Goal: Task Accomplishment & Management: Manage account settings

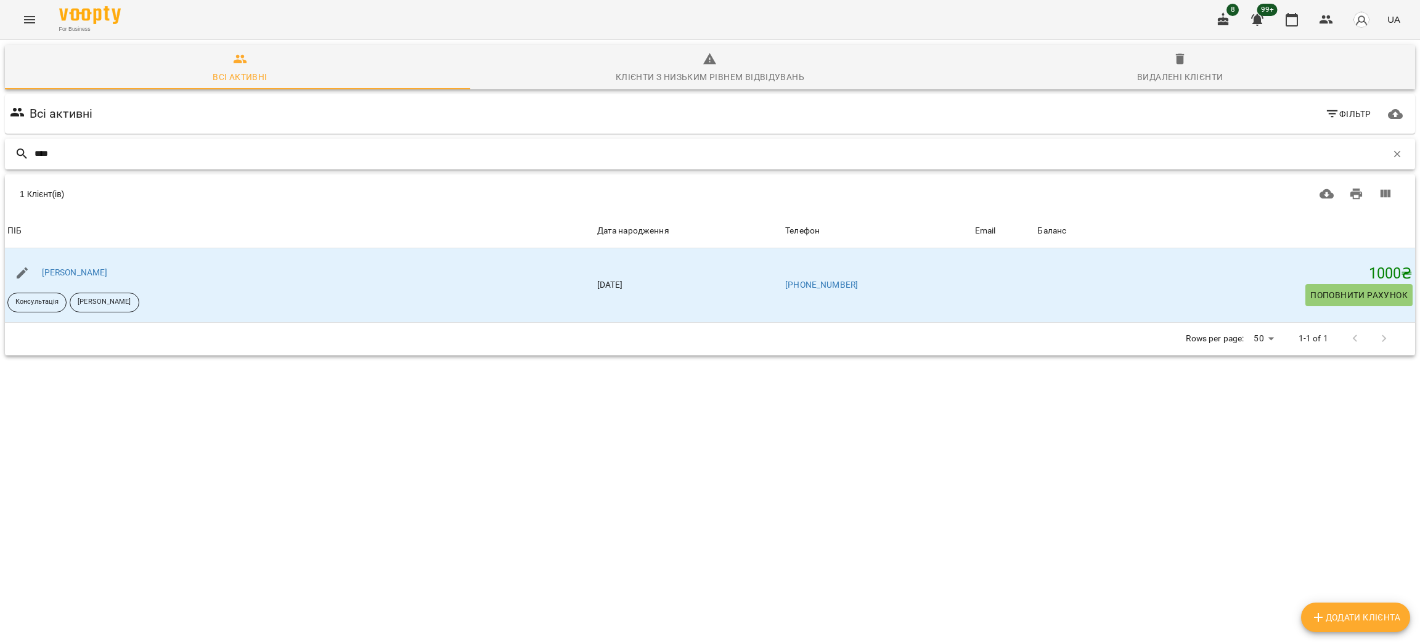
drag, startPoint x: 59, startPoint y: 149, endPoint x: 27, endPoint y: 148, distance: 31.4
click at [27, 148] on div "****" at bounding box center [710, 154] width 1410 height 31
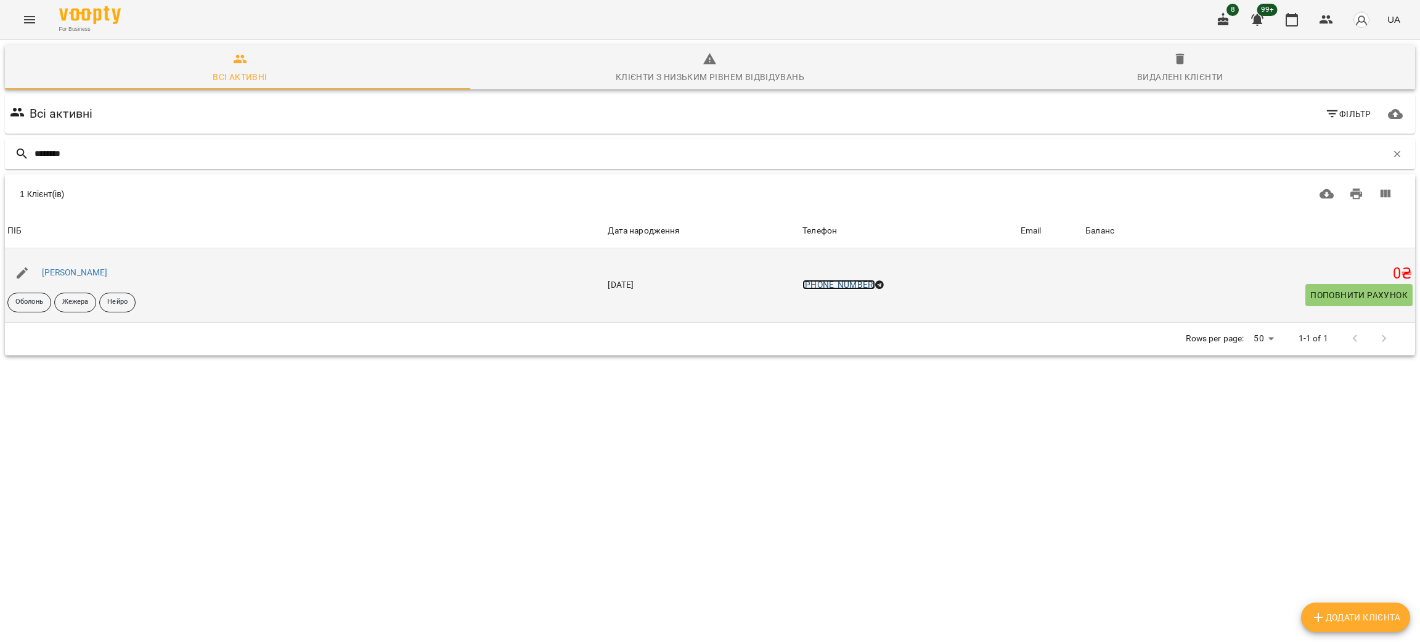
click at [864, 288] on link "[PHONE_NUMBER]" at bounding box center [838, 285] width 73 height 10
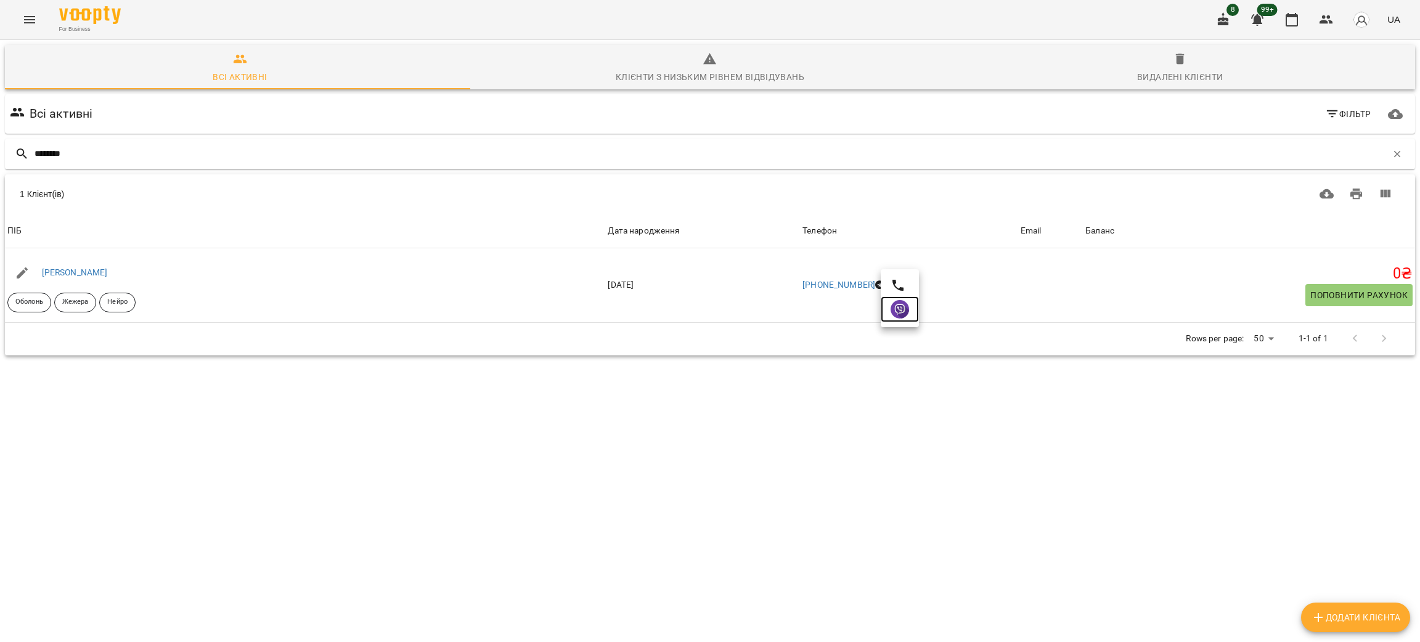
click at [900, 315] on img at bounding box center [899, 309] width 18 height 18
drag, startPoint x: 108, startPoint y: 156, endPoint x: 0, endPoint y: 149, distance: 108.1
click at [0, 149] on div "Всі активні Клієнти з низьким рівнем відвідувань Видалені клієнти Всі активні Ф…" at bounding box center [710, 244] width 1424 height 412
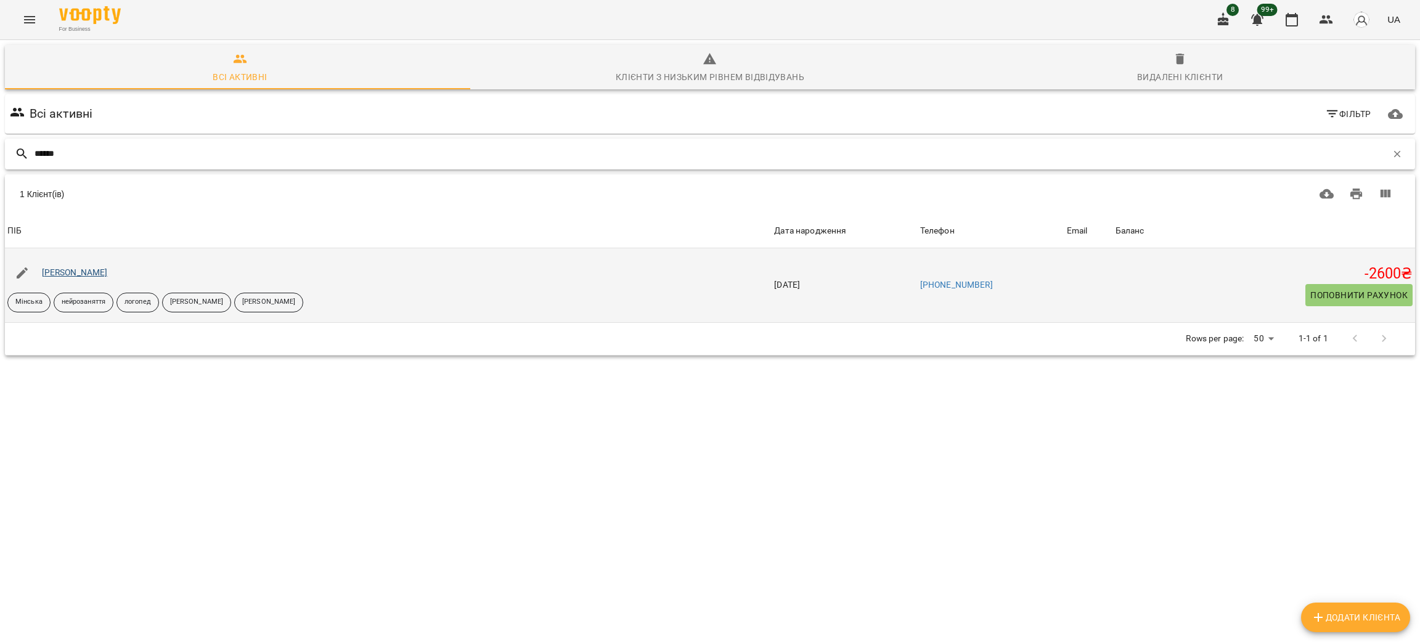
type input "******"
click at [54, 275] on link "[PERSON_NAME]" at bounding box center [75, 272] width 66 height 10
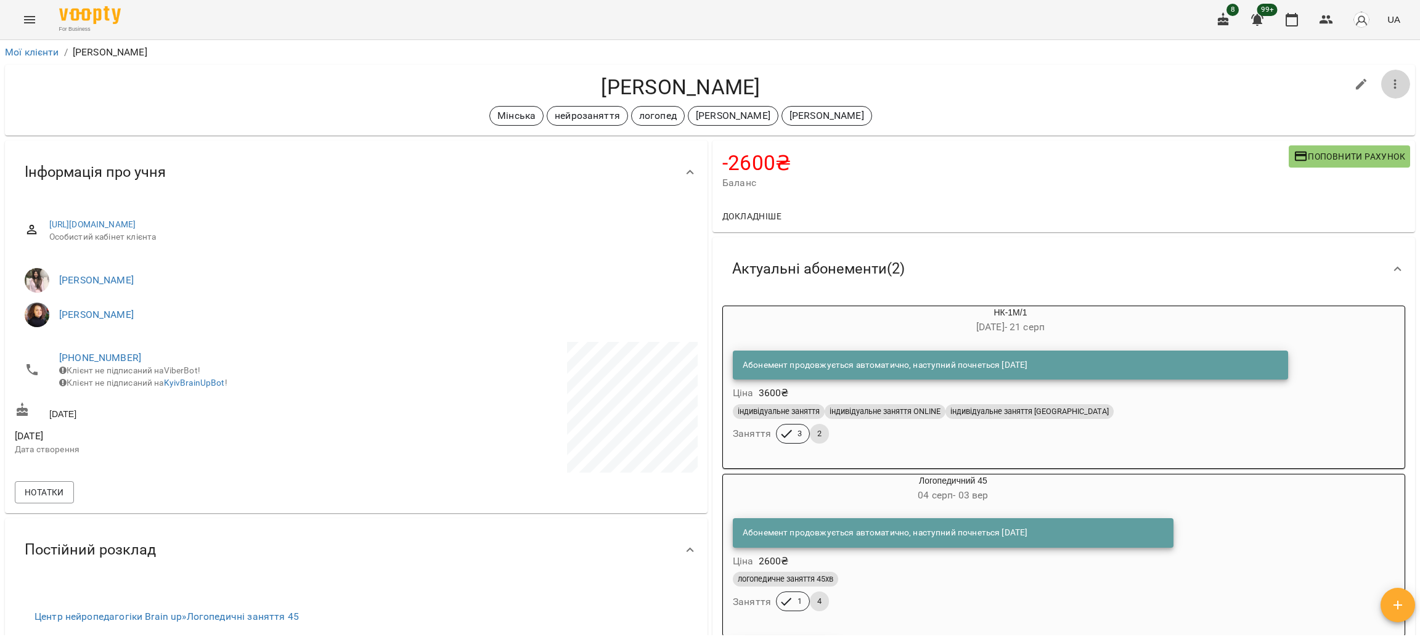
click at [1387, 87] on icon "button" at bounding box center [1394, 84] width 15 height 15
click at [1285, 105] on li "Заморозка" at bounding box center [1321, 110] width 176 height 22
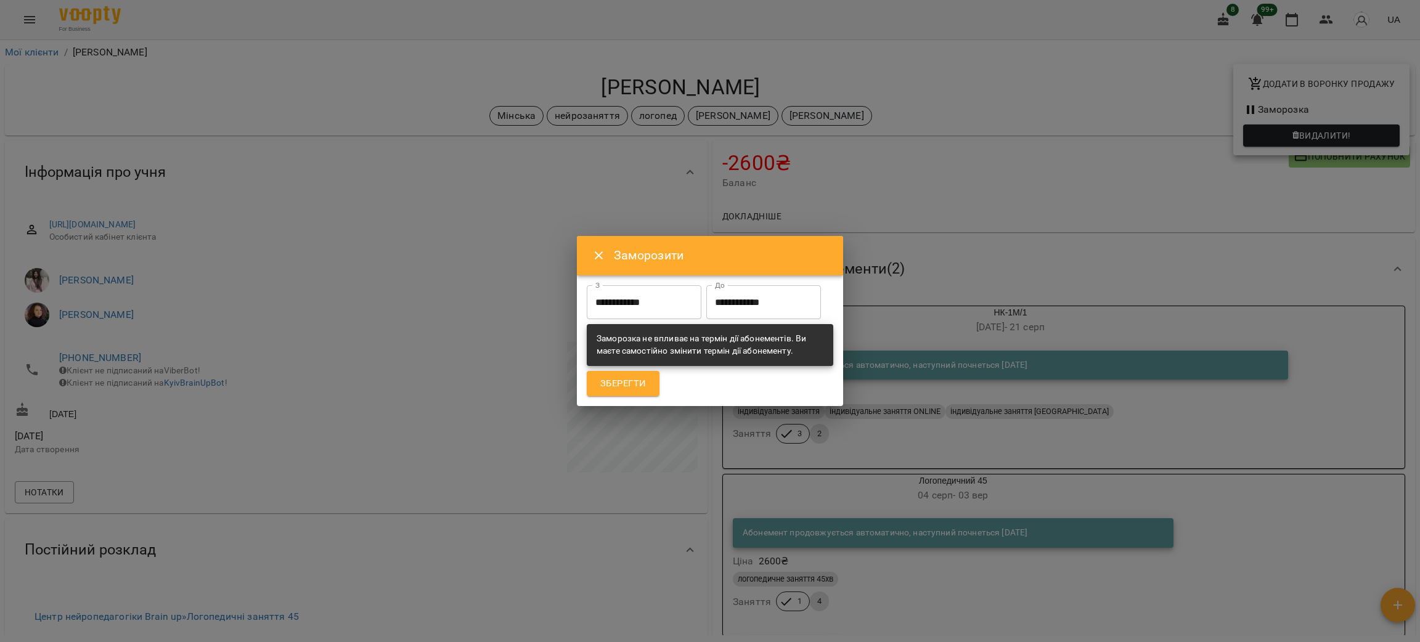
click at [620, 286] on input "**********" at bounding box center [644, 302] width 115 height 35
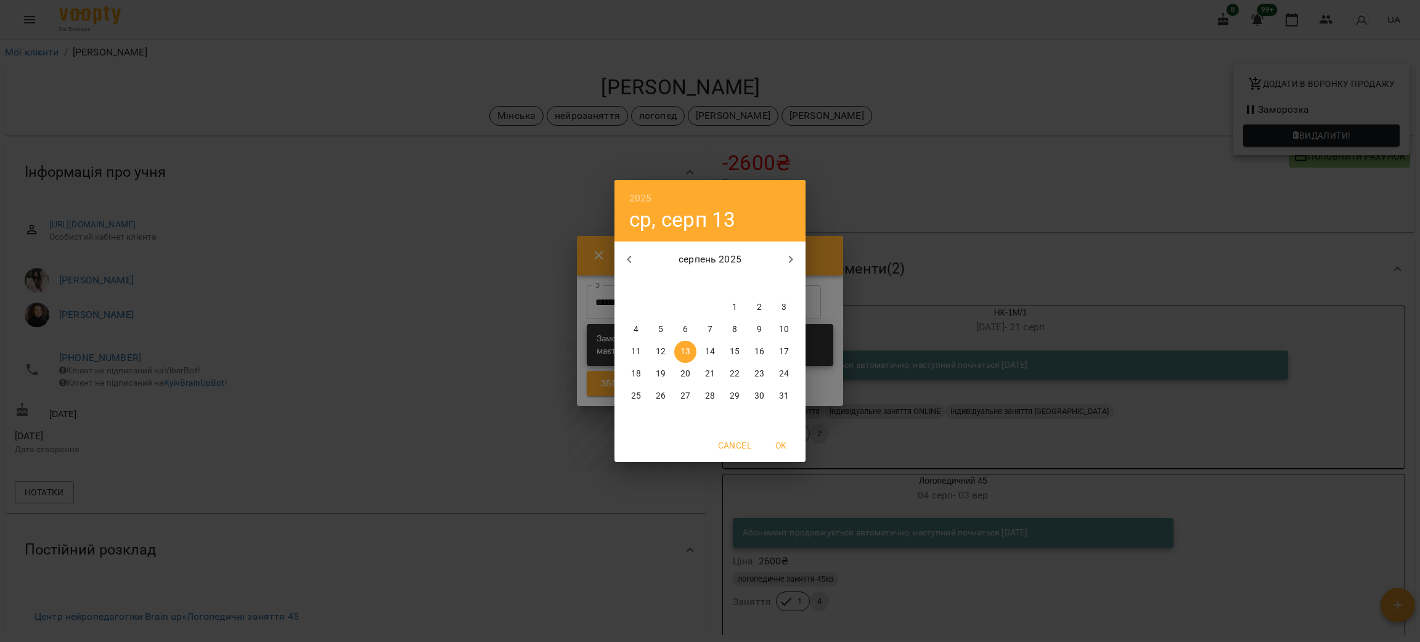
click at [634, 375] on p "18" at bounding box center [636, 374] width 10 height 12
type input "**********"
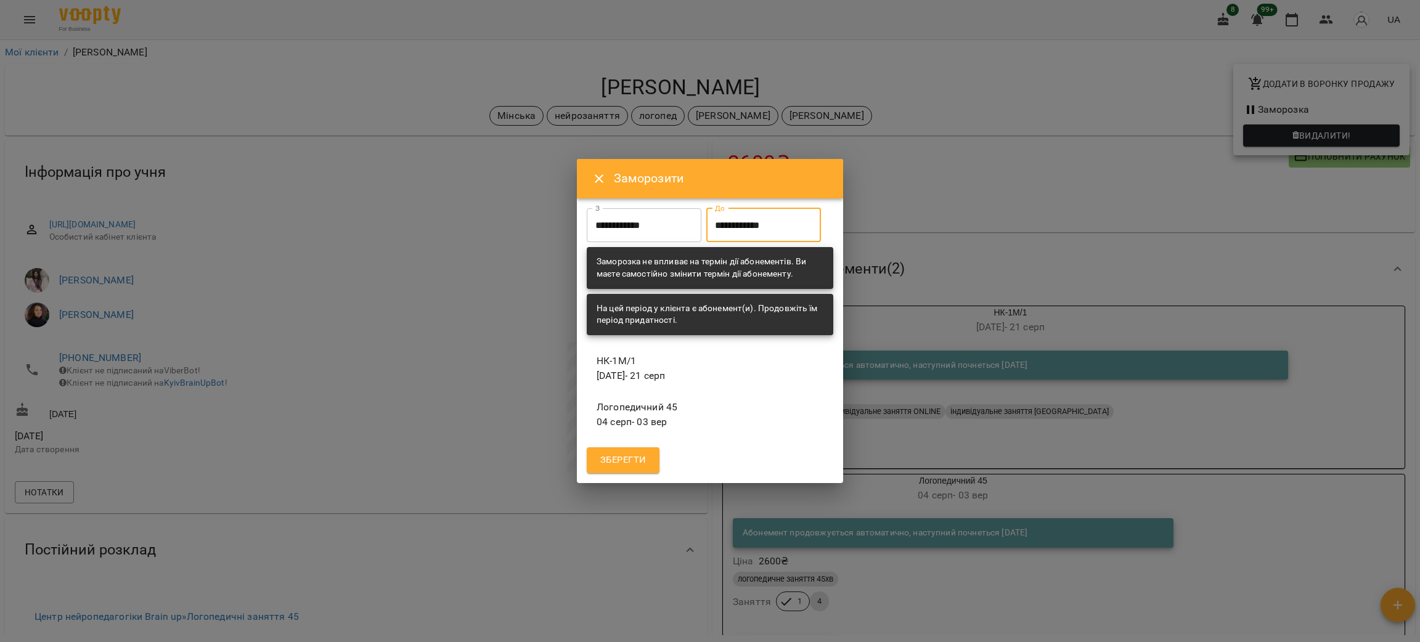
click at [706, 243] on input "**********" at bounding box center [763, 225] width 115 height 35
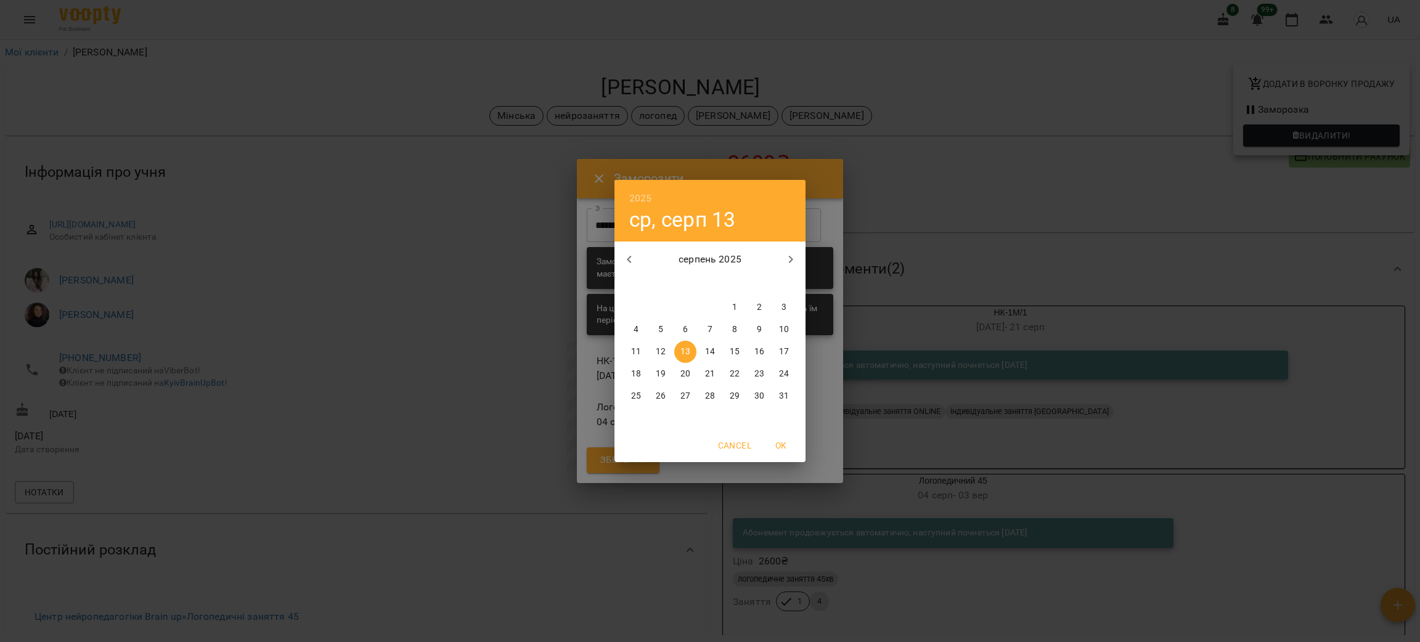
click at [762, 394] on p "30" at bounding box center [759, 396] width 10 height 12
type input "**********"
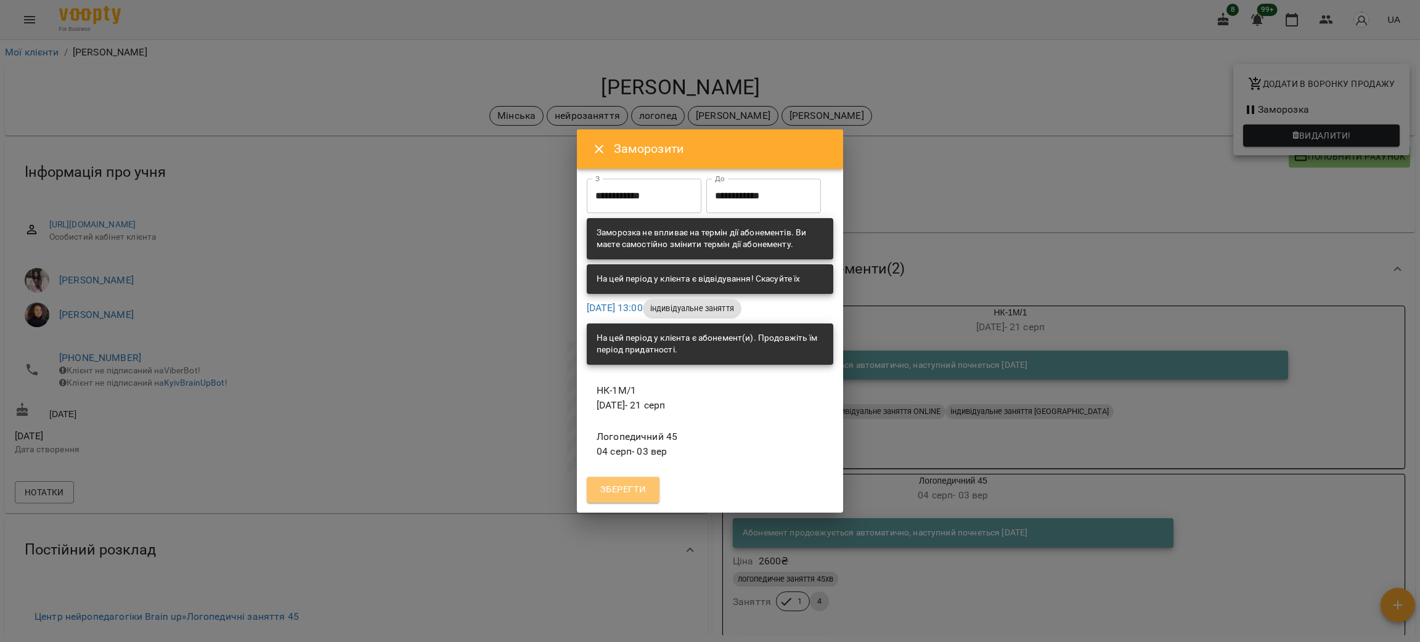
click at [629, 500] on button "Зберегти" at bounding box center [623, 490] width 73 height 26
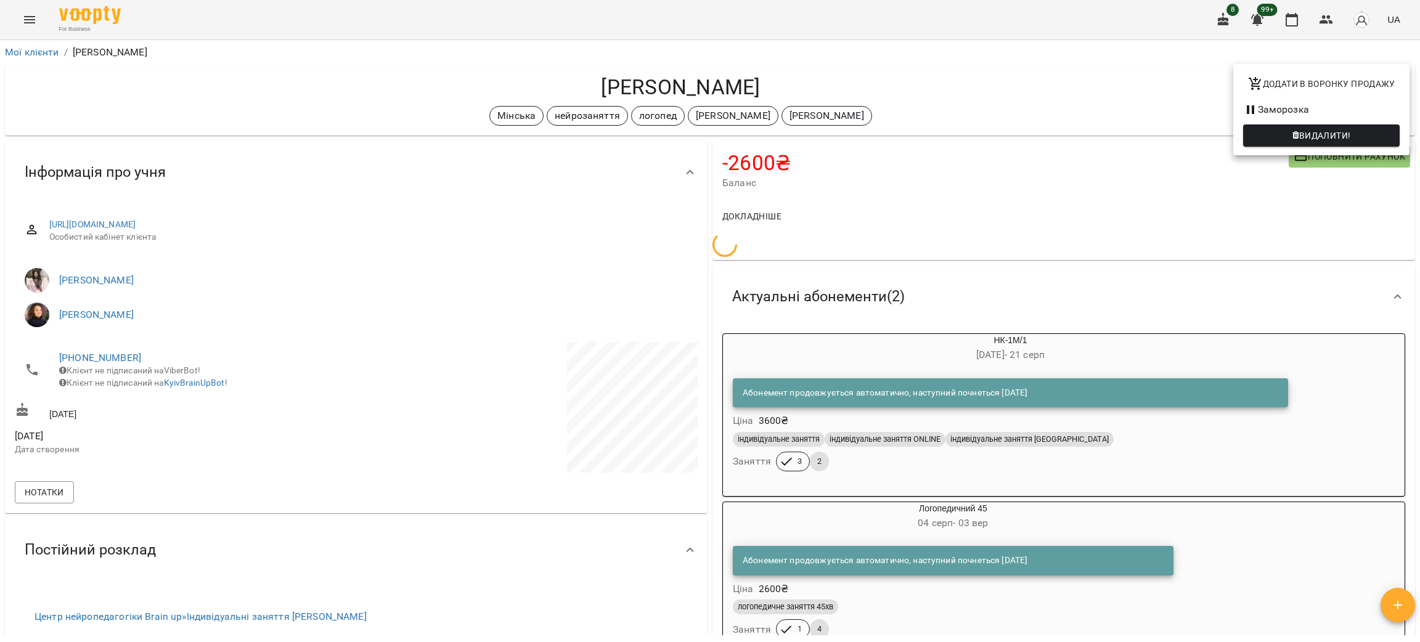
drag, startPoint x: 753, startPoint y: 87, endPoint x: 583, endPoint y: 88, distance: 170.0
click at [583, 88] on div at bounding box center [710, 321] width 1420 height 642
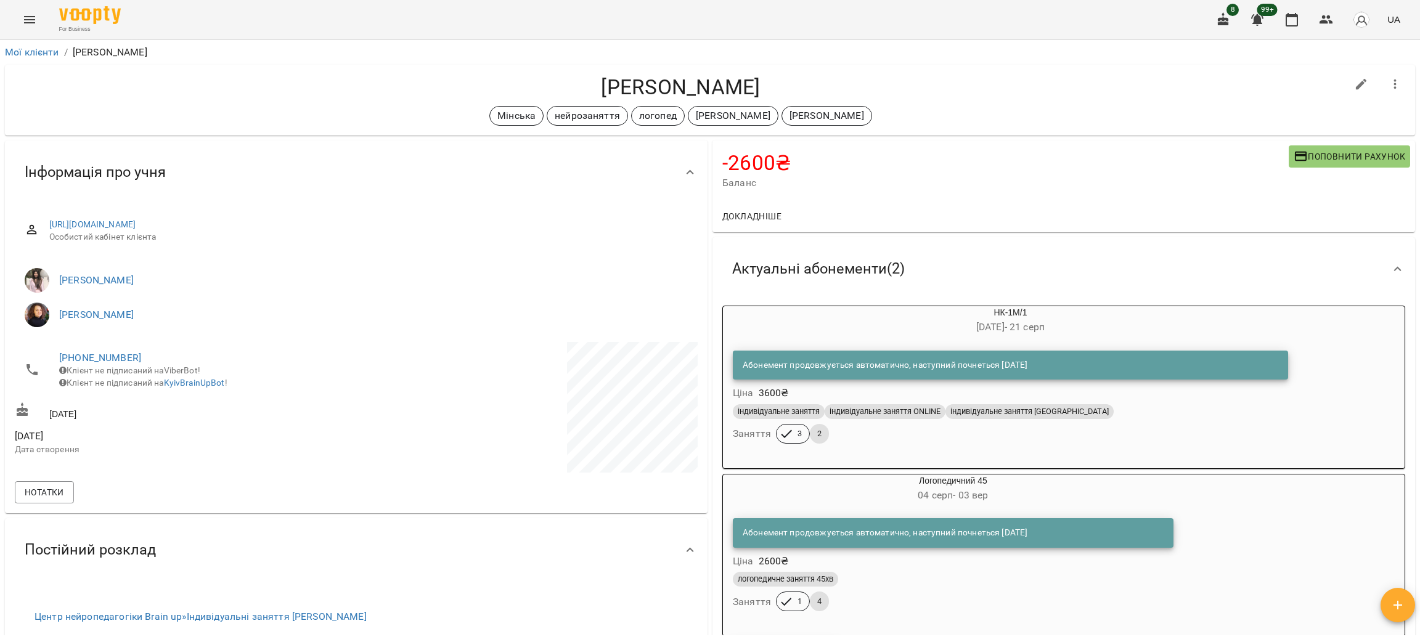
drag, startPoint x: 596, startPoint y: 84, endPoint x: 773, endPoint y: 88, distance: 176.9
click at [773, 88] on h4 "[PERSON_NAME]" at bounding box center [680, 87] width 1331 height 25
copy h4 "[PERSON_NAME]"
click at [1330, 22] on icon "button" at bounding box center [1326, 19] width 14 height 9
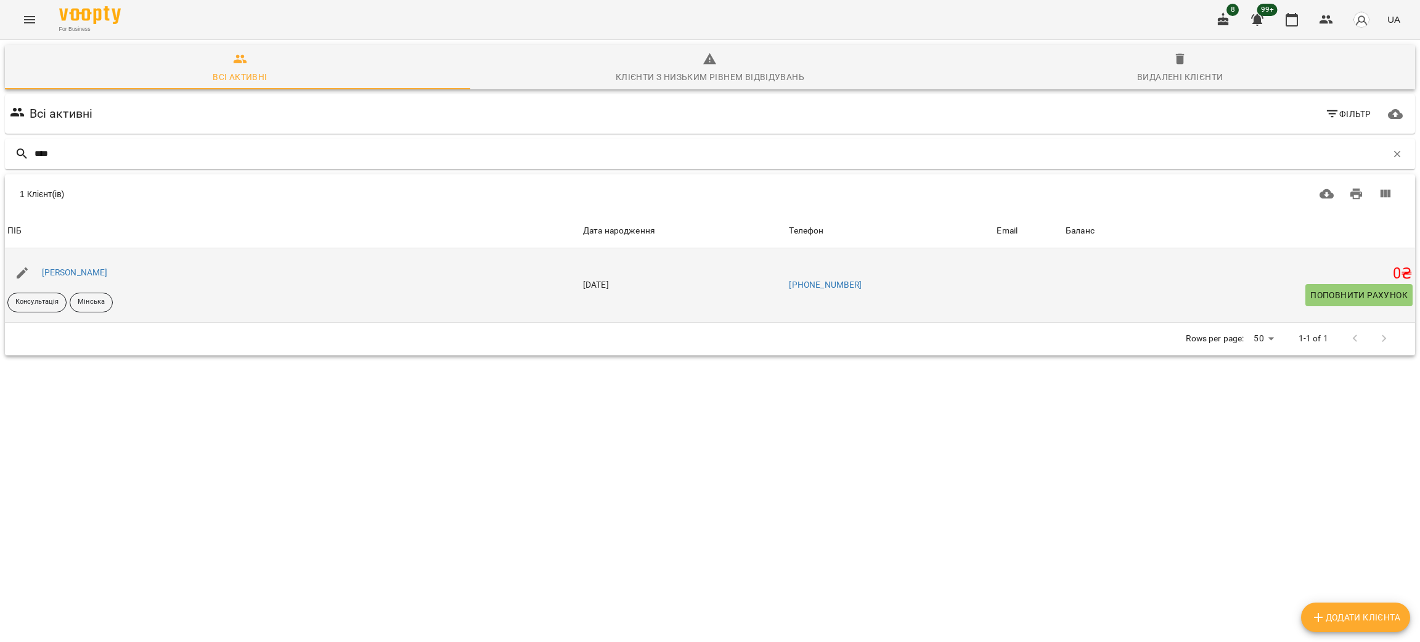
type input "****"
drag, startPoint x: 106, startPoint y: 274, endPoint x: 33, endPoint y: 272, distance: 73.3
click at [33, 272] on div "[PERSON_NAME]" at bounding box center [292, 273] width 575 height 35
copy link "[PERSON_NAME]"
click at [40, 268] on div "[PERSON_NAME]" at bounding box center [74, 272] width 71 height 17
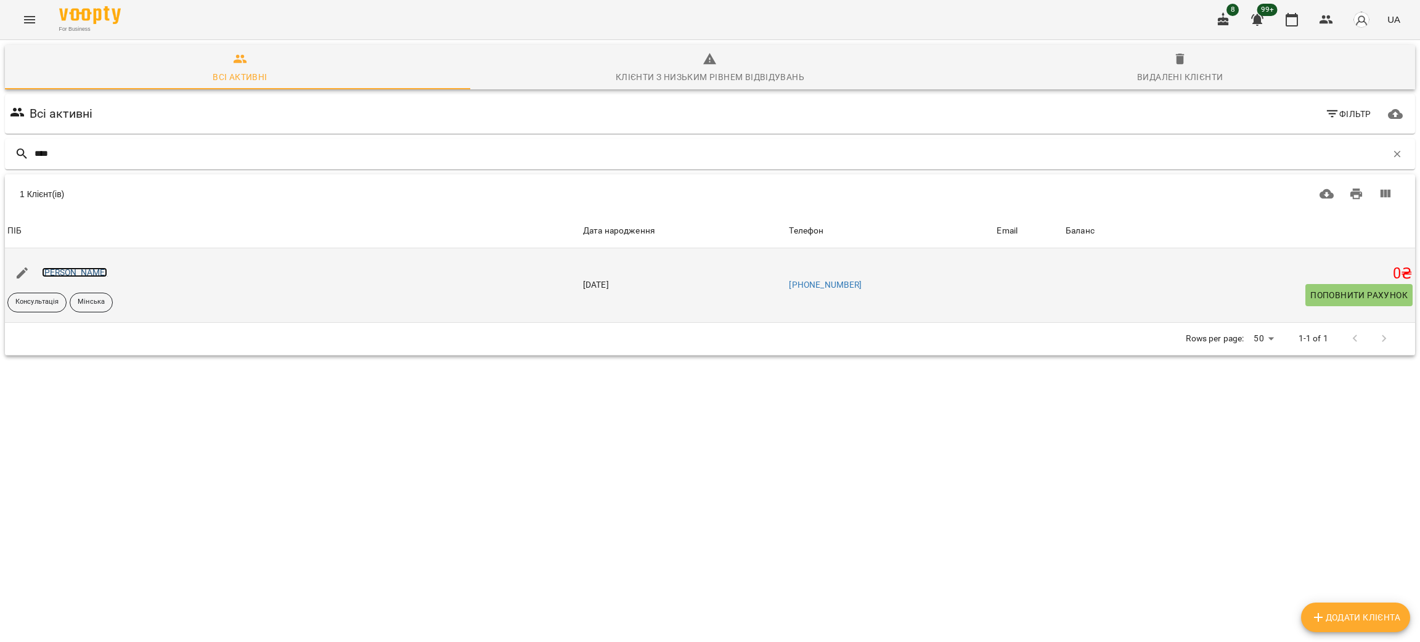
click at [47, 269] on link "[PERSON_NAME]" at bounding box center [75, 272] width 66 height 10
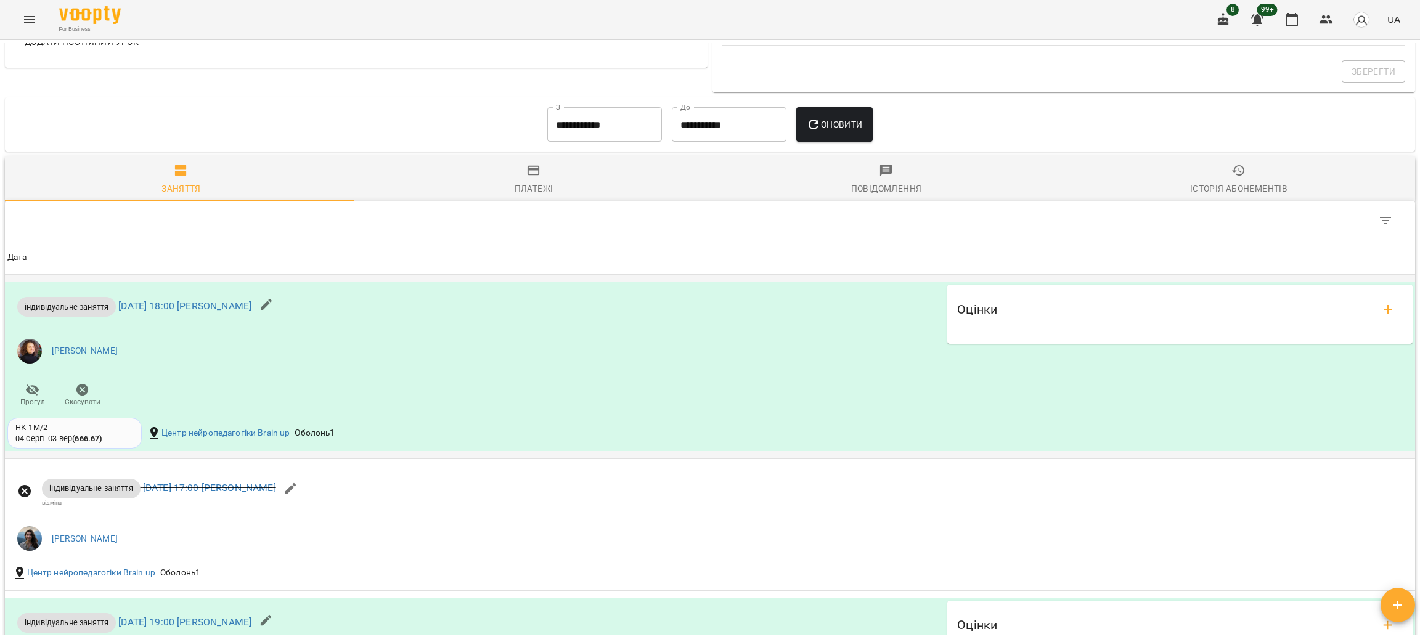
scroll to position [461, 0]
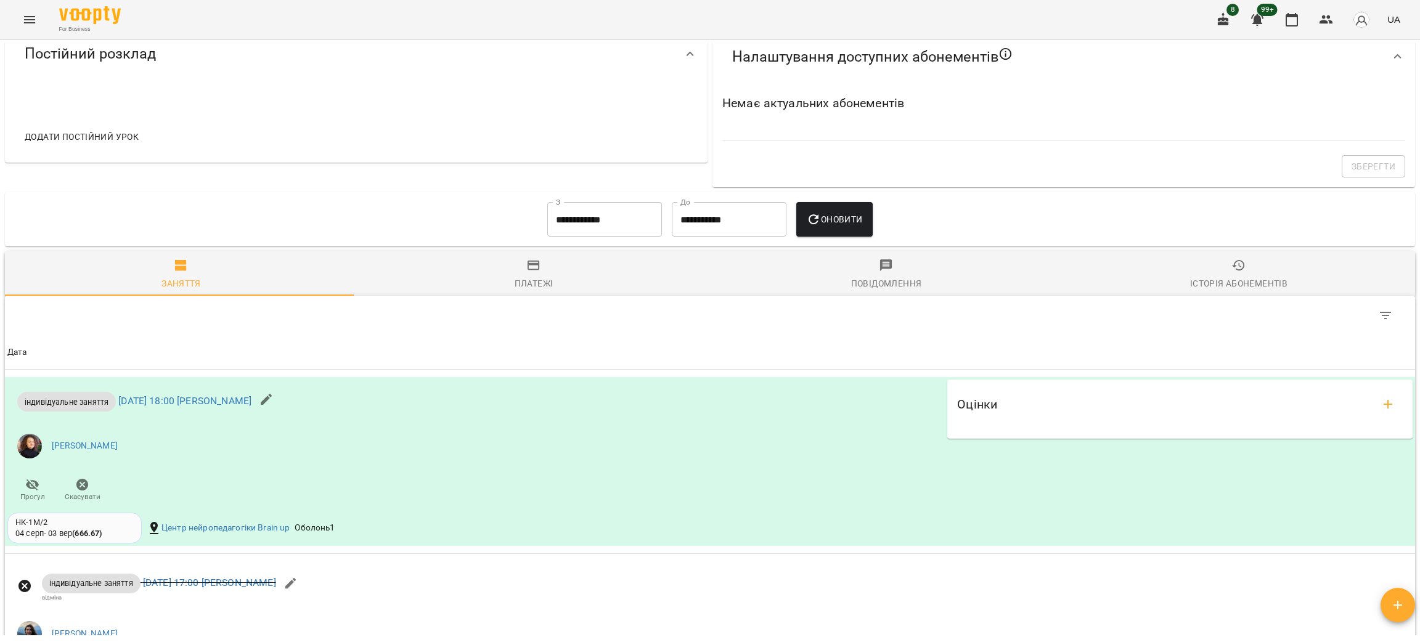
click at [598, 216] on input "**********" at bounding box center [604, 219] width 115 height 35
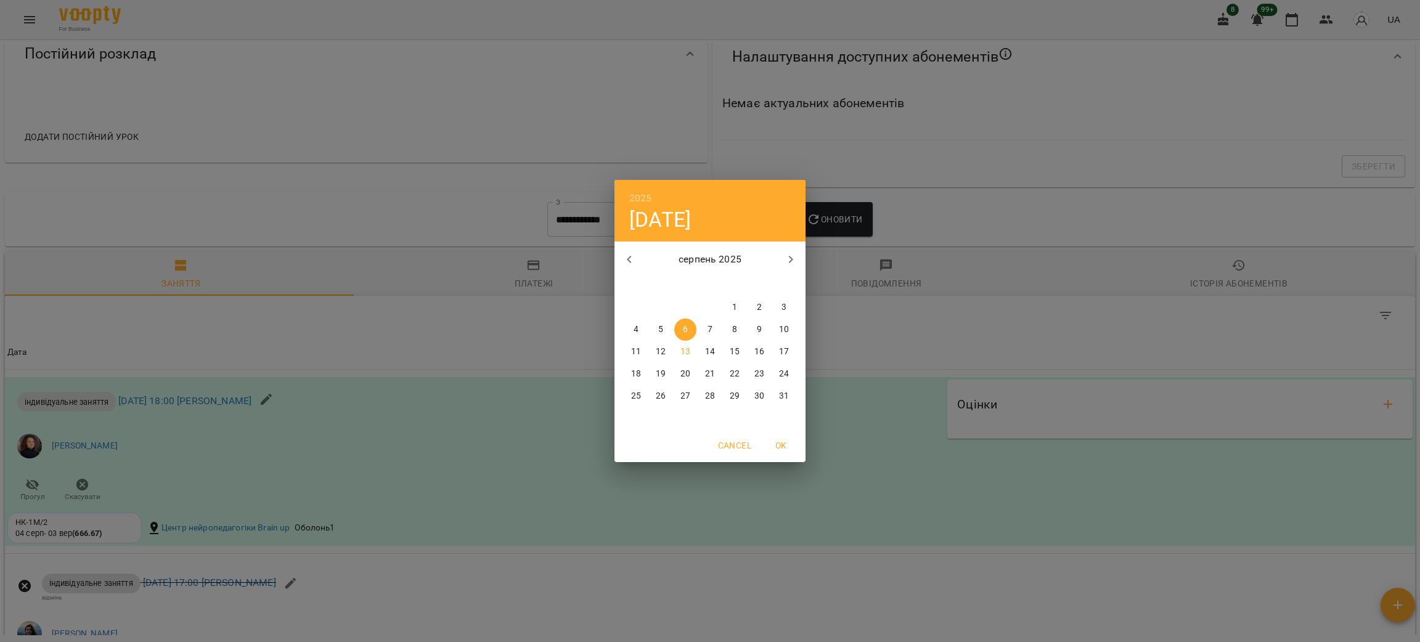
click at [728, 305] on span "1" at bounding box center [734, 307] width 22 height 12
type input "**********"
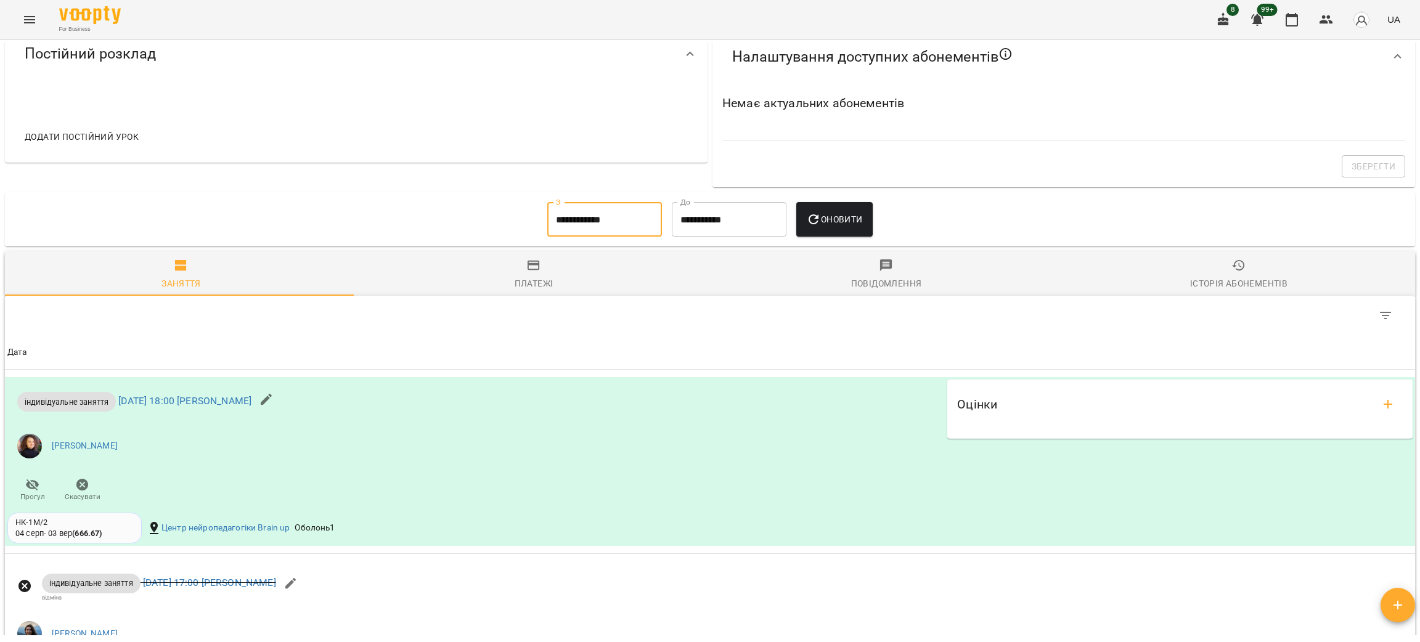
click at [852, 227] on span "Оновити" at bounding box center [834, 219] width 56 height 15
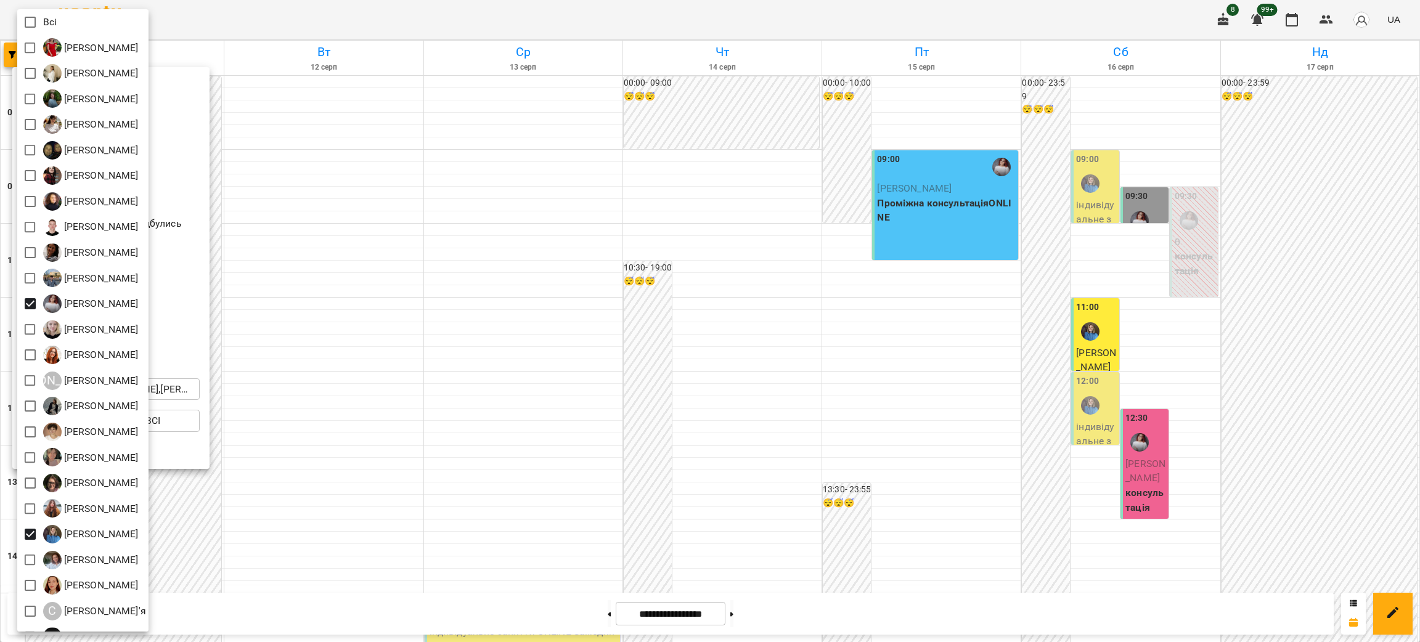
scroll to position [174, 0]
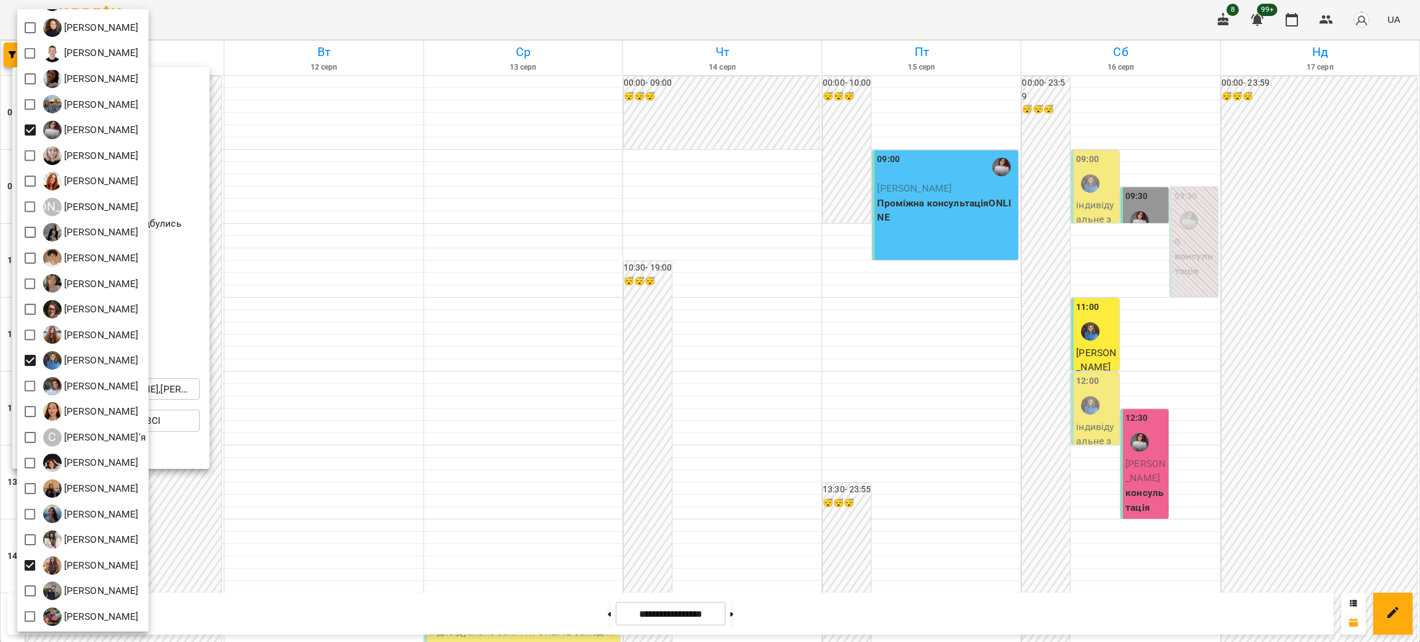
click at [543, 440] on div at bounding box center [710, 321] width 1420 height 642
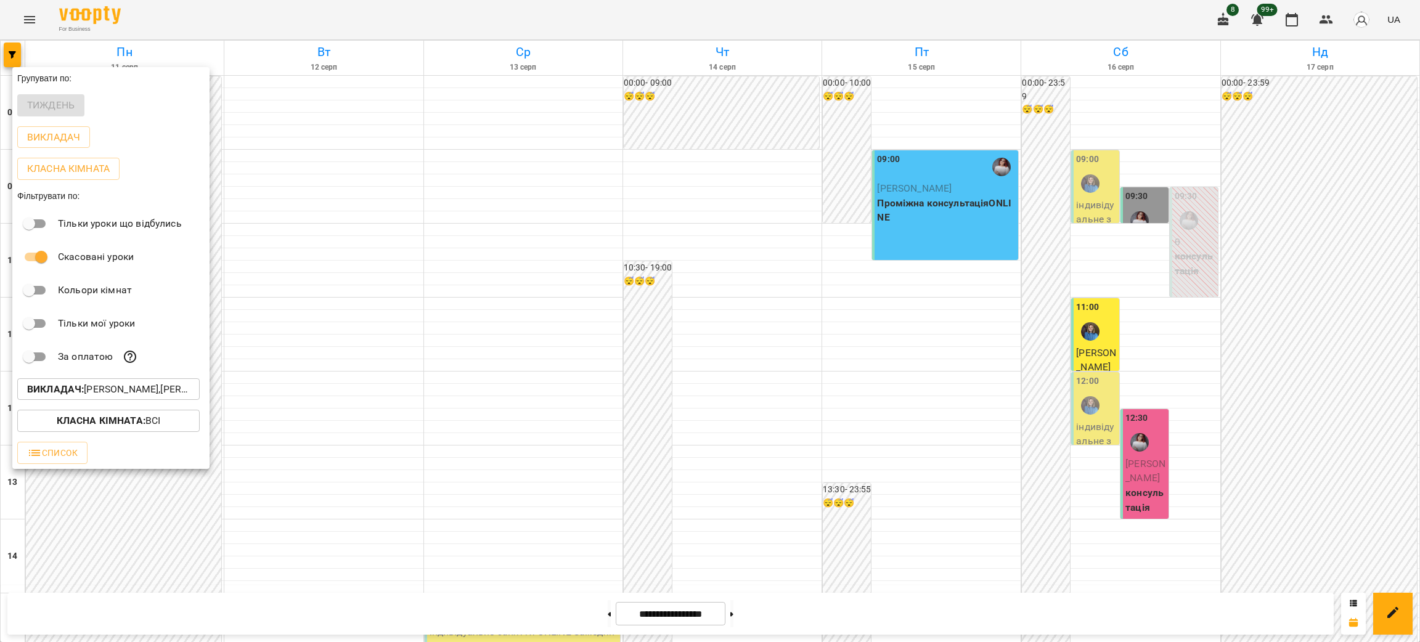
click at [580, 430] on div at bounding box center [710, 321] width 1420 height 642
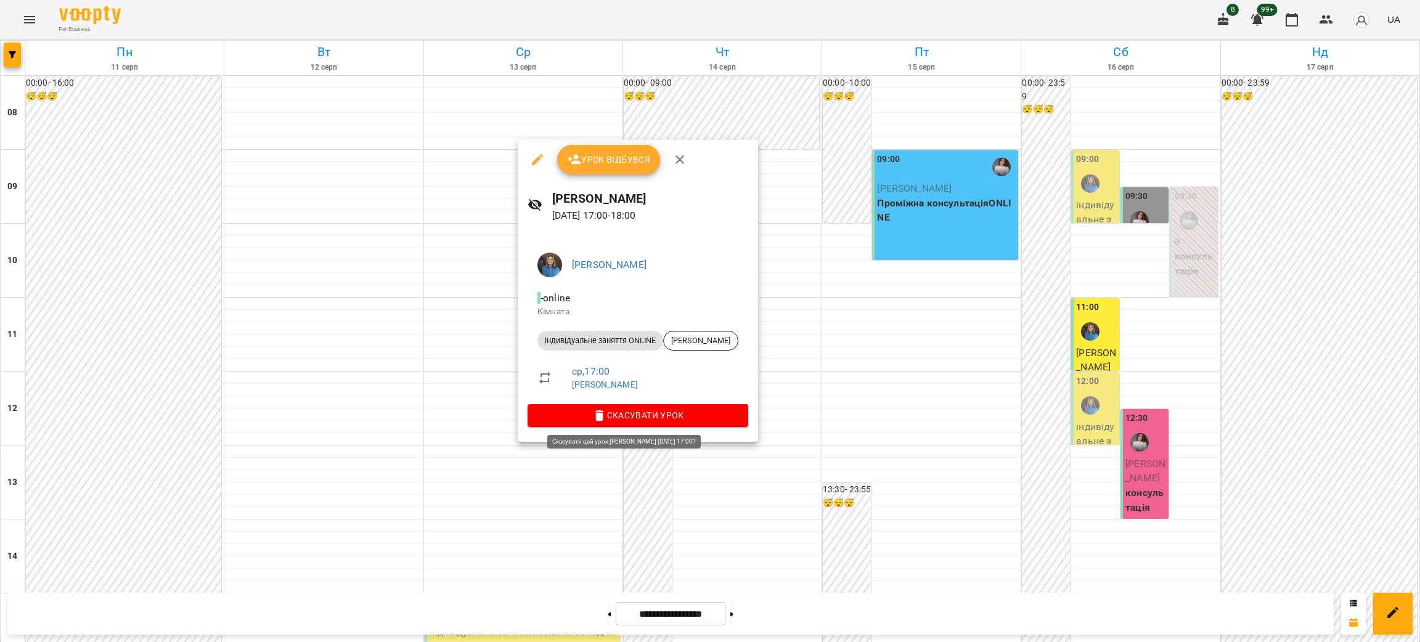
click at [613, 408] on span "Скасувати Урок" at bounding box center [637, 415] width 201 height 15
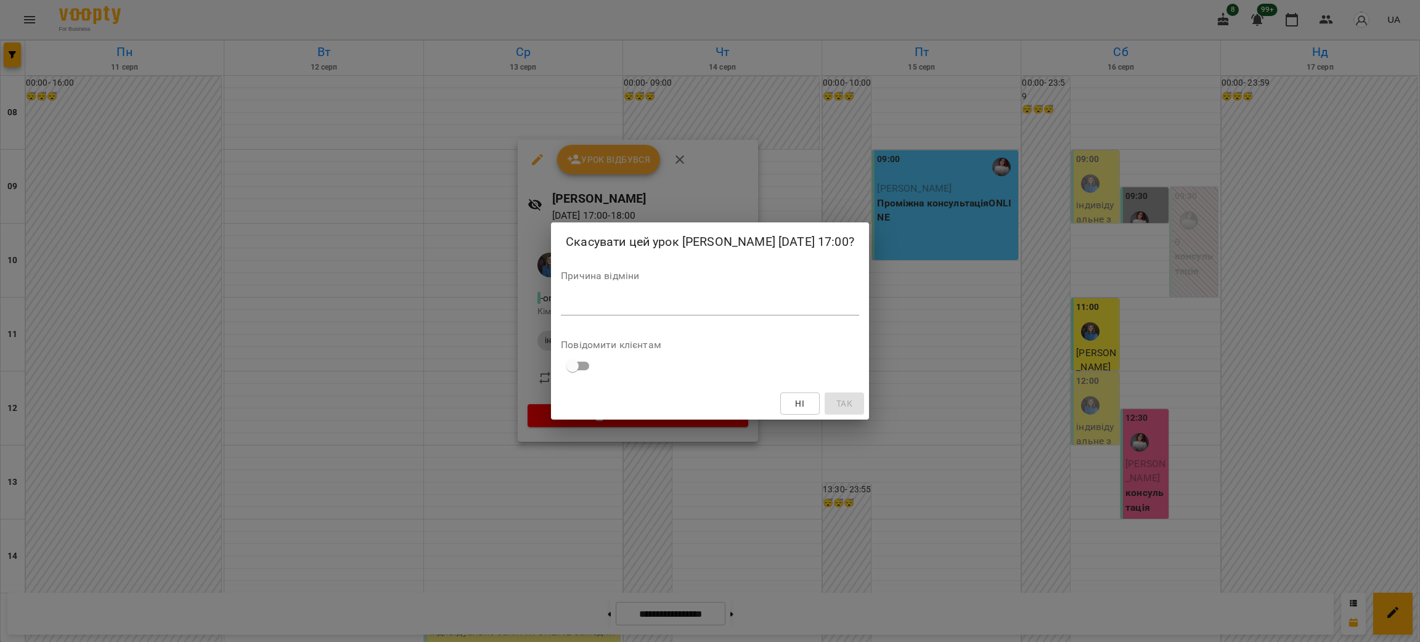
click at [608, 309] on textarea at bounding box center [710, 305] width 298 height 12
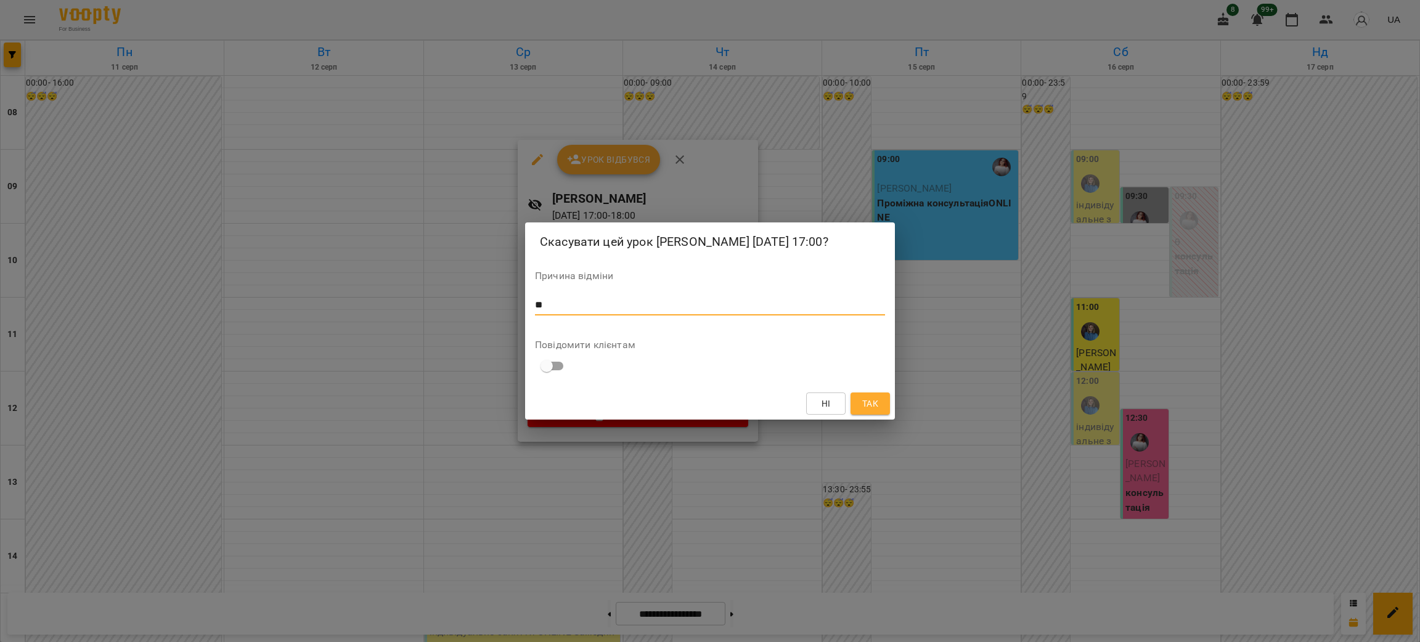
click at [862, 411] on span "Так" at bounding box center [870, 403] width 16 height 15
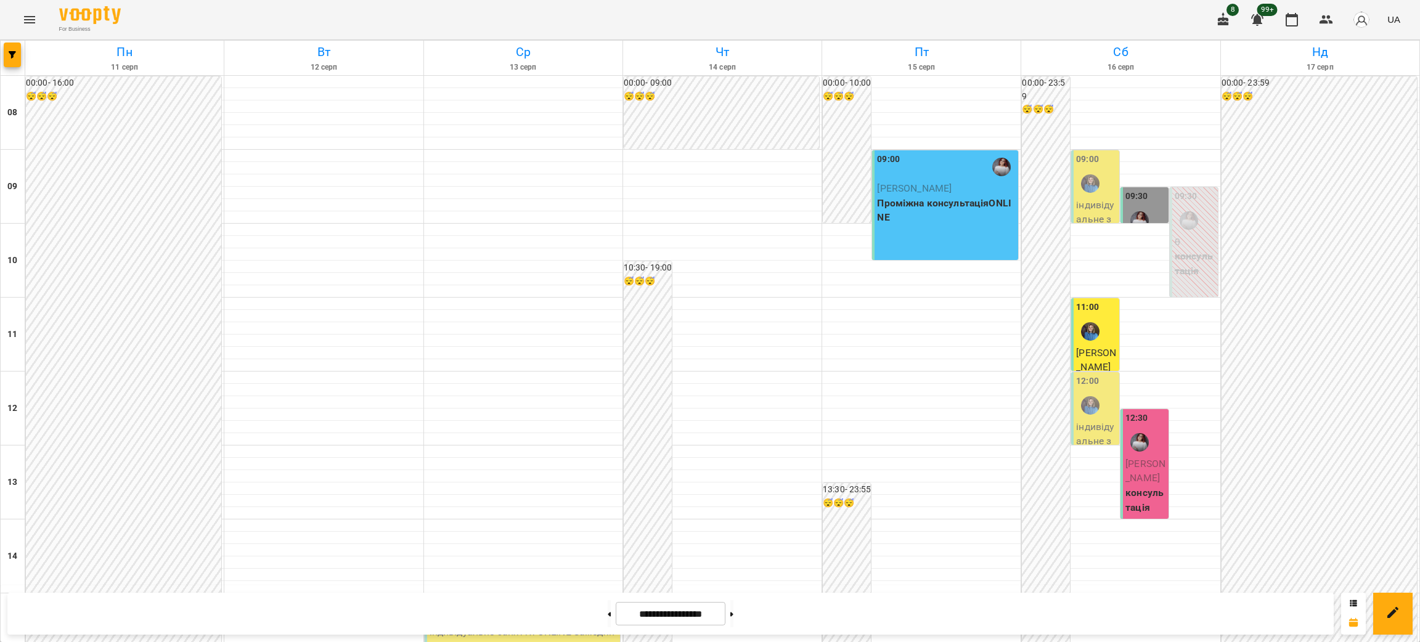
click at [558, 625] on p "індивідуальне заняття ONLINE - Замедянський [PERSON_NAME]" at bounding box center [523, 639] width 188 height 29
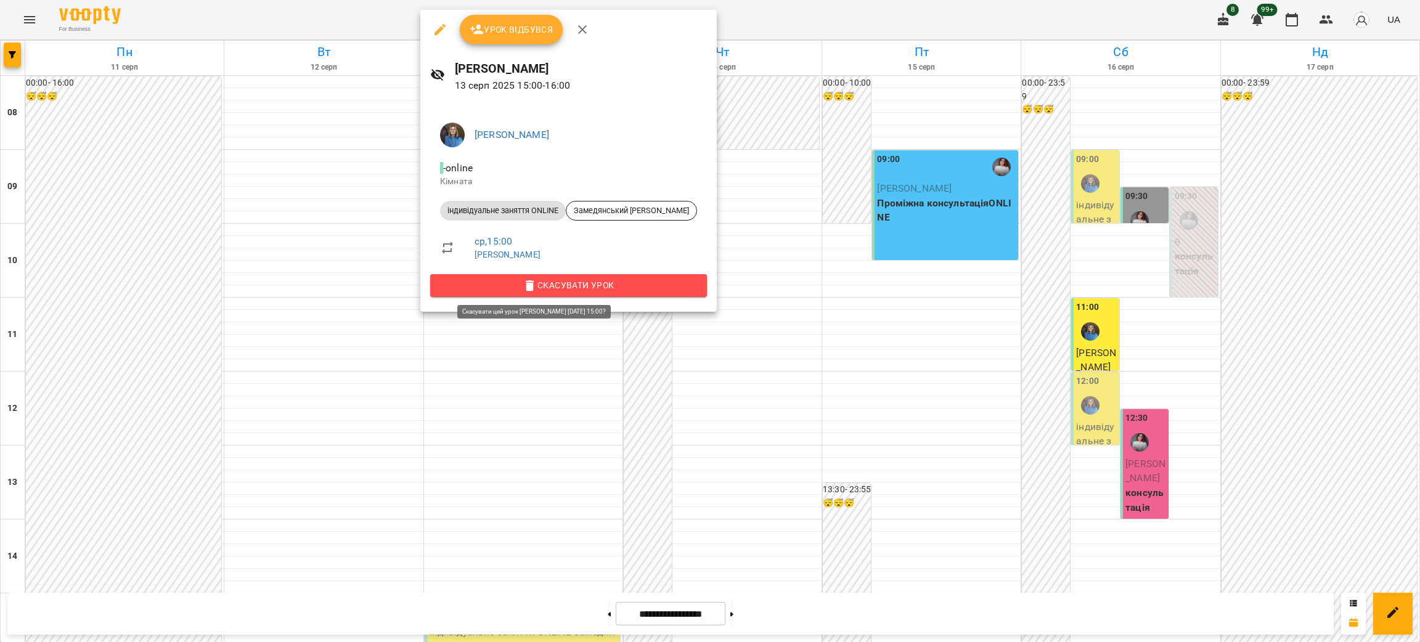
click at [626, 293] on button "Скасувати Урок" at bounding box center [568, 285] width 277 height 22
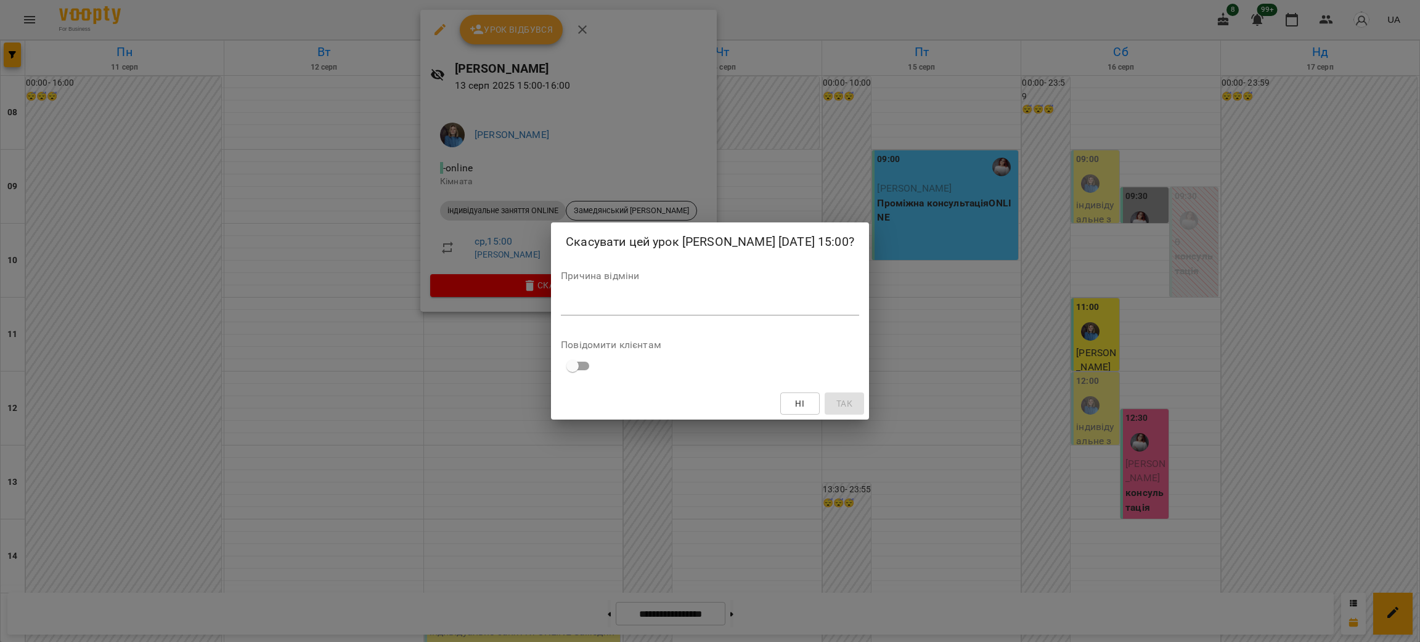
click at [638, 299] on div "Причина відміни *" at bounding box center [710, 295] width 298 height 49
click at [633, 311] on textarea at bounding box center [710, 305] width 298 height 12
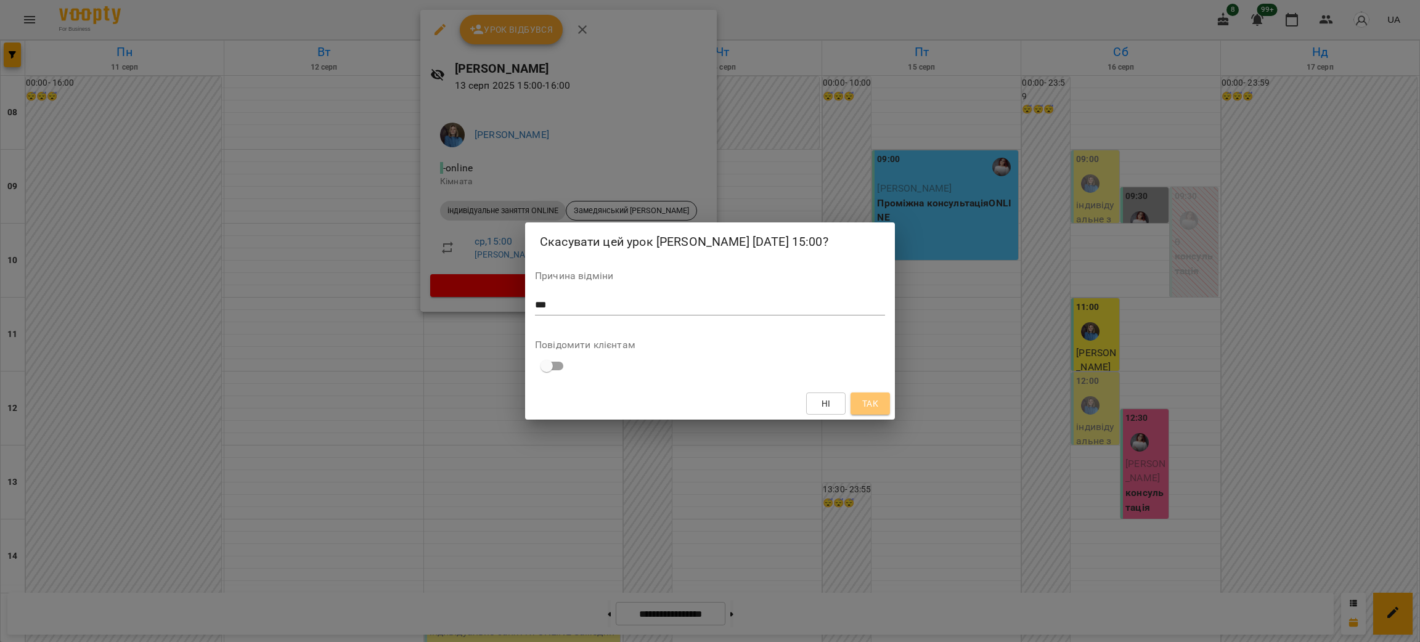
click at [863, 411] on span "Так" at bounding box center [870, 403] width 16 height 15
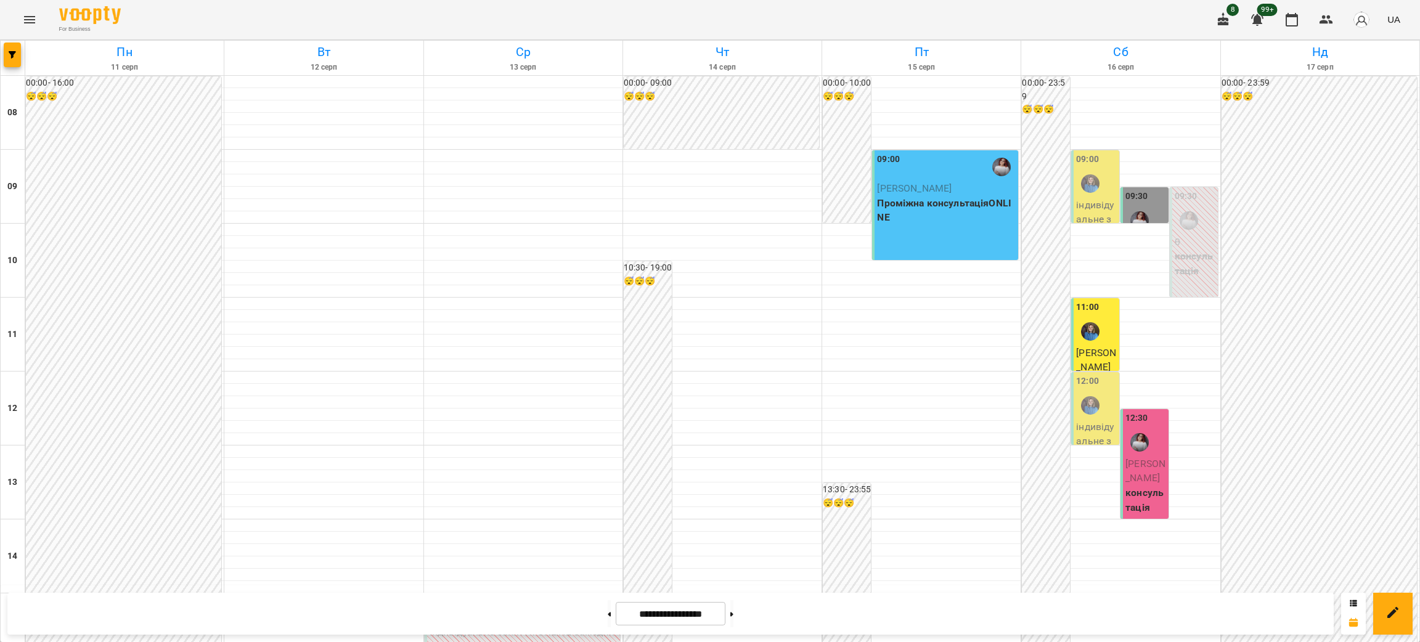
click at [380, 22] on div "For Business 8 99+ UA" at bounding box center [710, 19] width 1420 height 39
click at [7, 58] on span "button" at bounding box center [12, 54] width 17 height 7
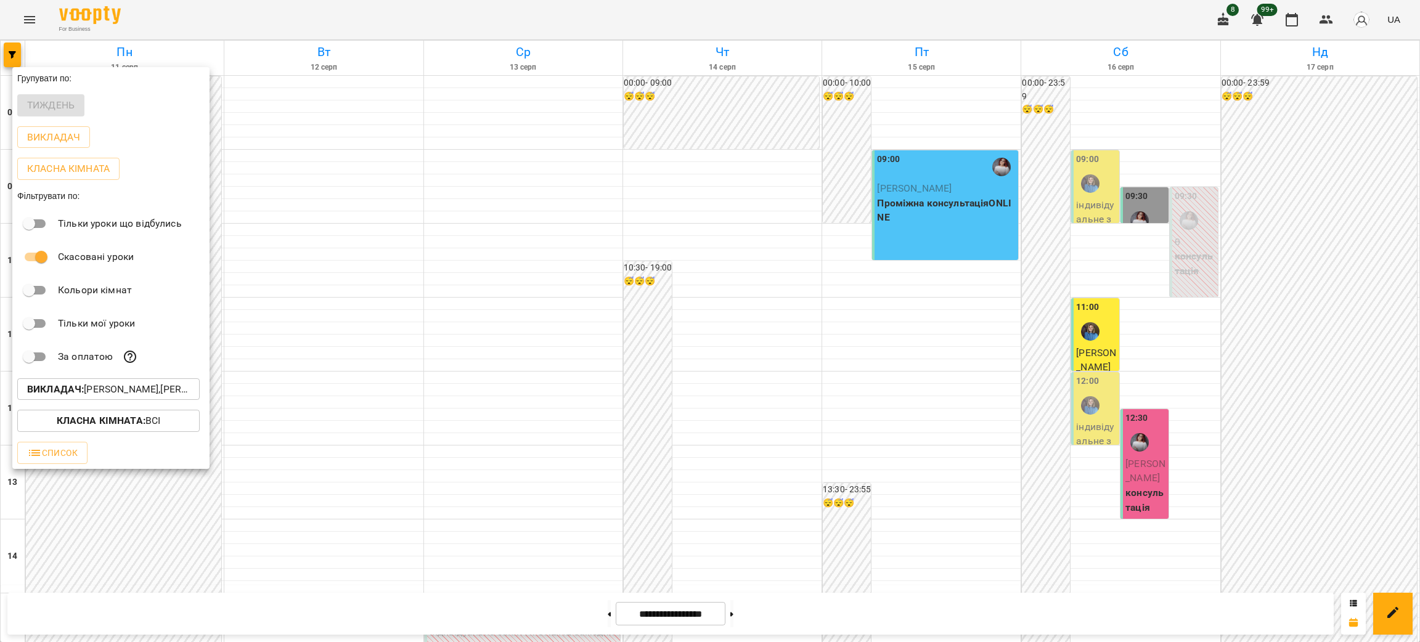
click at [91, 392] on p "Викладач : [PERSON_NAME],[PERSON_NAME],[PERSON_NAME]" at bounding box center [108, 389] width 163 height 15
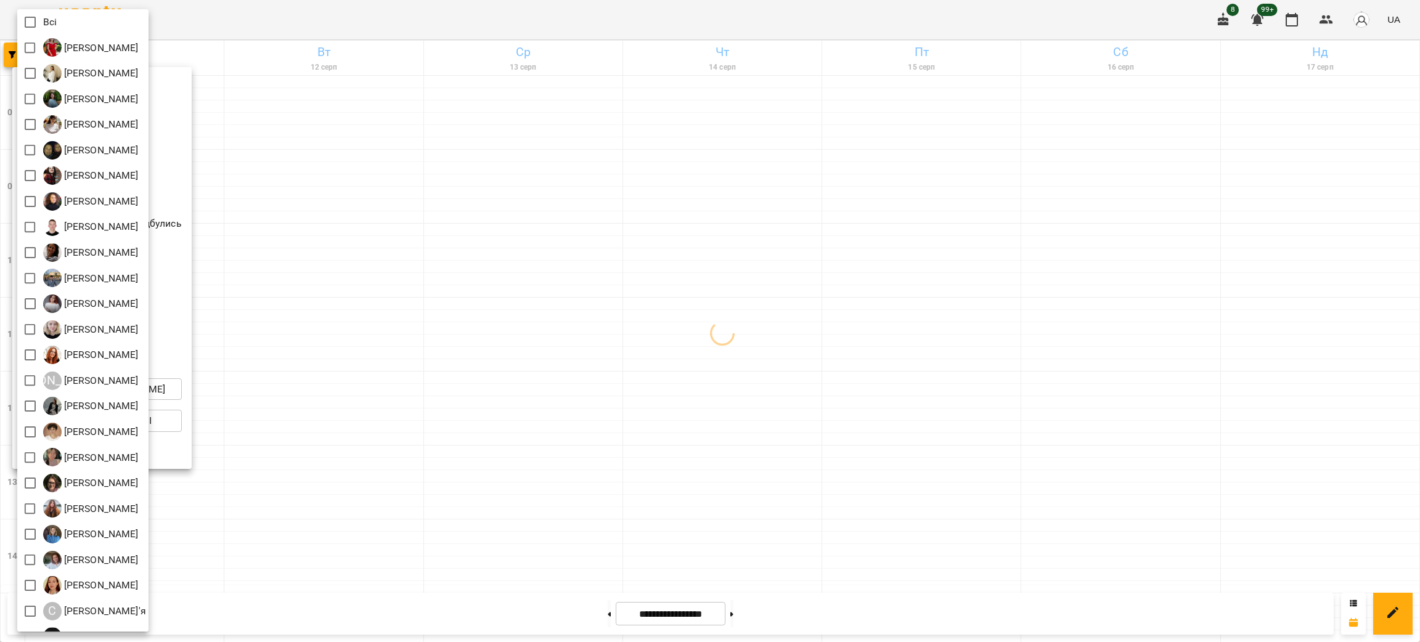
scroll to position [174, 0]
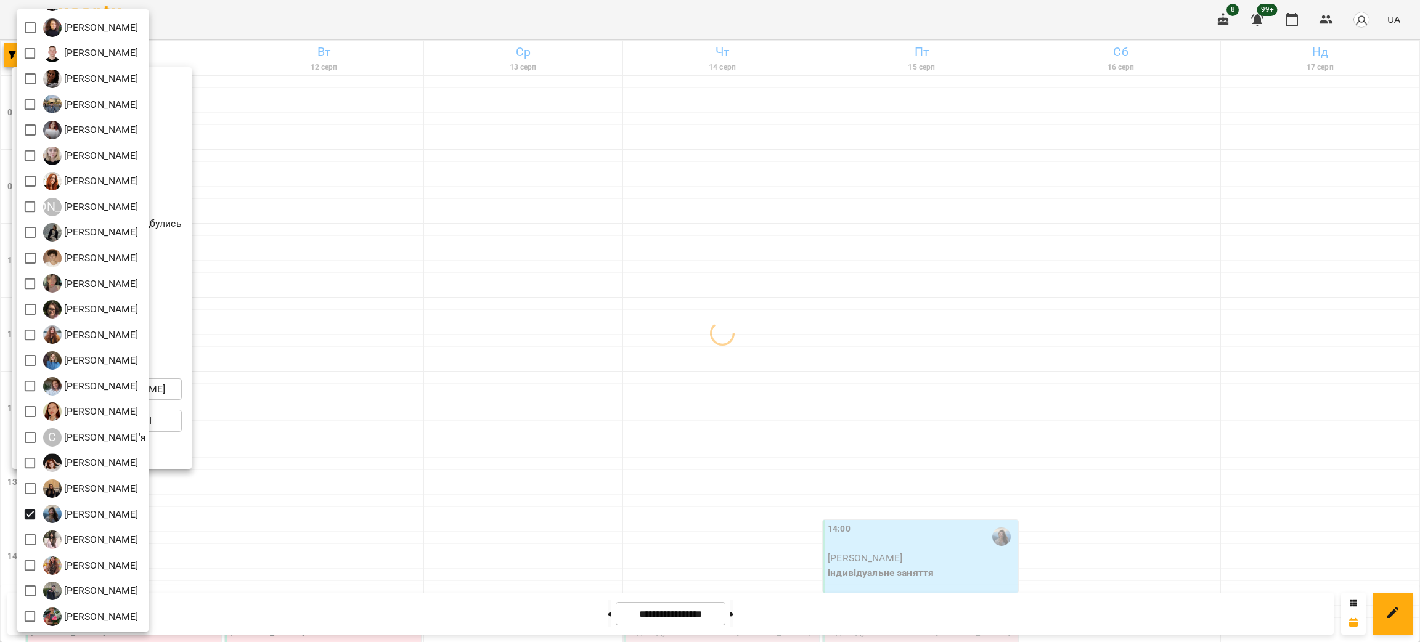
click at [549, 23] on div at bounding box center [710, 321] width 1420 height 642
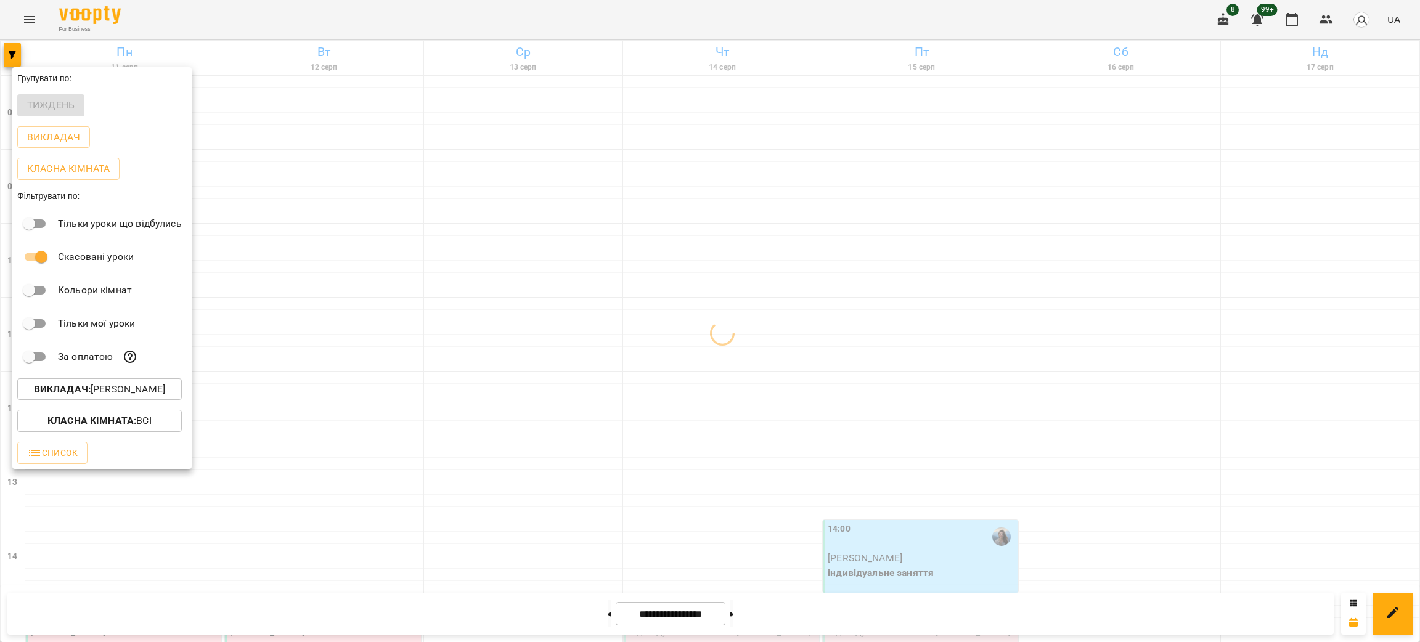
click at [549, 23] on div "Всі [PERSON_NAME] [PERSON_NAME] [PERSON_NAME] [PERSON_NAME] [PERSON_NAME] [PERS…" at bounding box center [710, 321] width 1420 height 642
click at [549, 23] on div at bounding box center [710, 321] width 1420 height 642
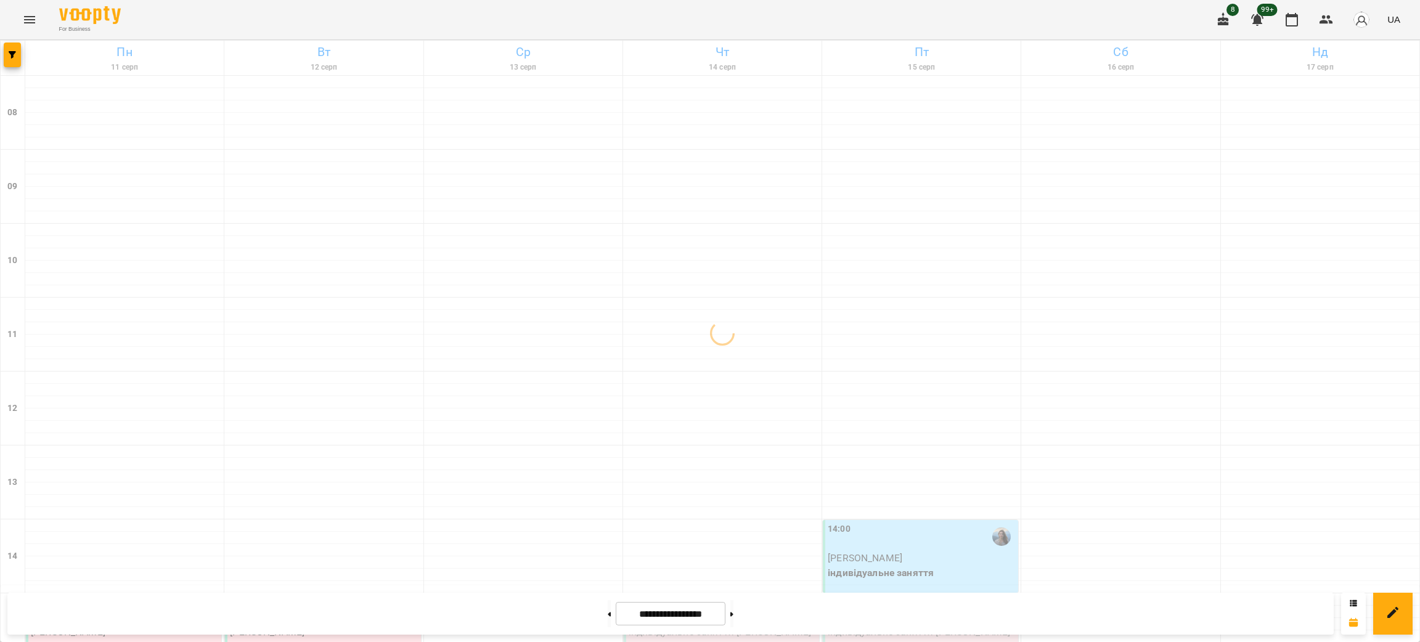
click at [549, 23] on div "Групувати по: Тиждень Викладач Класна кімната Фільтрувати по: Тільки уроки що в…" at bounding box center [710, 321] width 1420 height 642
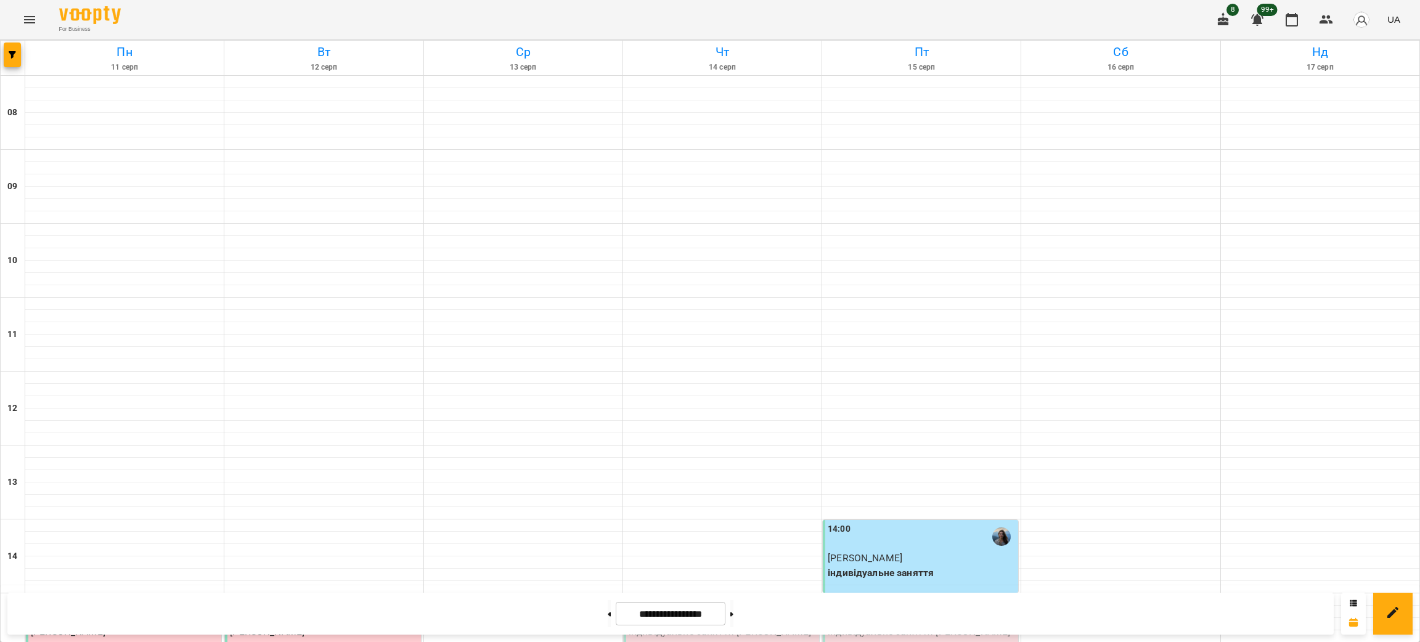
click at [188, 29] on div "For Business 8 99+ UA" at bounding box center [710, 19] width 1420 height 39
click at [733, 619] on button at bounding box center [731, 613] width 3 height 27
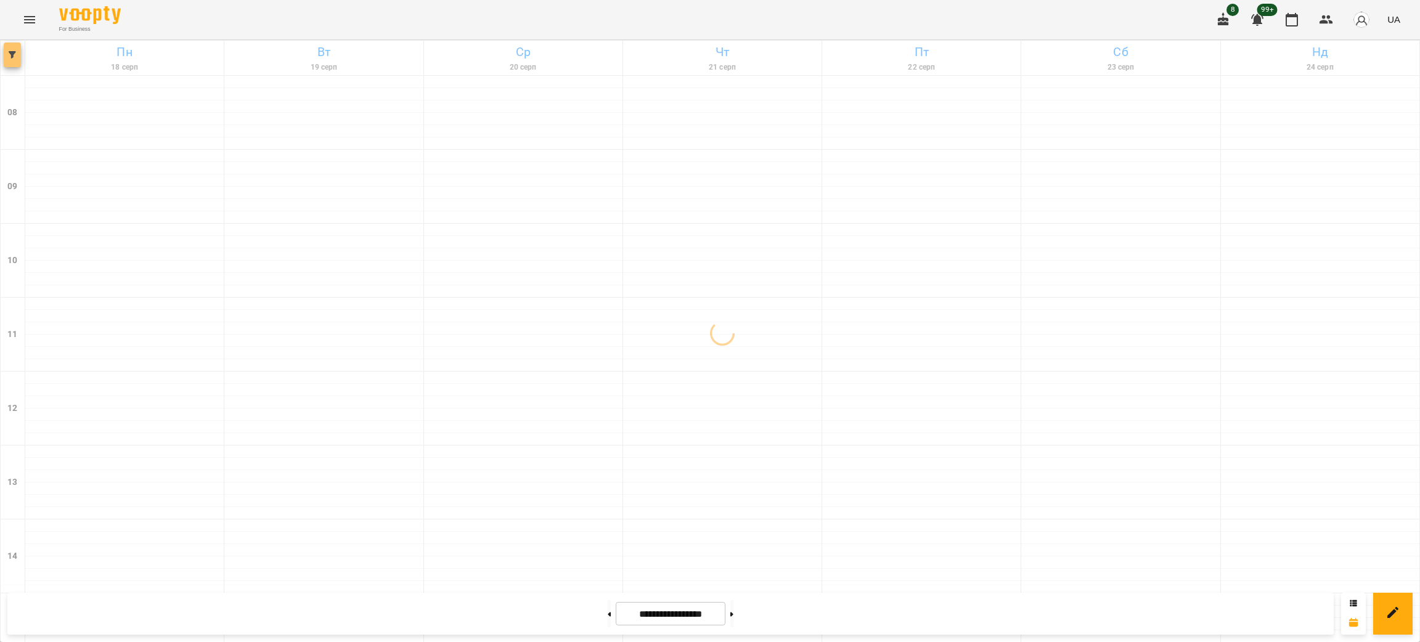
click at [7, 50] on button "button" at bounding box center [12, 55] width 17 height 25
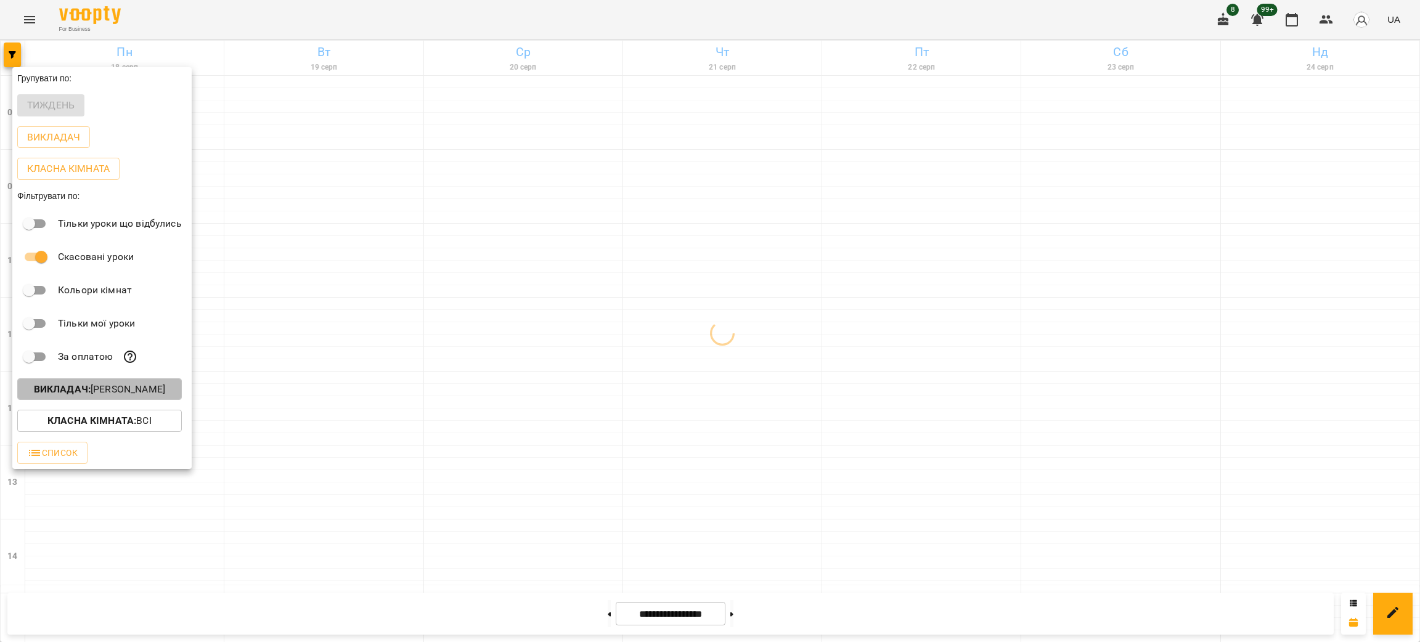
click at [138, 397] on p "Викладач : [PERSON_NAME]" at bounding box center [99, 389] width 131 height 15
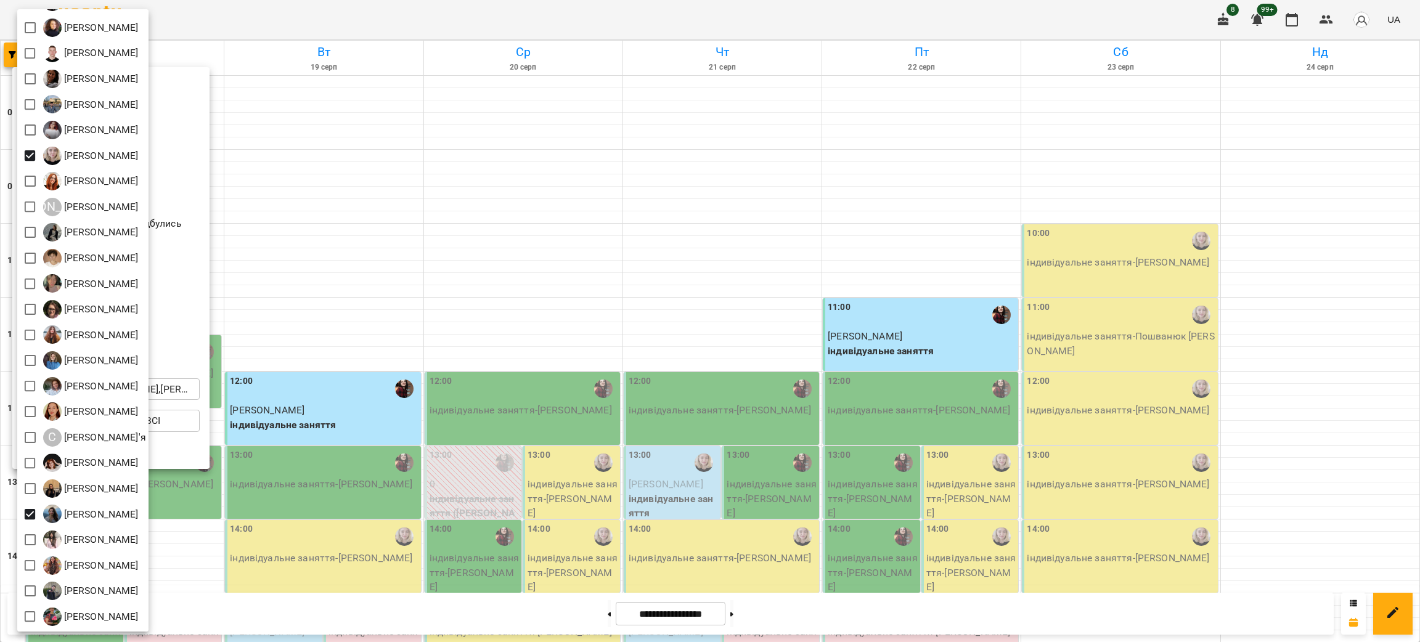
click at [450, 22] on div at bounding box center [710, 321] width 1420 height 642
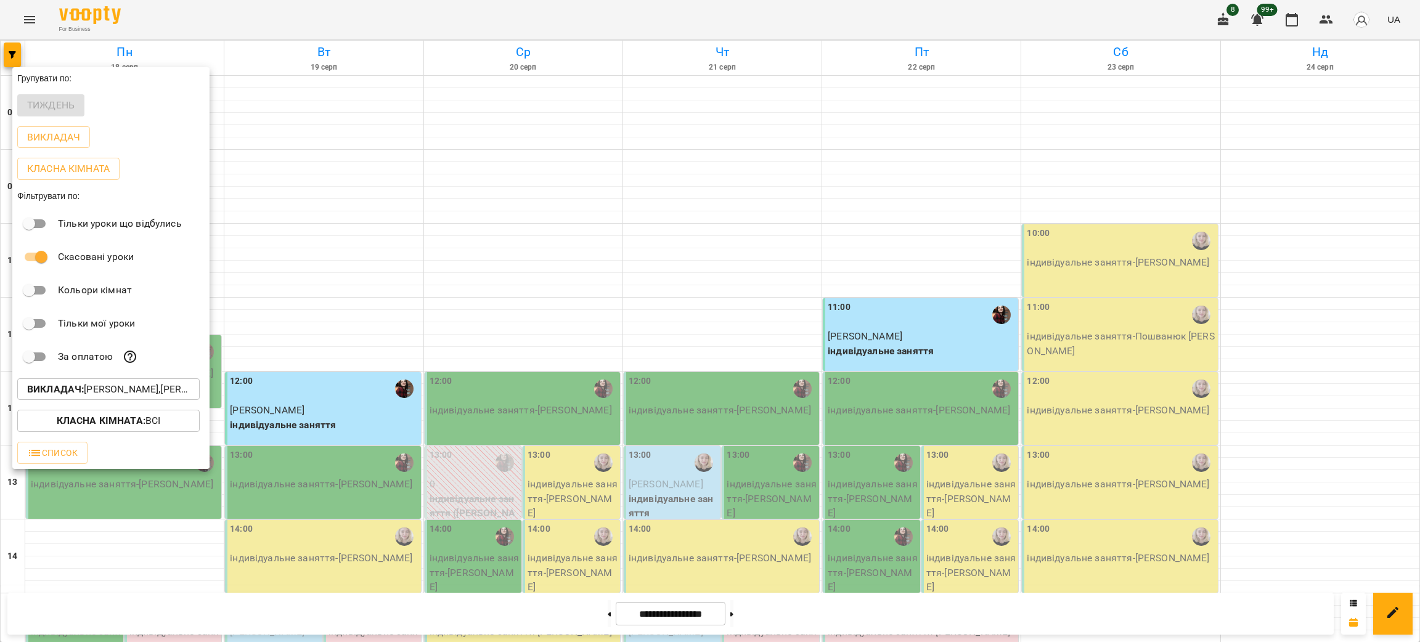
click at [450, 22] on div "Всі [PERSON_NAME] [PERSON_NAME] [PERSON_NAME] [PERSON_NAME] [PERSON_NAME] [PERS…" at bounding box center [710, 321] width 1420 height 642
click at [450, 22] on div at bounding box center [710, 321] width 1420 height 642
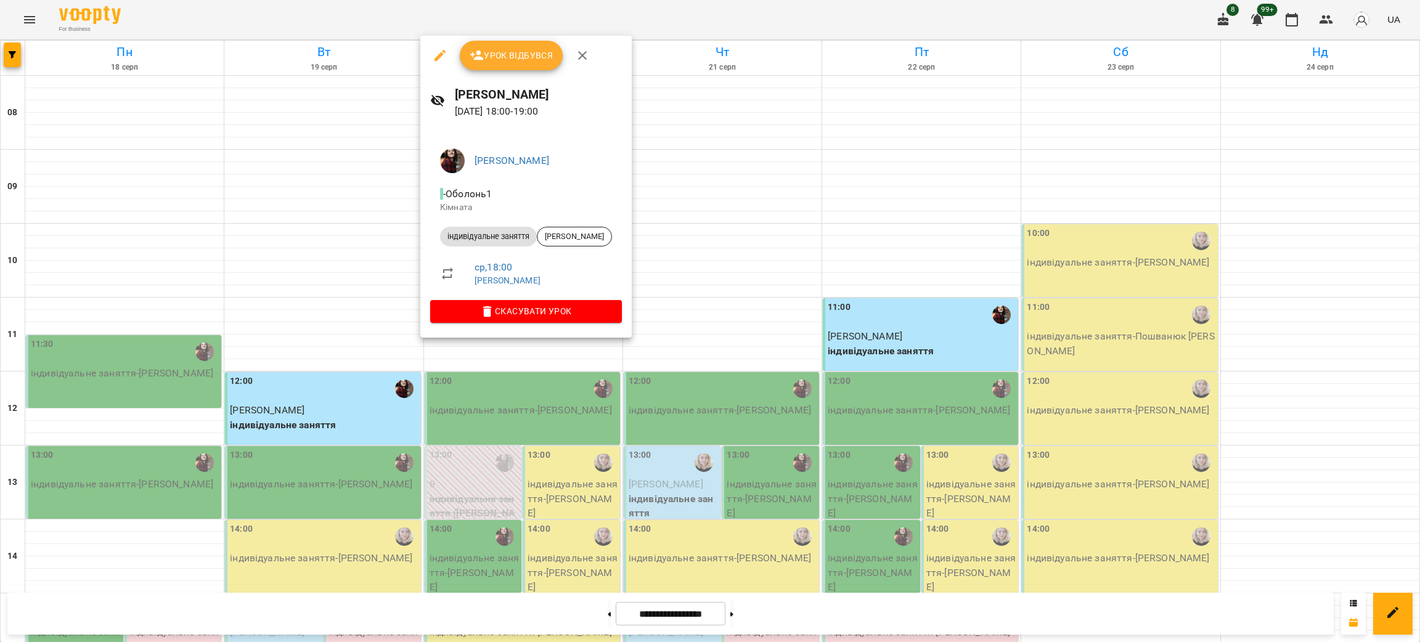
drag, startPoint x: 371, startPoint y: 14, endPoint x: 372, endPoint y: 22, distance: 8.1
click at [371, 15] on div at bounding box center [710, 321] width 1420 height 642
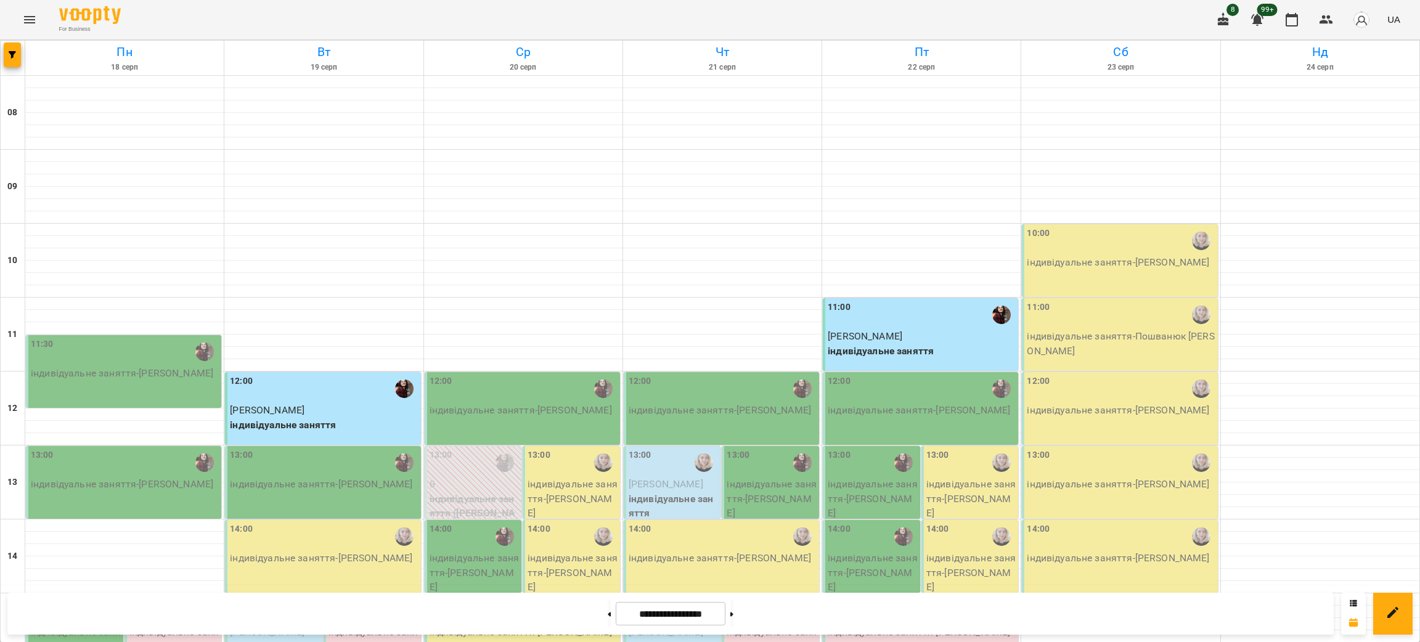
scroll to position [524, 0]
click at [186, 22] on div "For Business 8 99+ UA" at bounding box center [710, 19] width 1420 height 39
click at [607, 612] on button at bounding box center [608, 613] width 3 height 27
type input "**********"
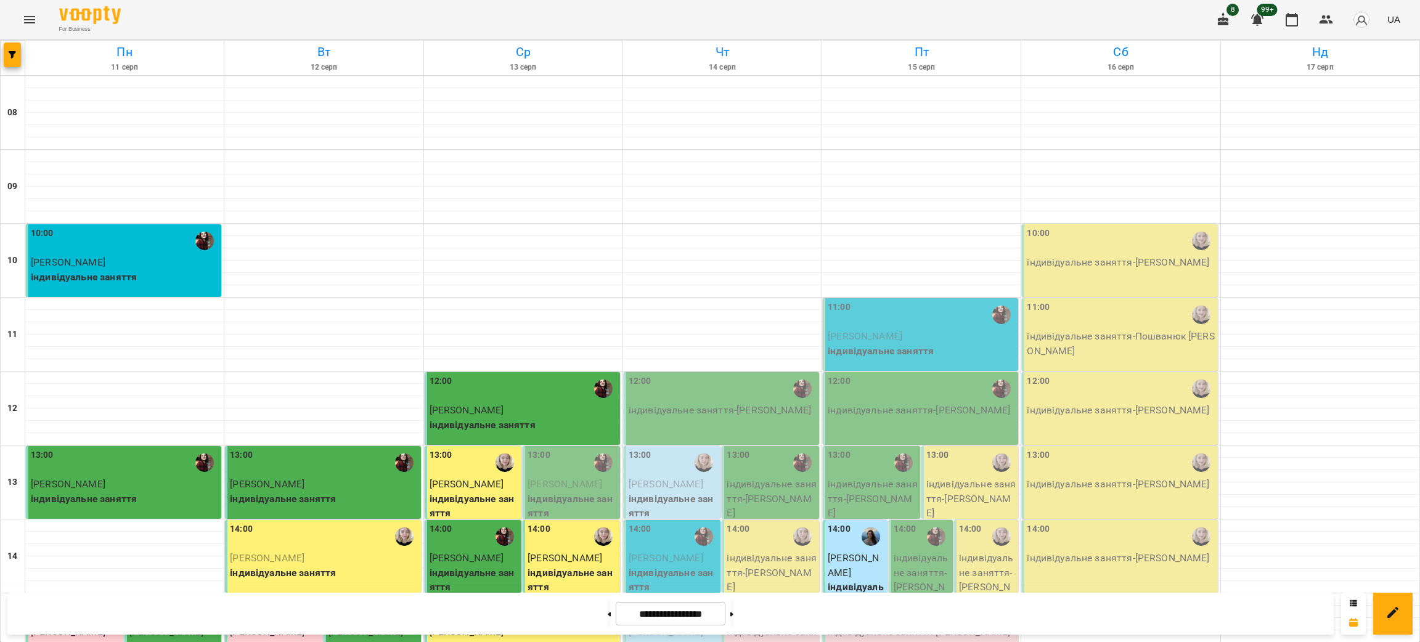
click at [195, 18] on div "For Business 8 99+ UA" at bounding box center [710, 19] width 1420 height 39
click at [1, 57] on div at bounding box center [13, 58] width 25 height 35
click at [17, 58] on span "button" at bounding box center [12, 54] width 17 height 7
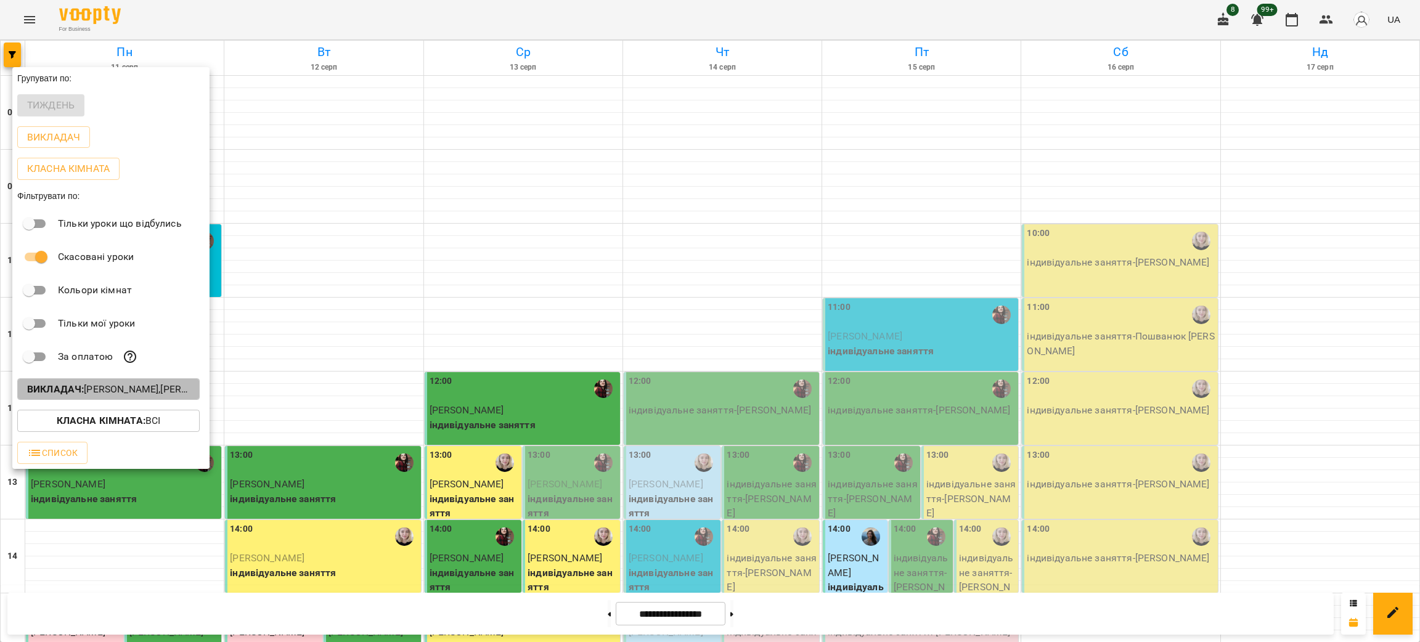
click at [128, 394] on p "Викладач : [PERSON_NAME],[PERSON_NAME],[PERSON_NAME]" at bounding box center [108, 389] width 163 height 15
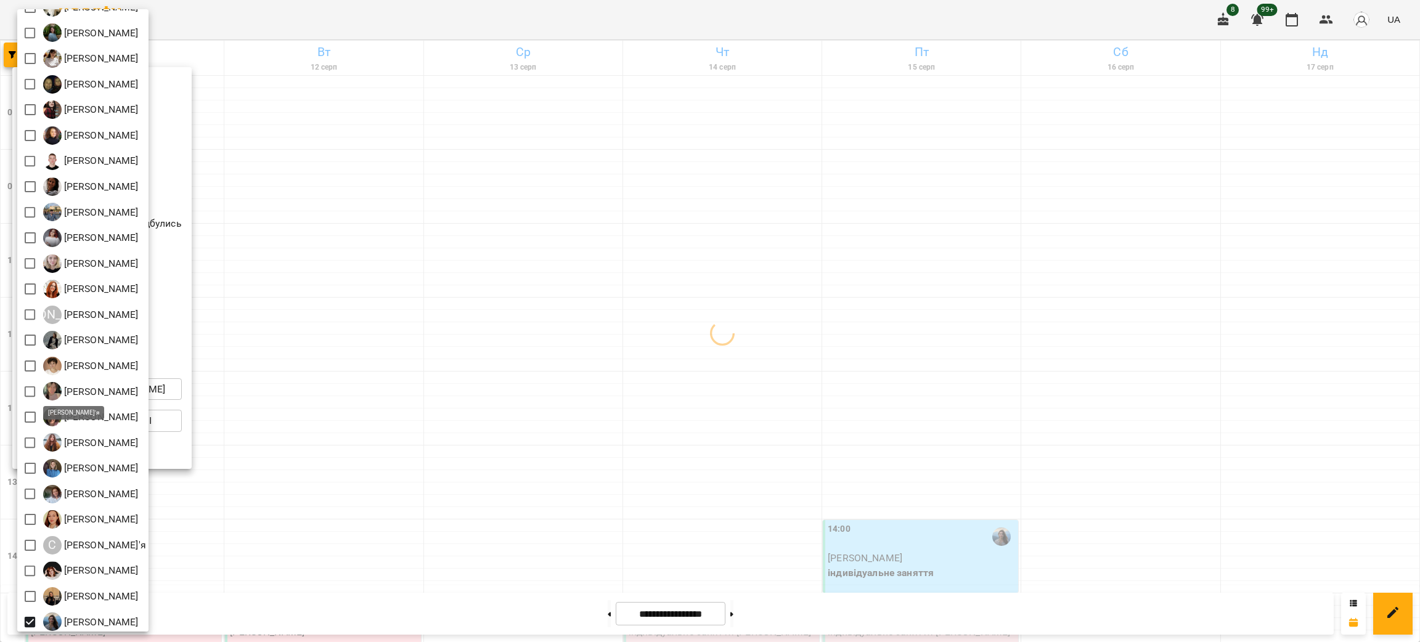
scroll to position [174, 0]
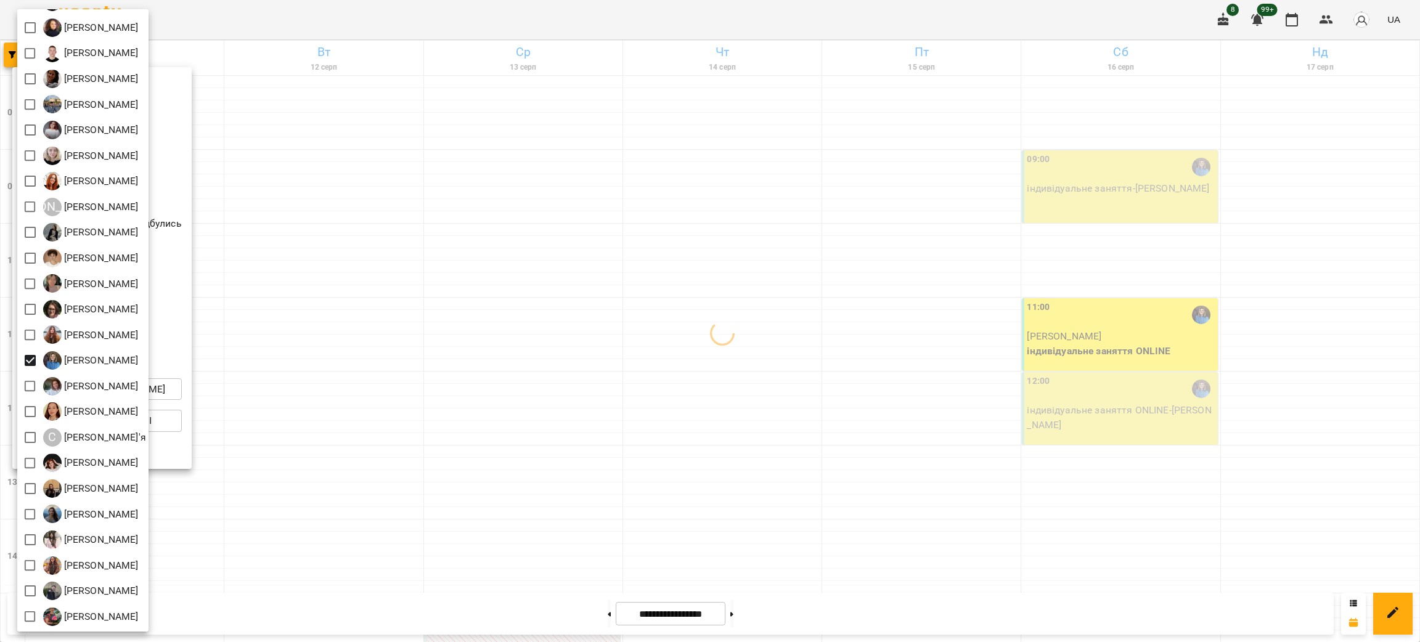
click at [398, 18] on div at bounding box center [710, 321] width 1420 height 642
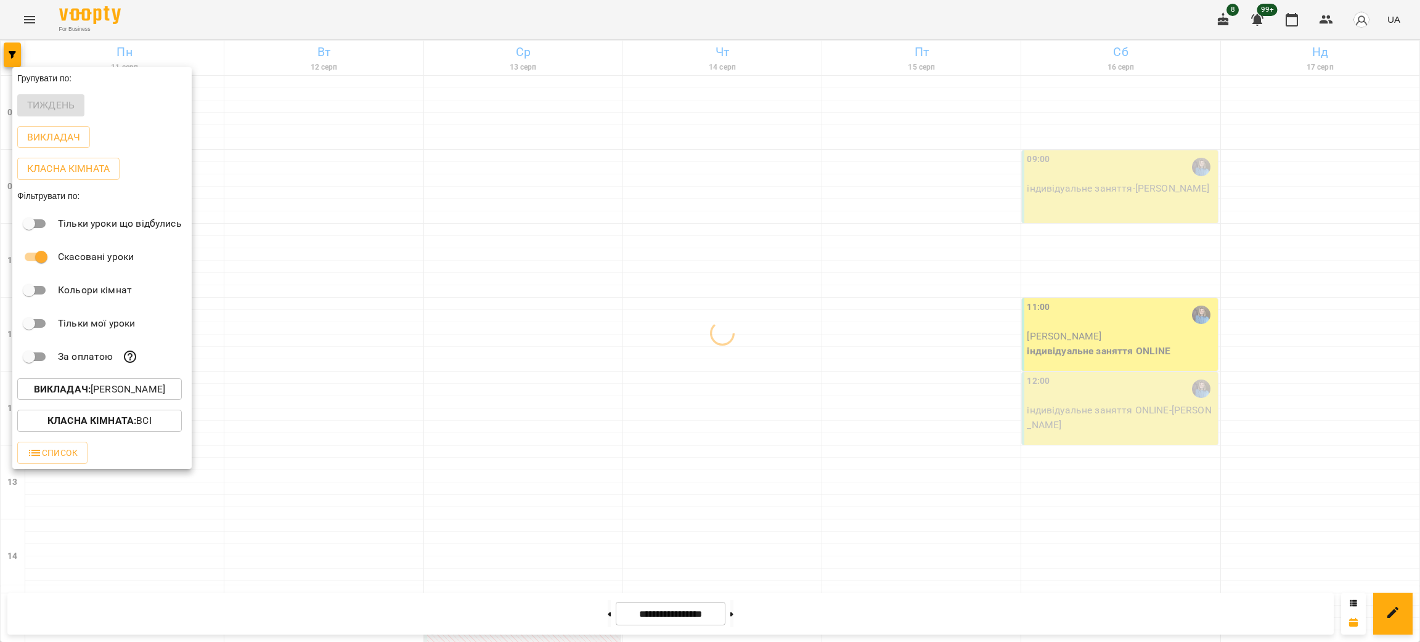
click at [398, 18] on div "Всі [PERSON_NAME] [PERSON_NAME] [PERSON_NAME] [PERSON_NAME] [PERSON_NAME] [PERS…" at bounding box center [710, 321] width 1420 height 642
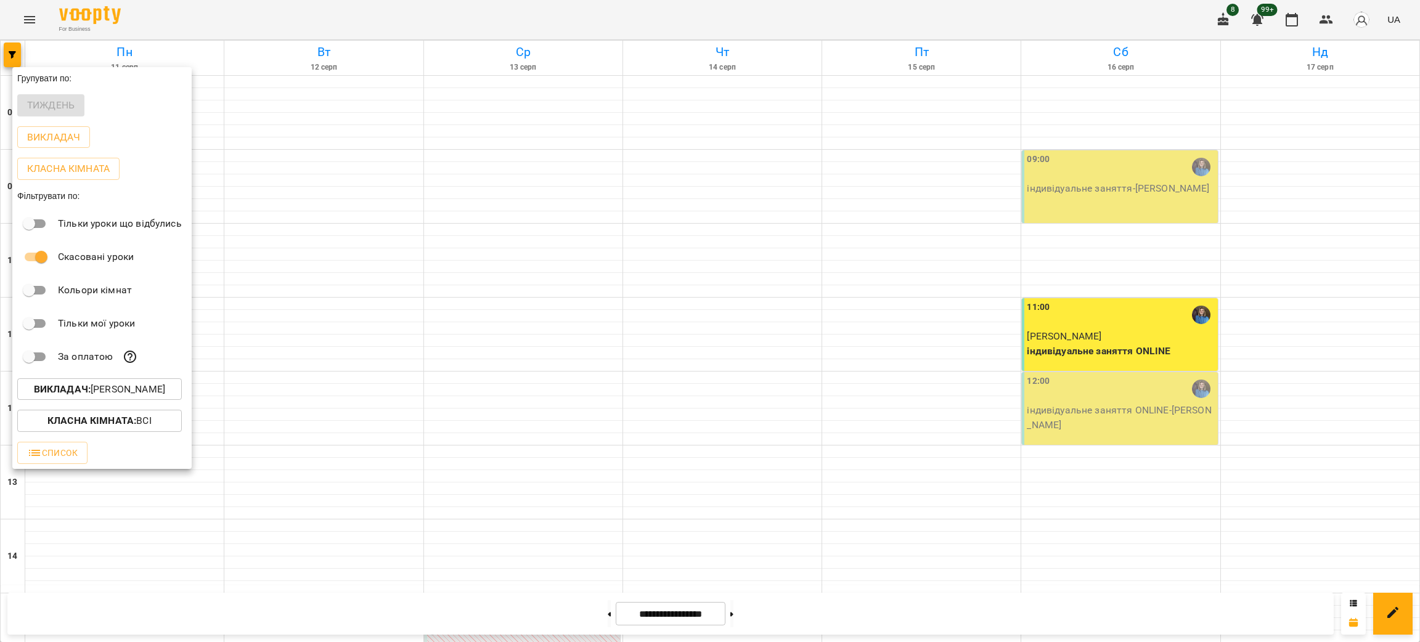
click at [398, 18] on div at bounding box center [710, 321] width 1420 height 642
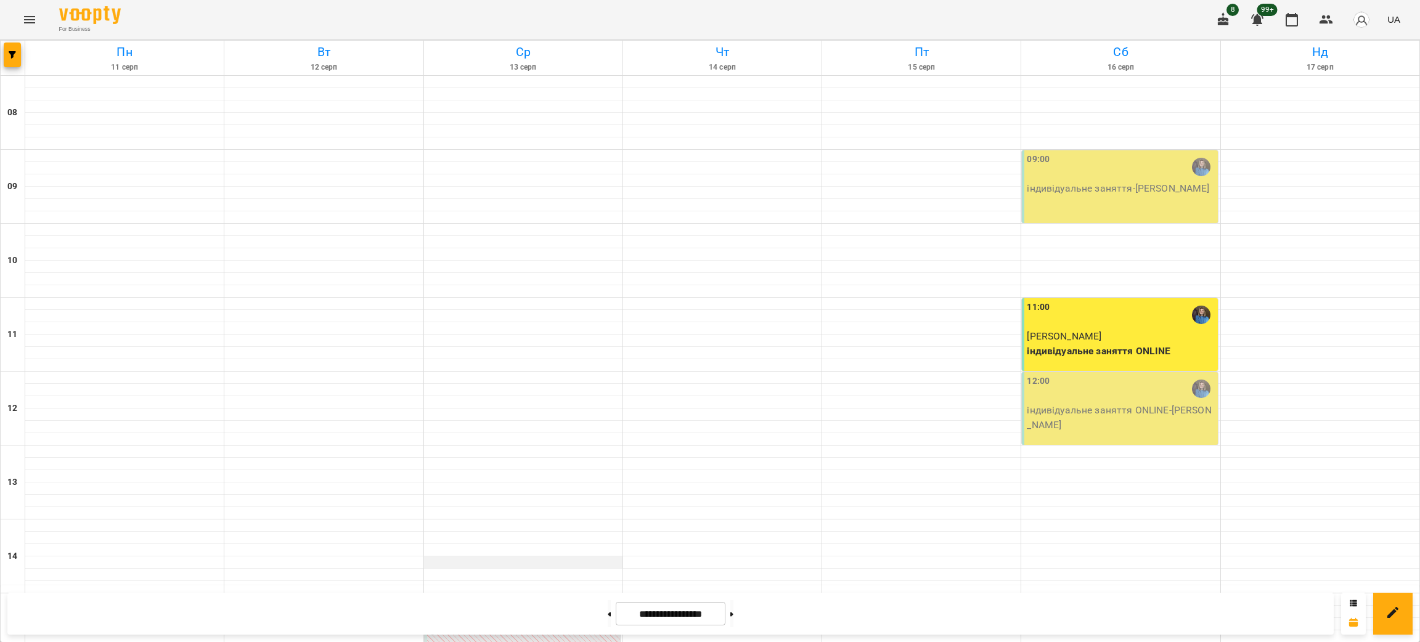
scroll to position [431, 0]
click at [145, 17] on div "For Business 8 99+ UA" at bounding box center [710, 19] width 1420 height 39
click at [10, 55] on icon "button" at bounding box center [12, 54] width 7 height 7
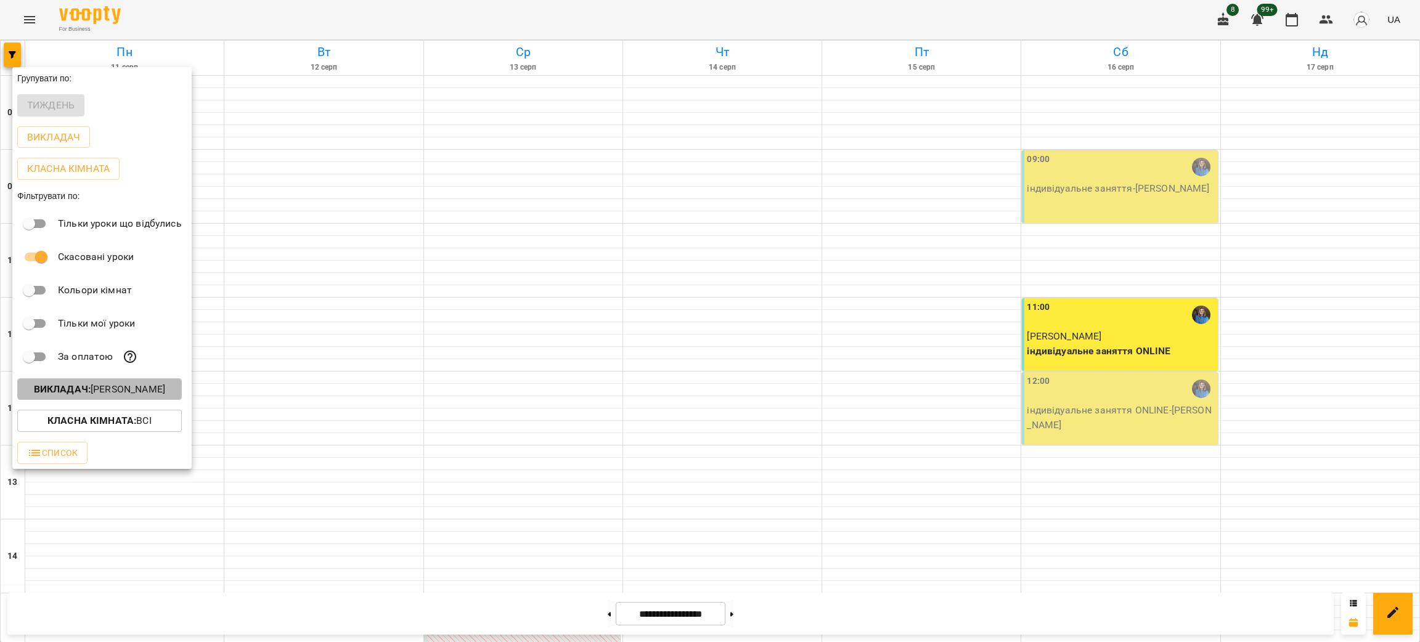
click at [121, 397] on p "Викладач : [PERSON_NAME]" at bounding box center [99, 389] width 131 height 15
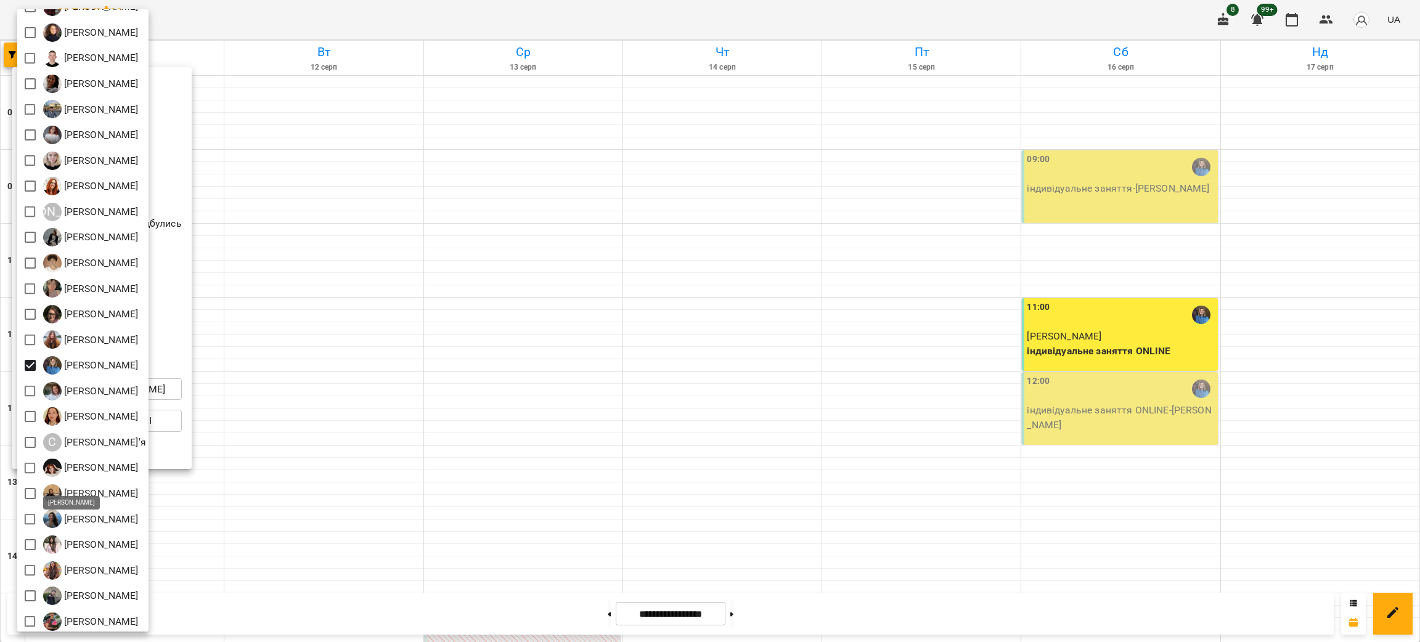
scroll to position [174, 0]
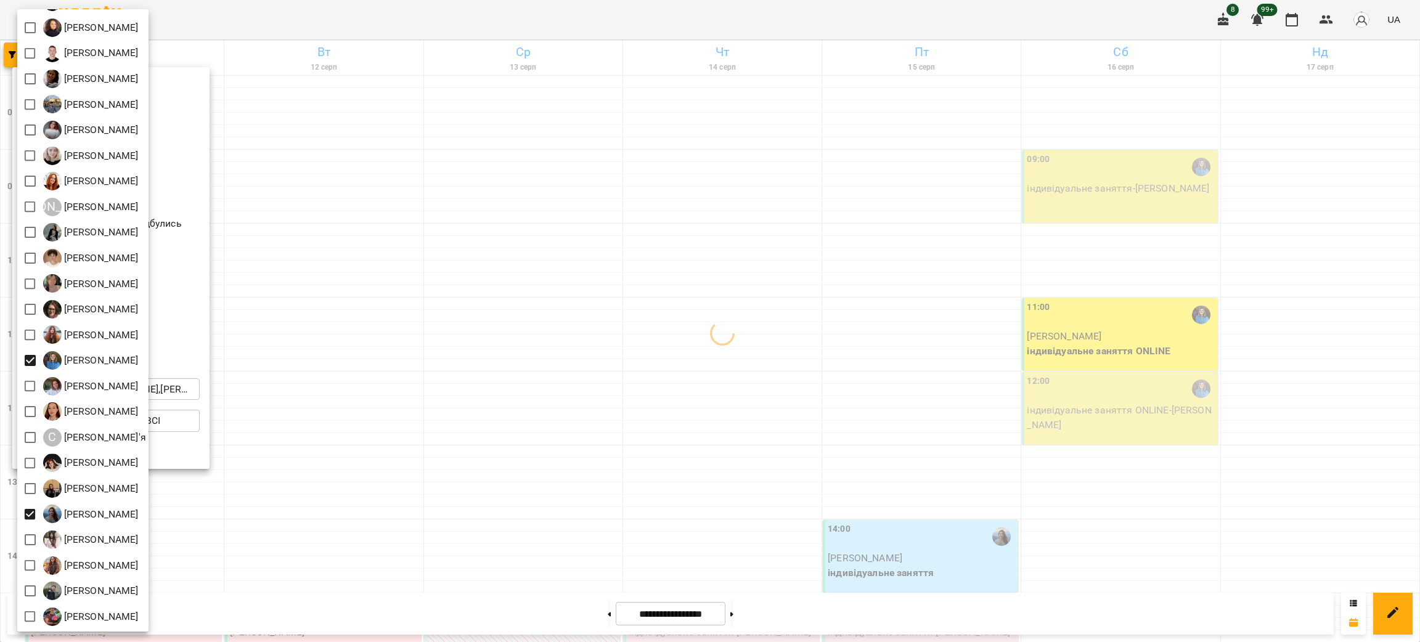
click at [644, 20] on div at bounding box center [710, 321] width 1420 height 642
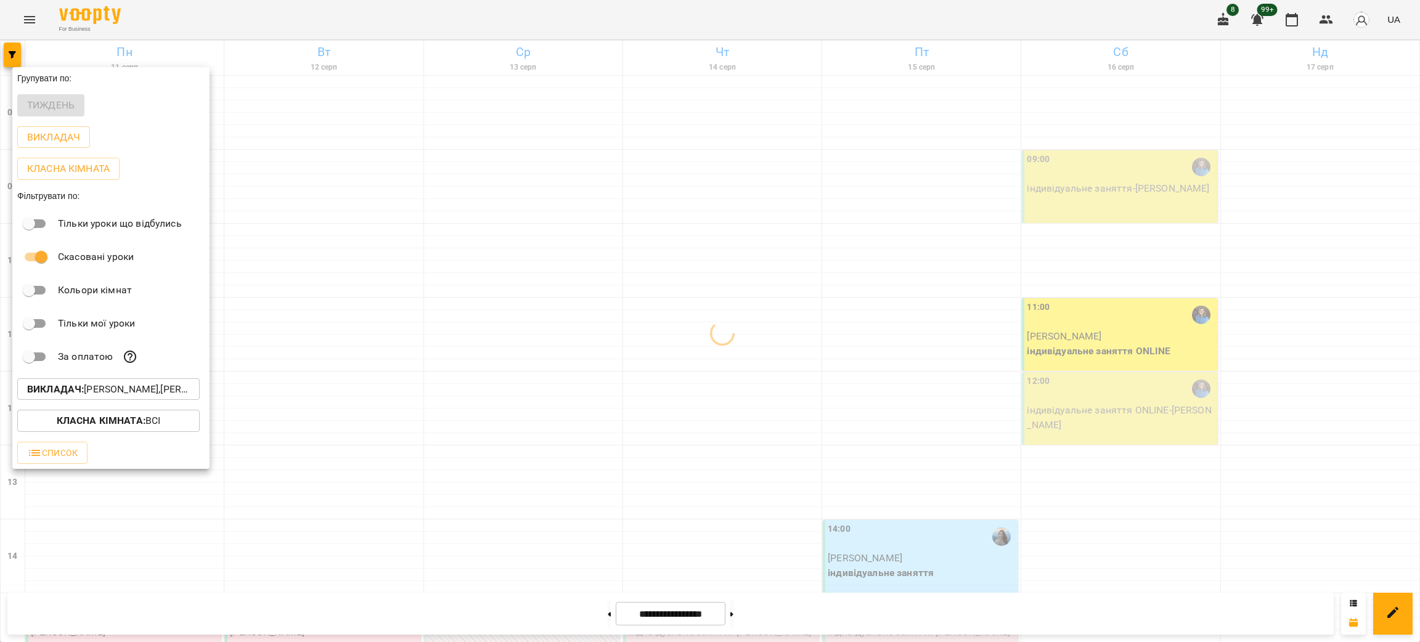
click at [644, 20] on div "Всі [PERSON_NAME] [PERSON_NAME] [PERSON_NAME] [PERSON_NAME] [PERSON_NAME] [PERS…" at bounding box center [710, 321] width 1420 height 642
click at [644, 20] on div at bounding box center [710, 321] width 1420 height 642
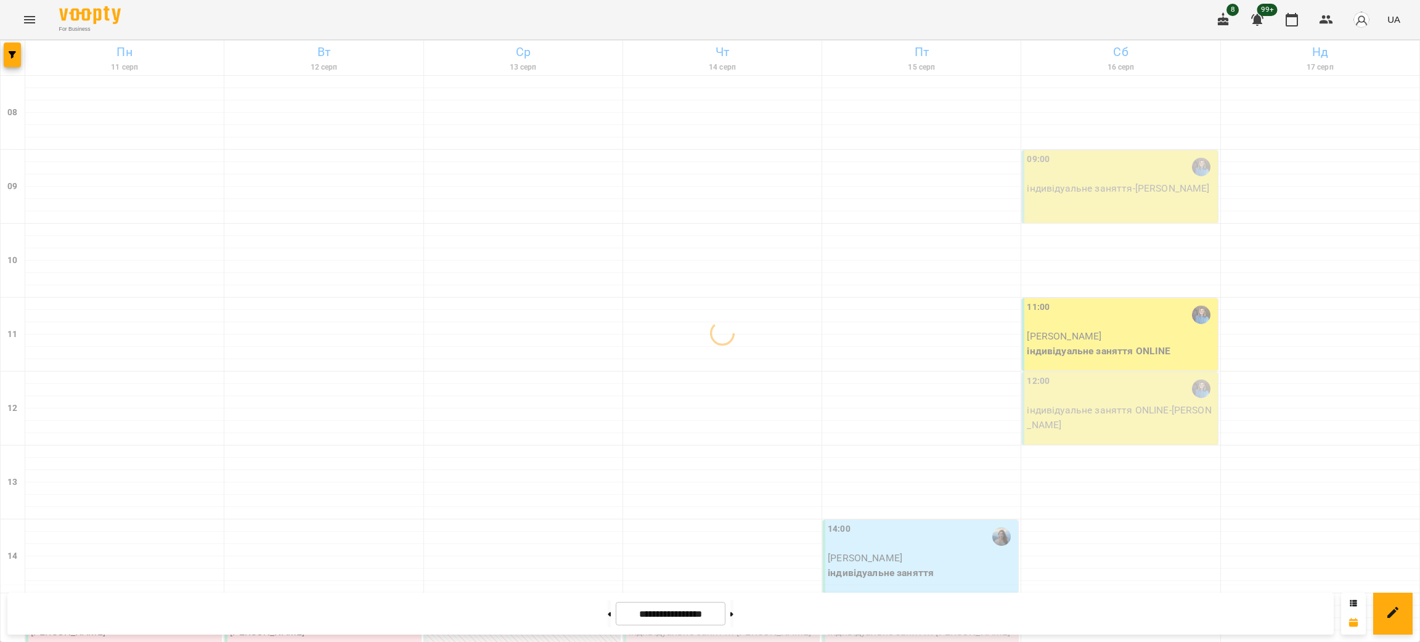
click at [644, 20] on div "Групувати по: Тиждень Викладач Класна кімната Фільтрувати по: Тільки уроки що в…" at bounding box center [710, 321] width 1420 height 642
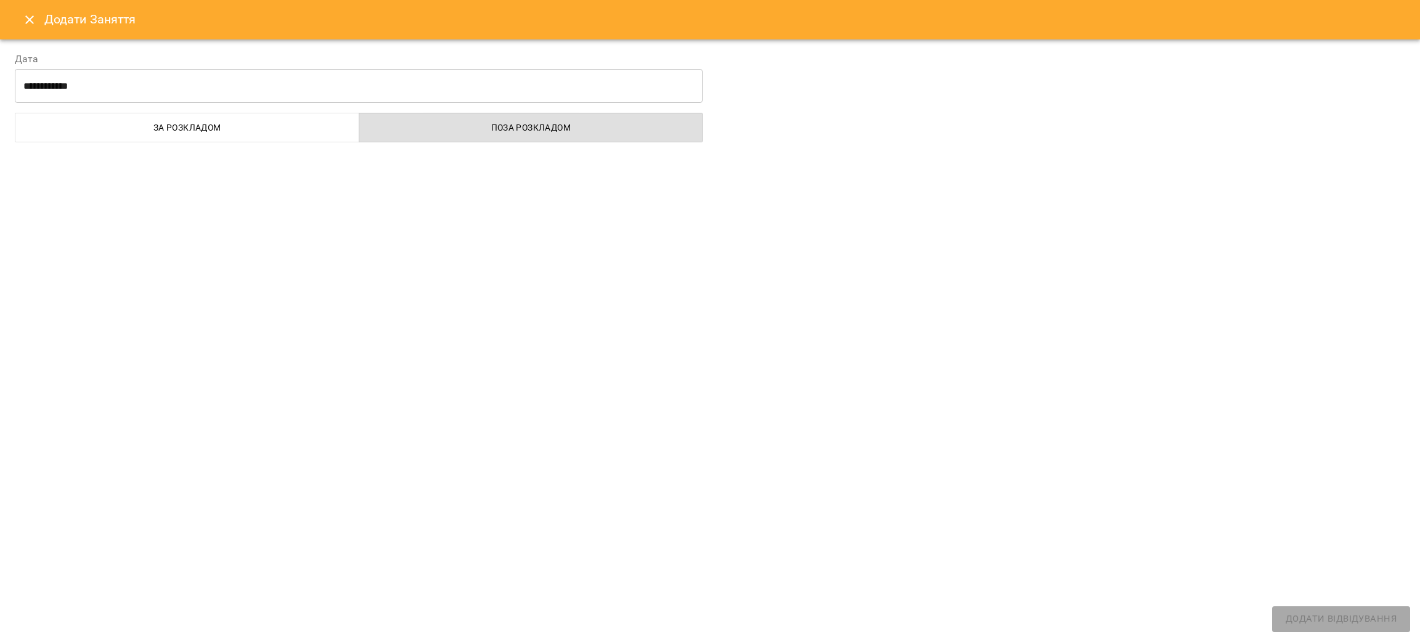
select select
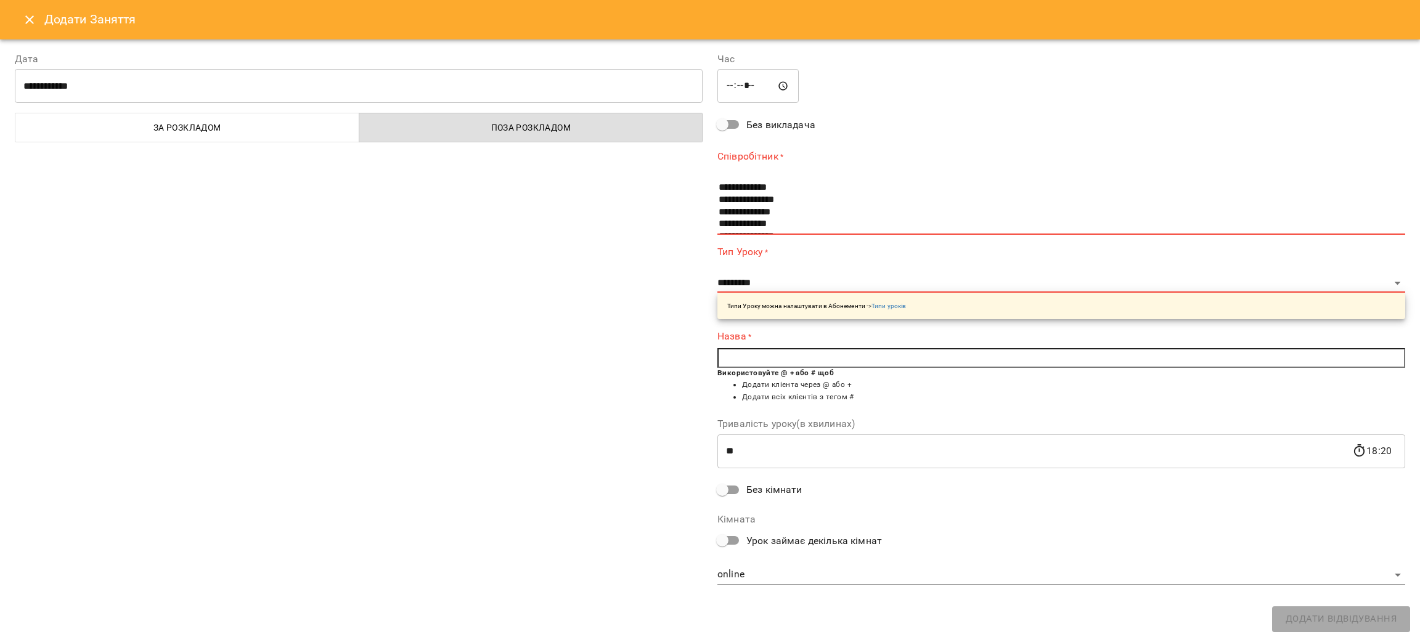
click at [25, 22] on icon "Close" at bounding box center [29, 19] width 15 height 15
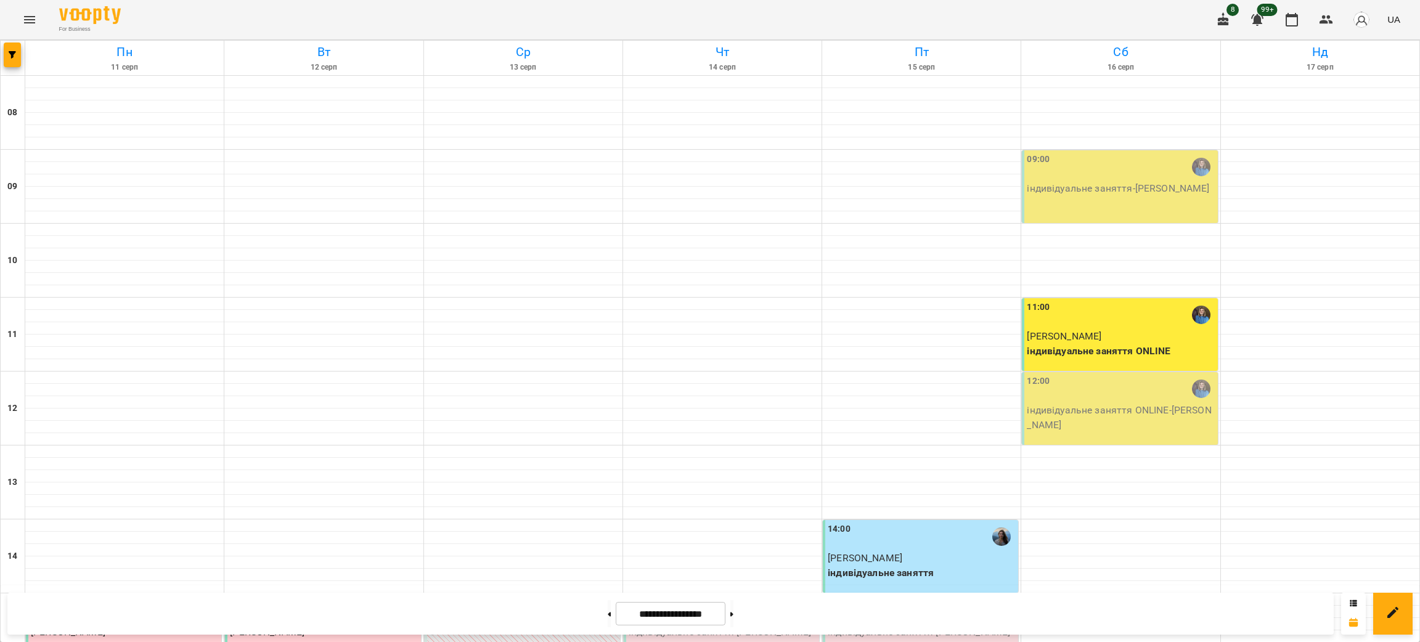
click at [148, 7] on div "For Business 8 99+ UA" at bounding box center [710, 19] width 1420 height 39
click at [10, 64] on button "button" at bounding box center [12, 55] width 17 height 25
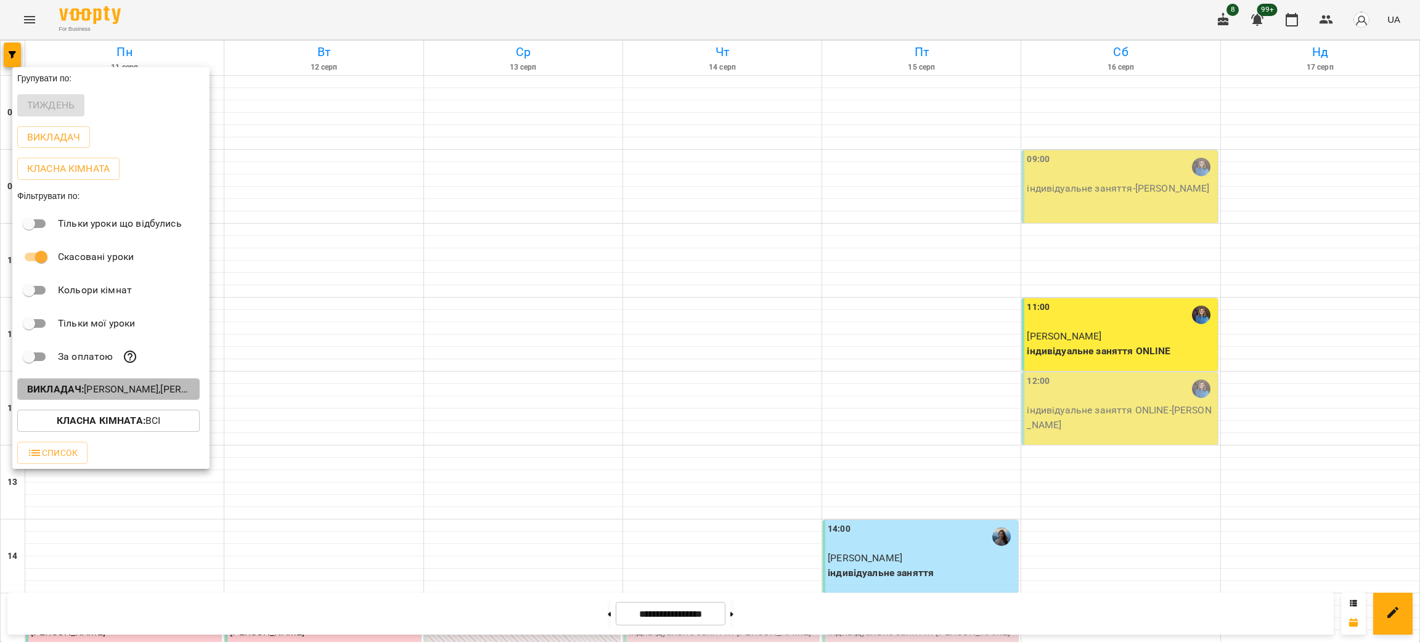
click at [130, 391] on p "Викладач : [PERSON_NAME],[PERSON_NAME]" at bounding box center [108, 389] width 163 height 15
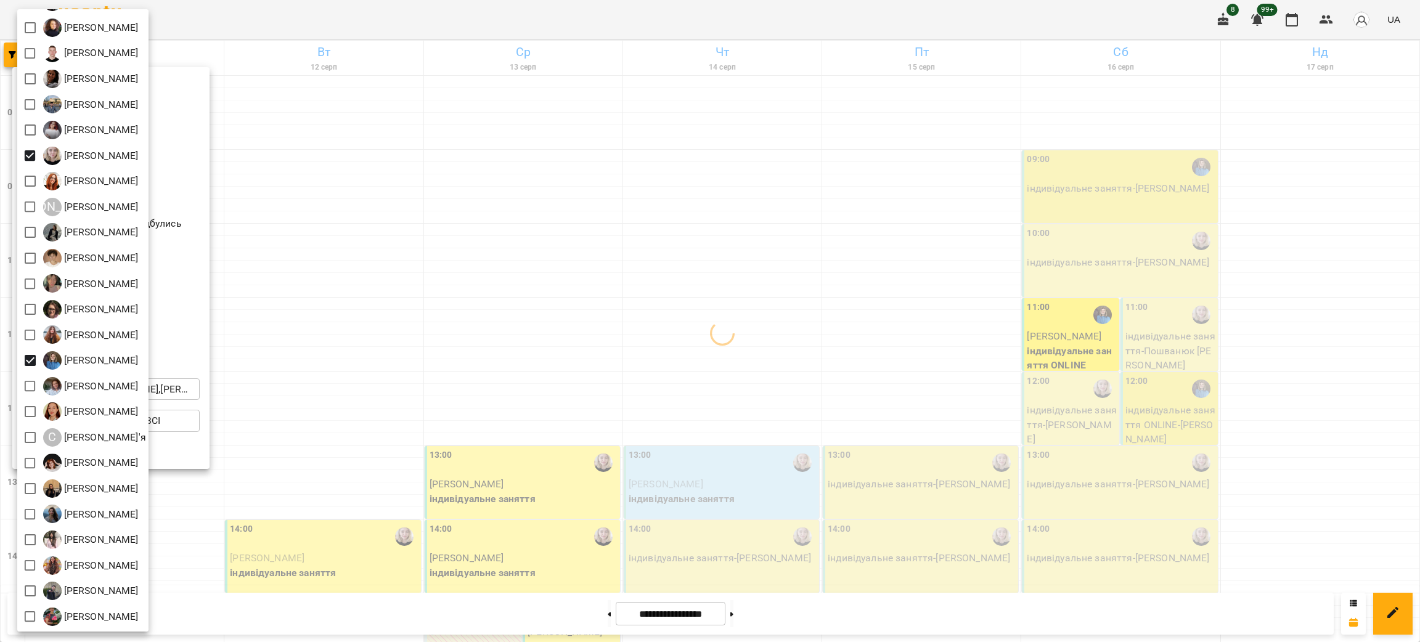
scroll to position [0, 0]
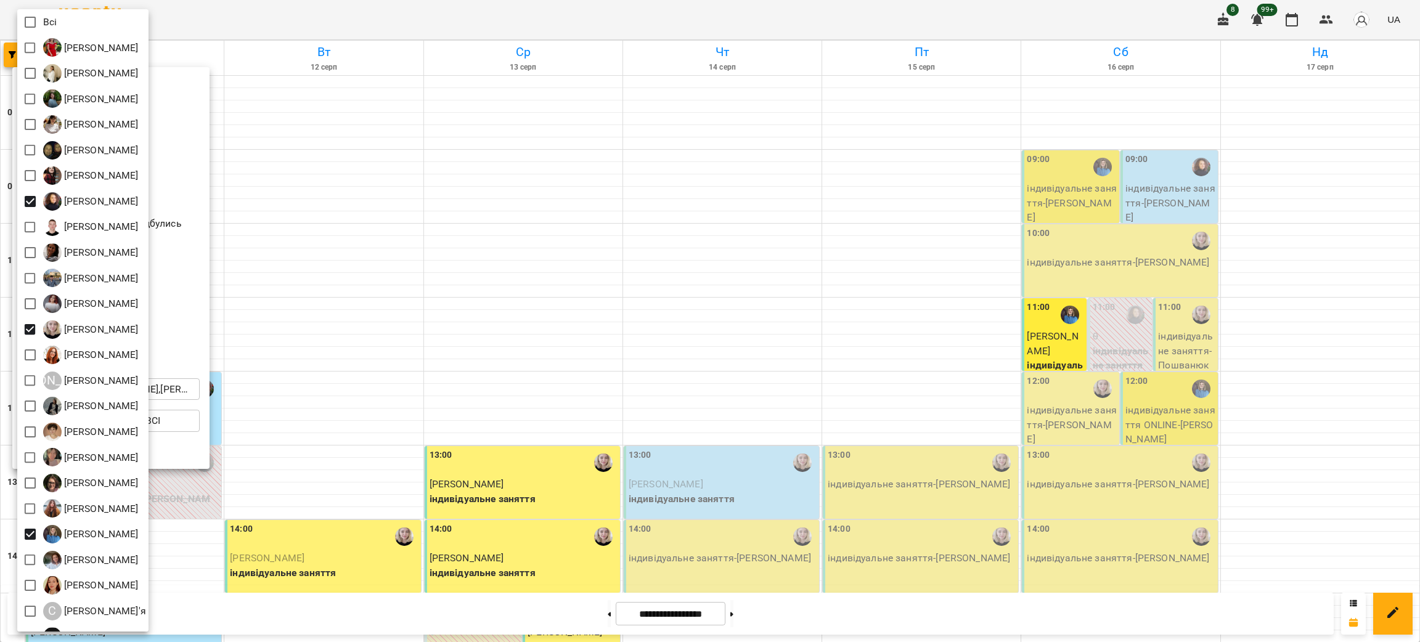
click at [611, 14] on div at bounding box center [710, 321] width 1420 height 642
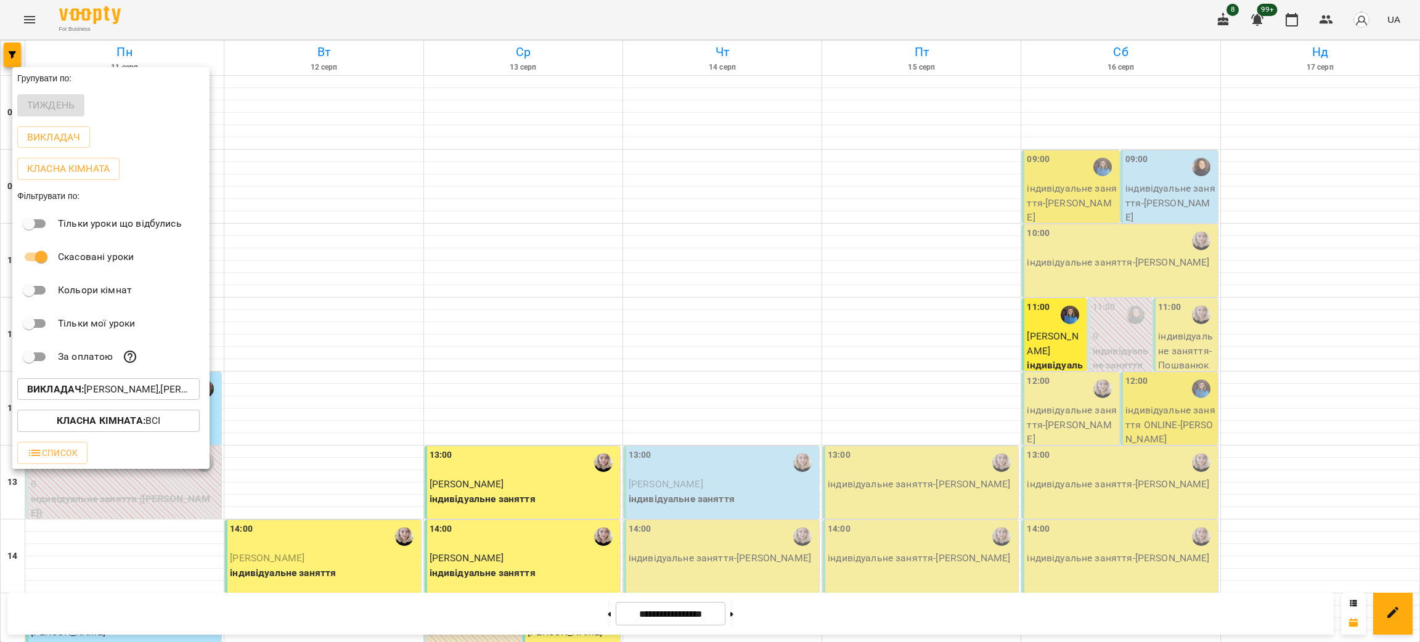
click at [611, 14] on div "Всі [PERSON_NAME] [PERSON_NAME] [PERSON_NAME] [PERSON_NAME] [PERSON_NAME] [PERS…" at bounding box center [710, 321] width 1420 height 642
click at [611, 14] on div at bounding box center [710, 321] width 1420 height 642
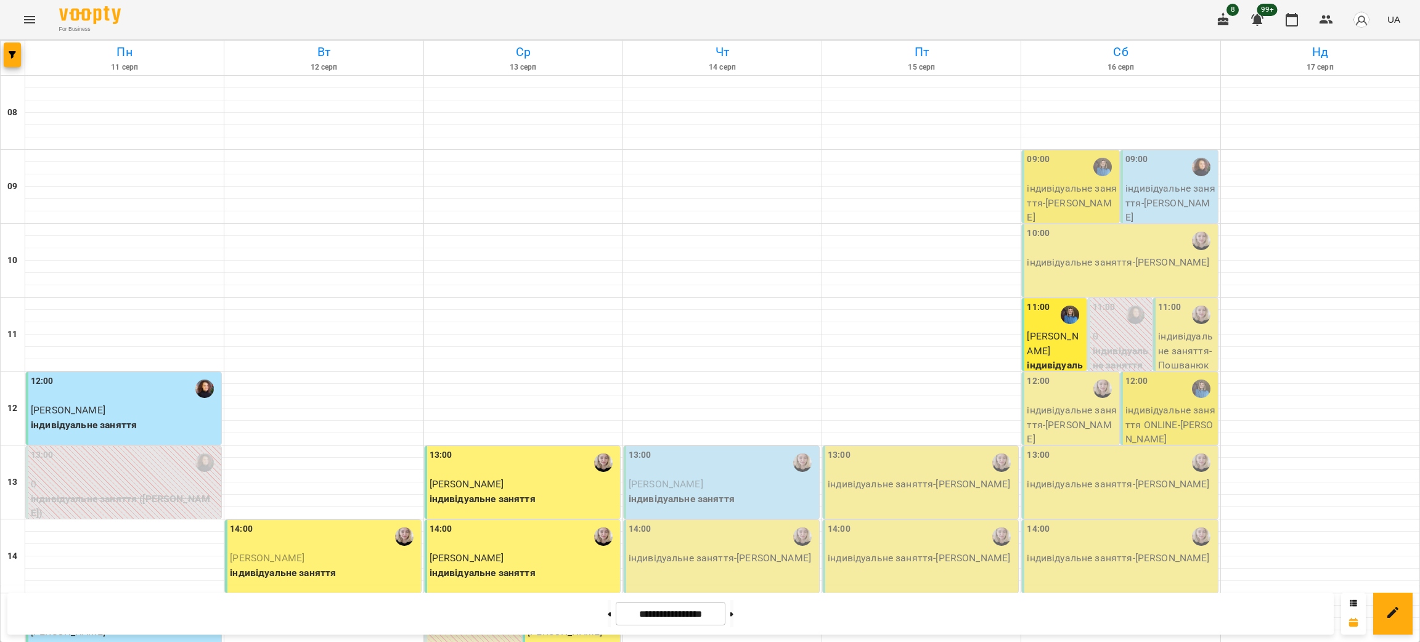
scroll to position [431, 0]
click at [13, 59] on button "button" at bounding box center [12, 55] width 17 height 25
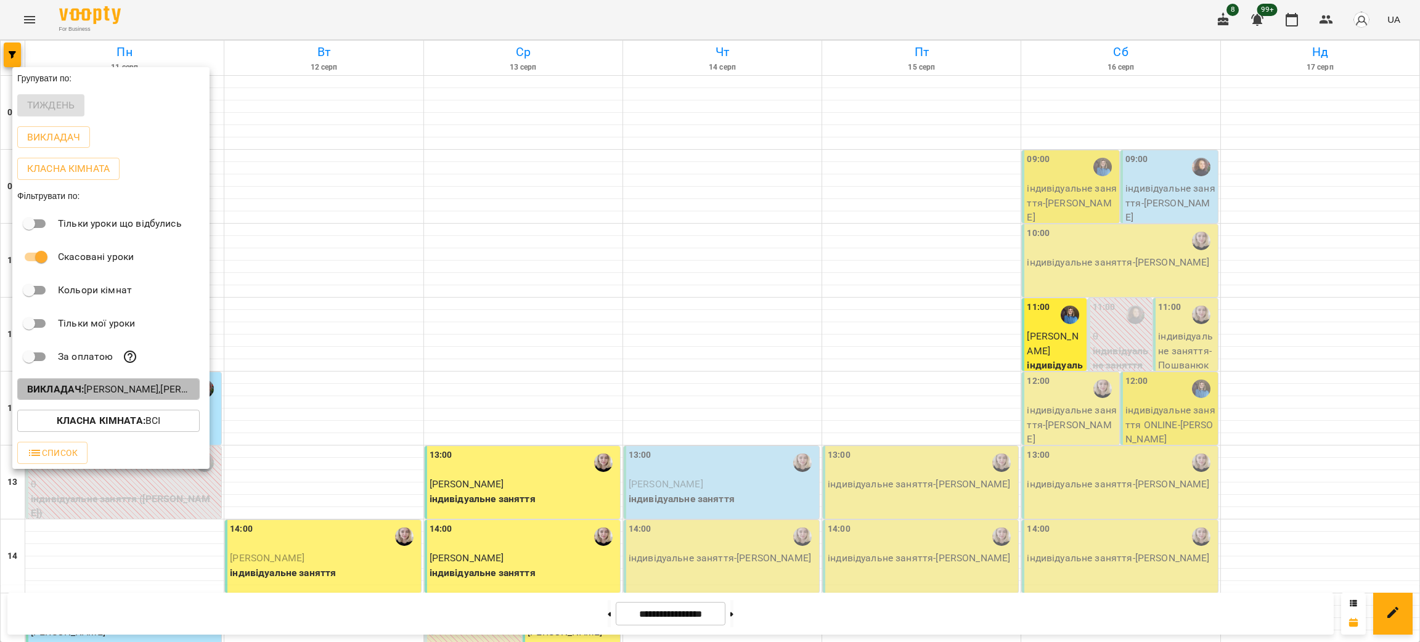
click at [83, 388] on b "Викладач :" at bounding box center [55, 389] width 57 height 12
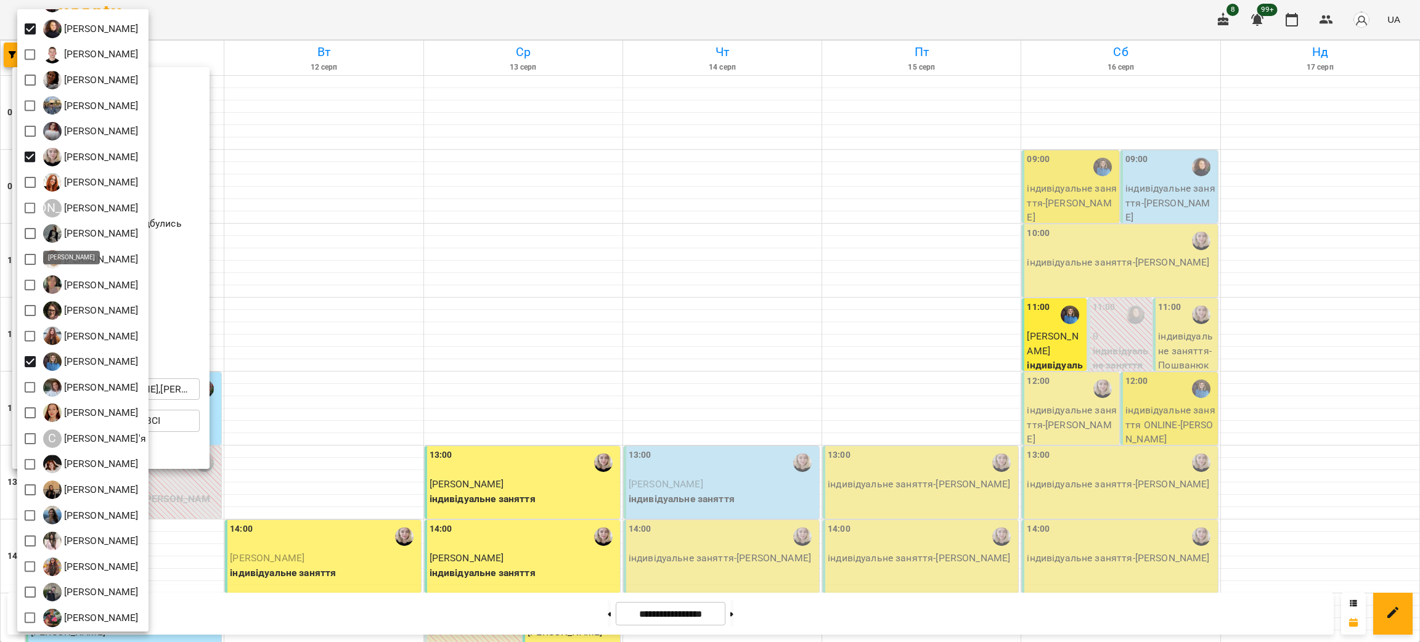
scroll to position [174, 0]
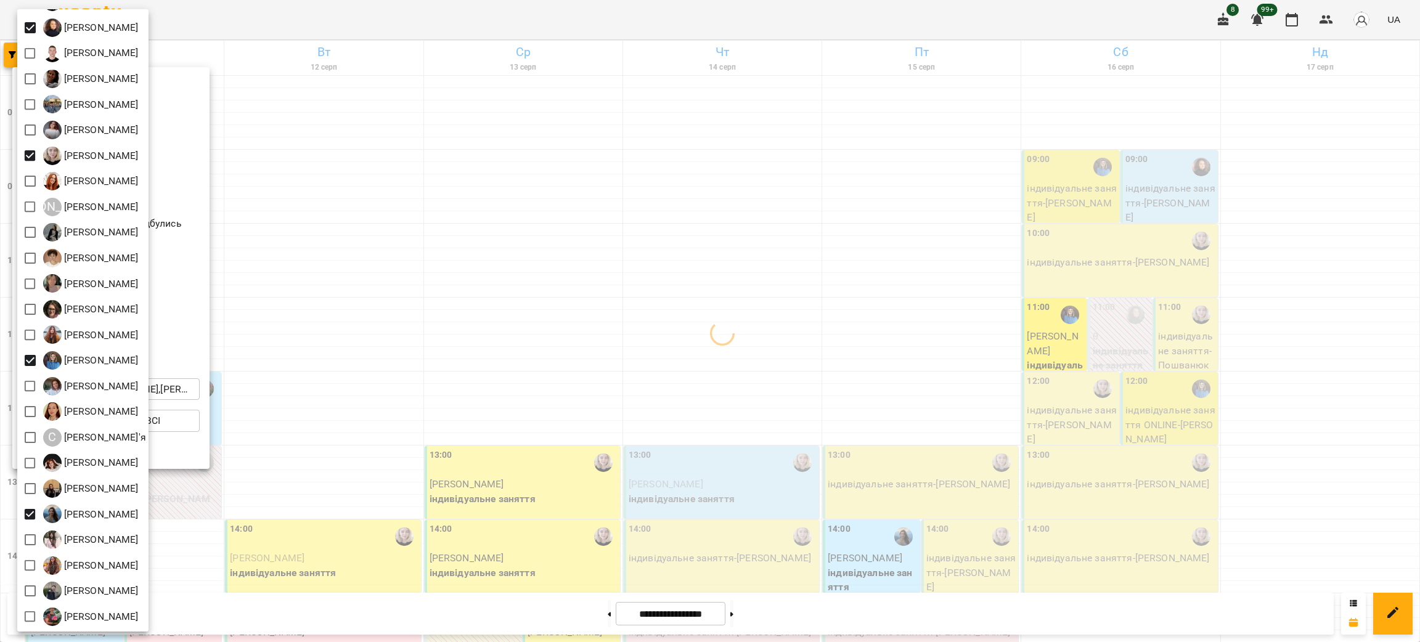
click at [574, 25] on div at bounding box center [710, 321] width 1420 height 642
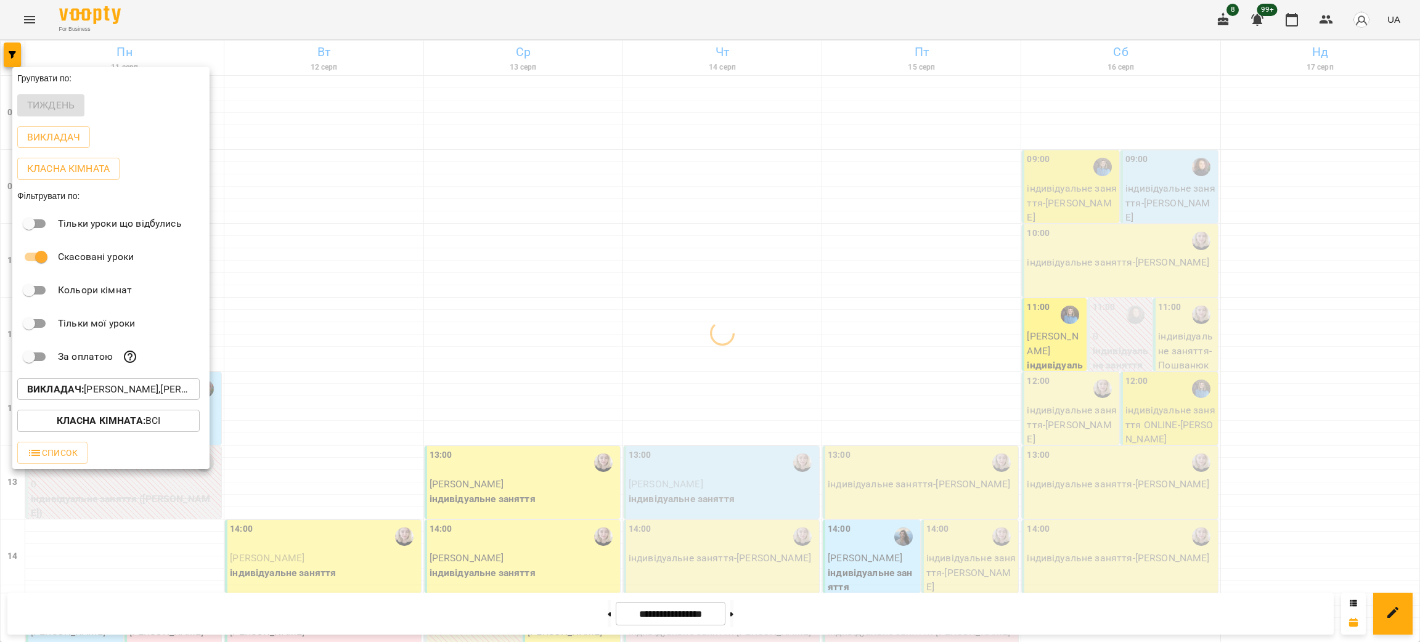
click at [574, 25] on div at bounding box center [710, 321] width 1420 height 642
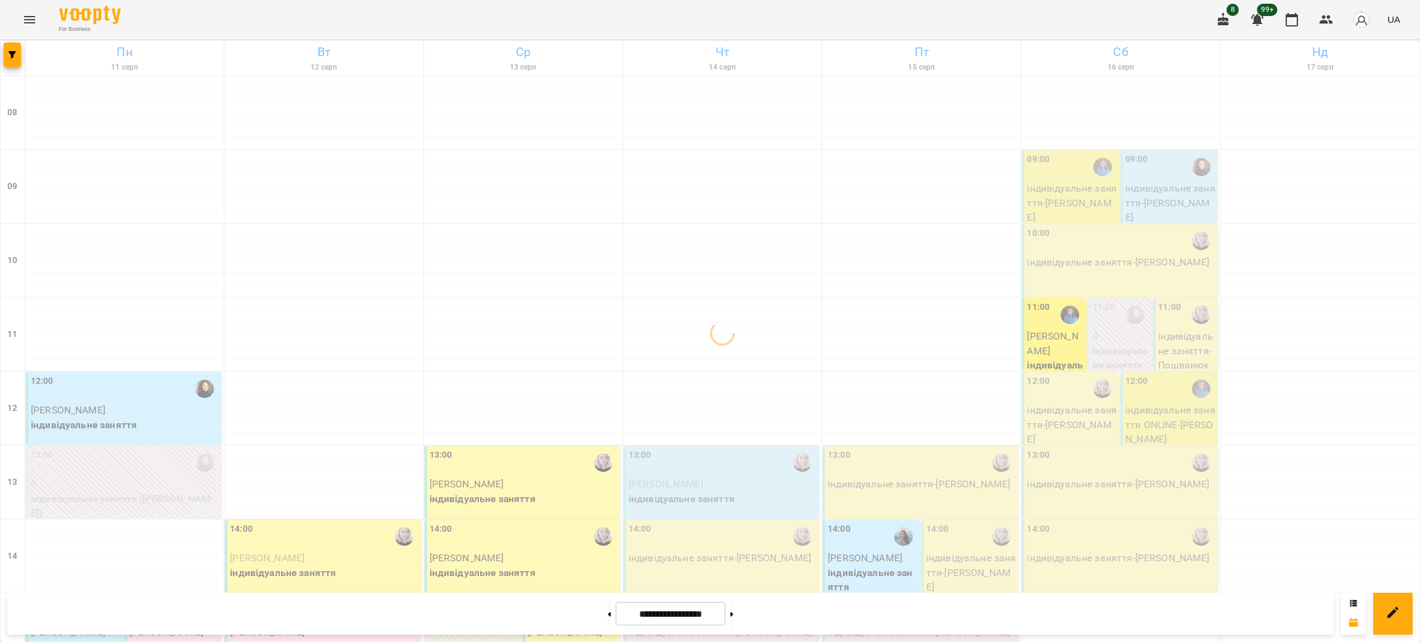
click at [611, 9] on div "For Business 8 99+ UA" at bounding box center [710, 19] width 1420 height 39
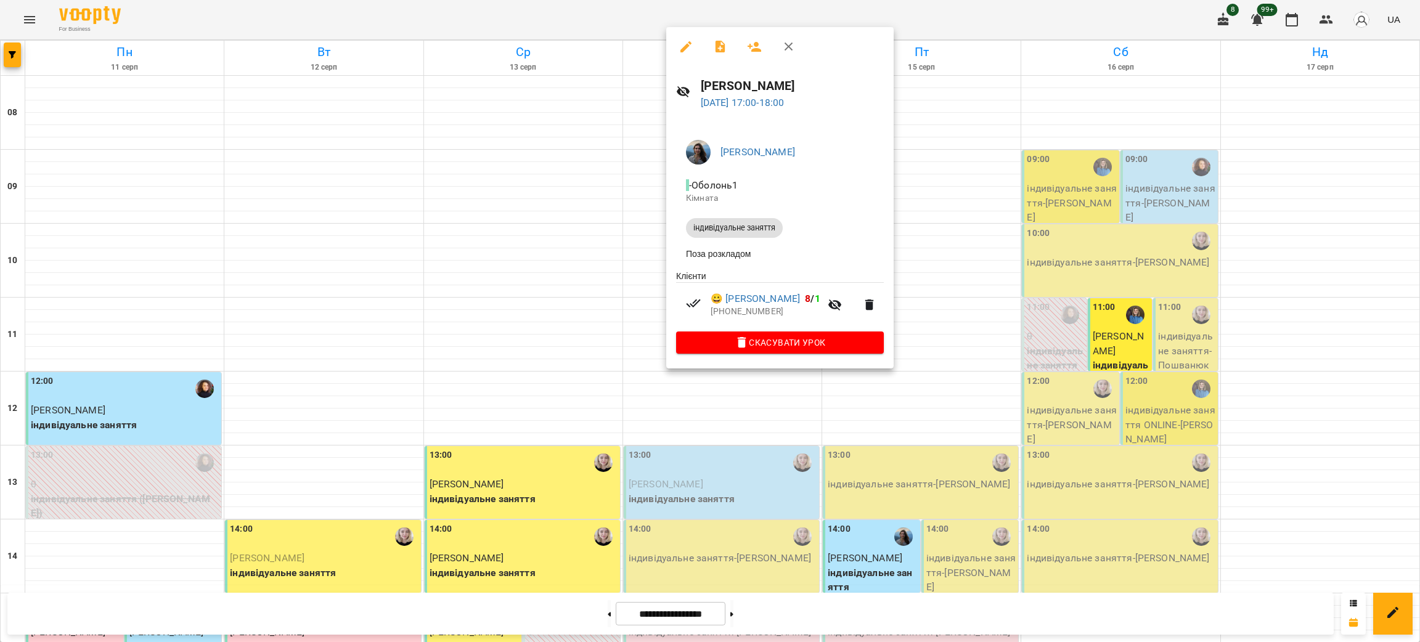
click at [681, 41] on icon "button" at bounding box center [685, 46] width 15 height 15
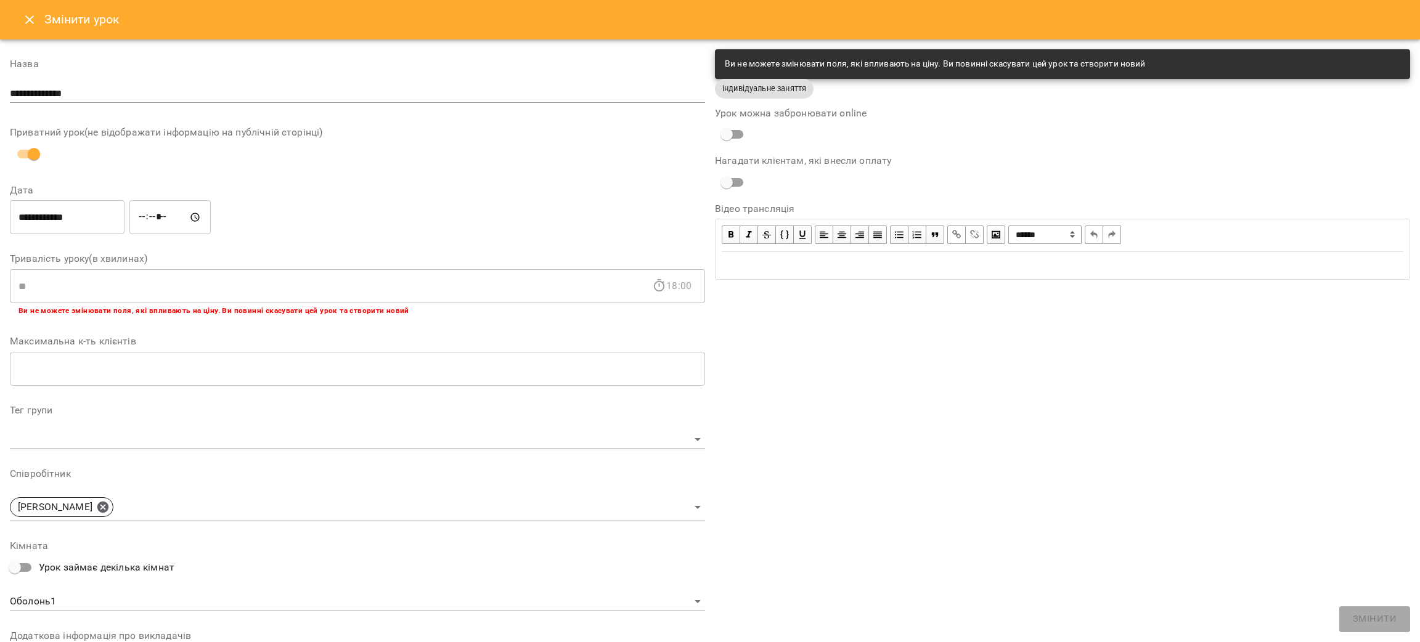
click at [182, 219] on input "*****" at bounding box center [169, 217] width 81 height 35
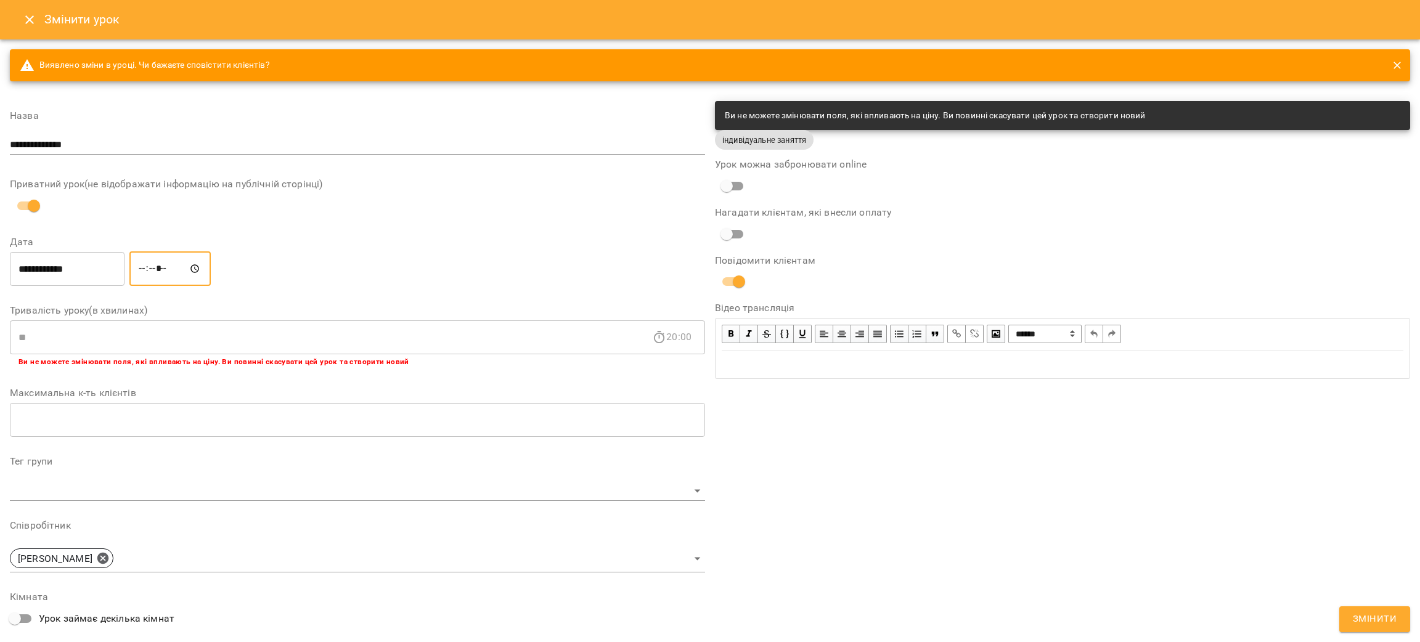
type input "*****"
click at [1089, 408] on div "**********" at bounding box center [1062, 469] width 705 height 746
click at [1387, 631] on button "Змінити" at bounding box center [1374, 619] width 71 height 26
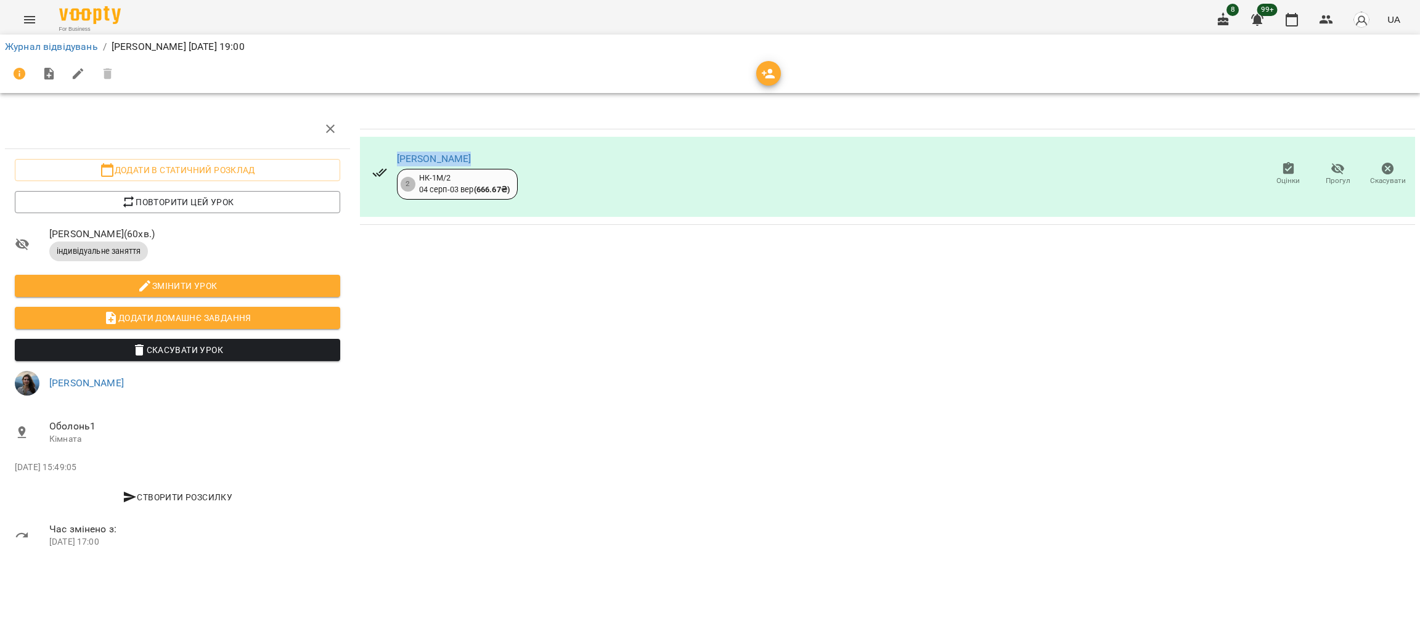
drag, startPoint x: 487, startPoint y: 163, endPoint x: 381, endPoint y: 153, distance: 105.8
click at [381, 153] on div "[PERSON_NAME] 2 НК-1М/2 [DATE] - [DATE] ( 666.67 ₴ )" at bounding box center [444, 174] width 165 height 70
copy link "[PERSON_NAME]"
click at [39, 50] on link "Журнал відвідувань" at bounding box center [51, 47] width 93 height 12
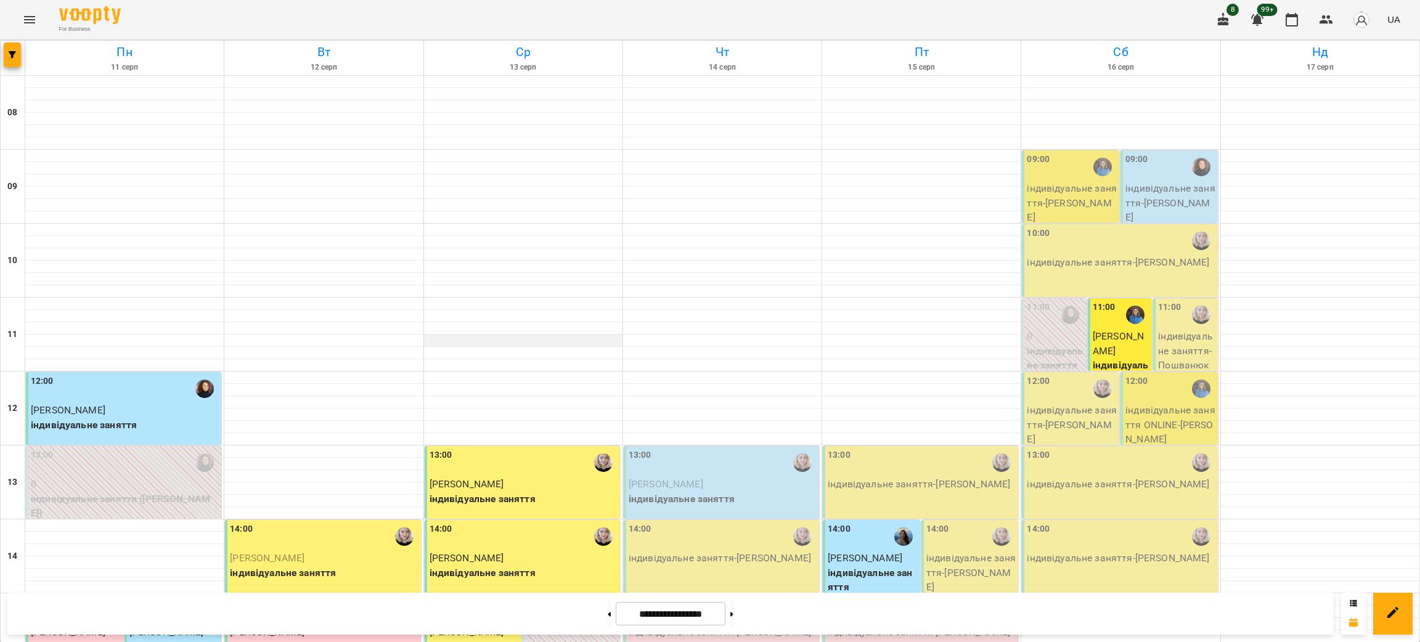
scroll to position [461, 0]
click at [733, 607] on button at bounding box center [731, 613] width 3 height 27
type input "**********"
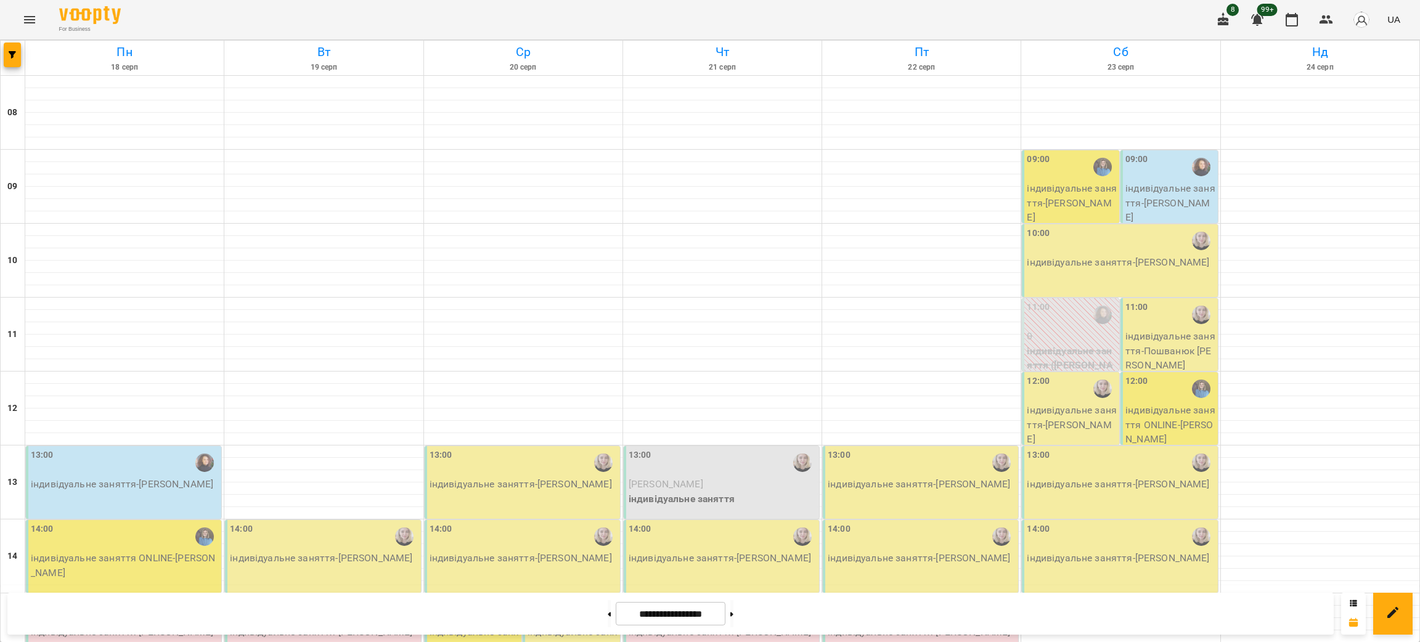
click at [138, 14] on div "For Business 8 99+ UA" at bounding box center [710, 19] width 1420 height 39
click at [7, 47] on button "button" at bounding box center [12, 55] width 17 height 25
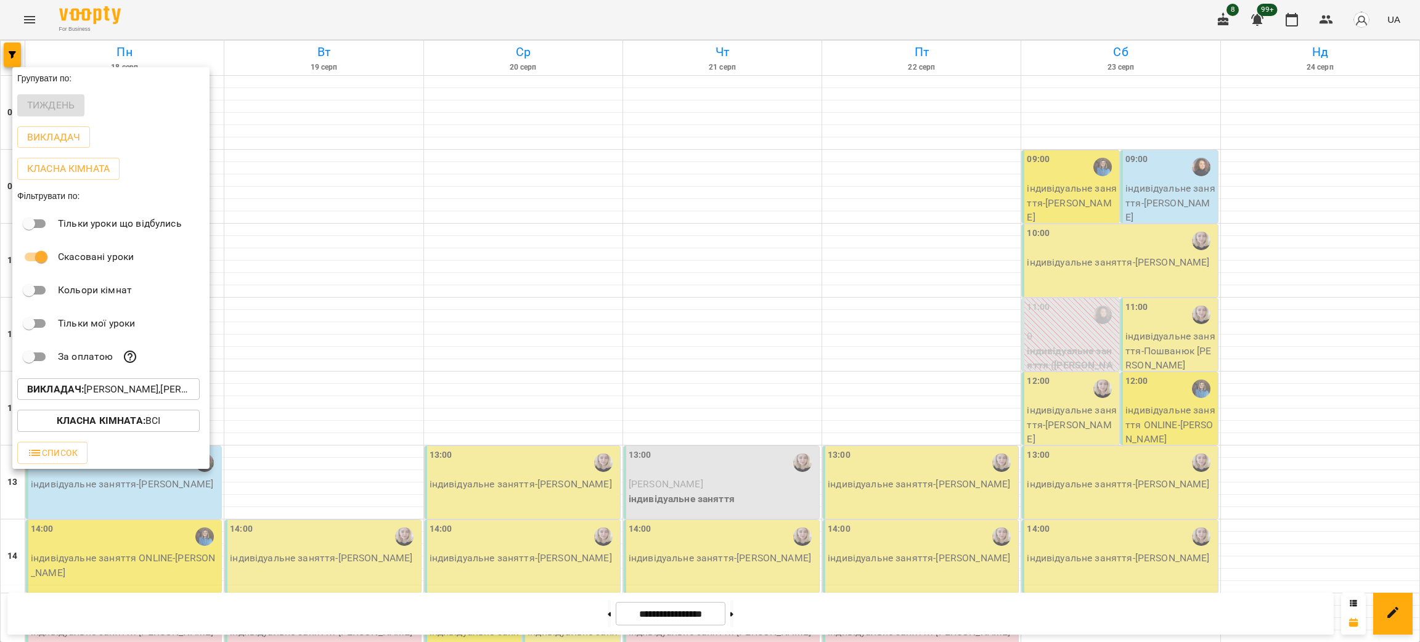
click at [94, 393] on p "Викладач : [PERSON_NAME],[PERSON_NAME],[PERSON_NAME],[PERSON_NAME]" at bounding box center [108, 389] width 163 height 15
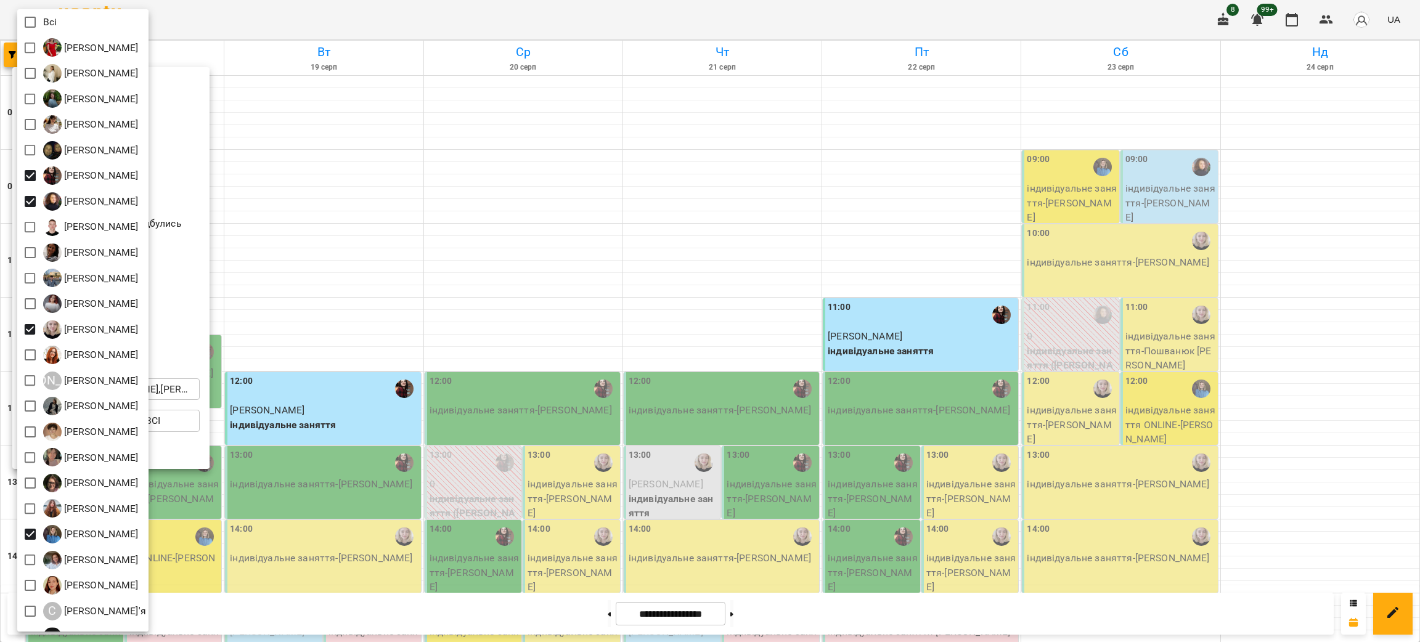
click at [400, 14] on div at bounding box center [710, 321] width 1420 height 642
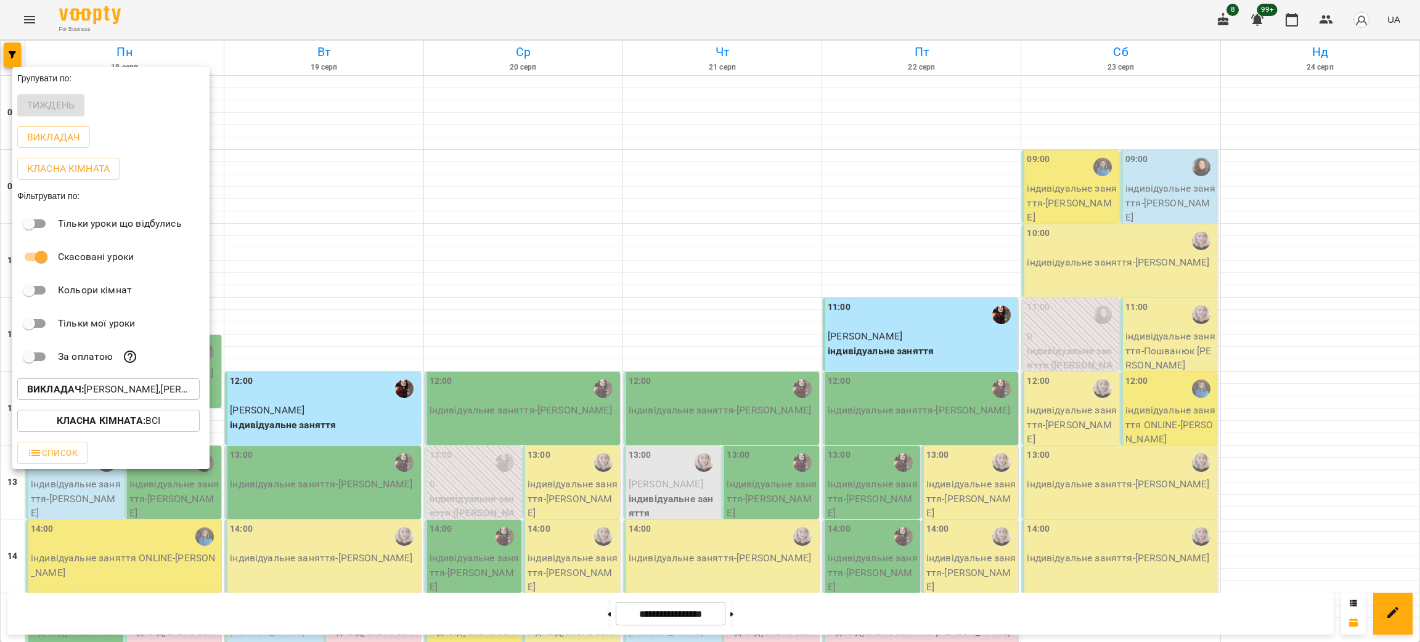
click at [400, 14] on div "Всі [PERSON_NAME] [PERSON_NAME] [PERSON_NAME] [PERSON_NAME] [PERSON_NAME] [PERS…" at bounding box center [710, 321] width 1420 height 642
click at [400, 14] on div at bounding box center [710, 321] width 1420 height 642
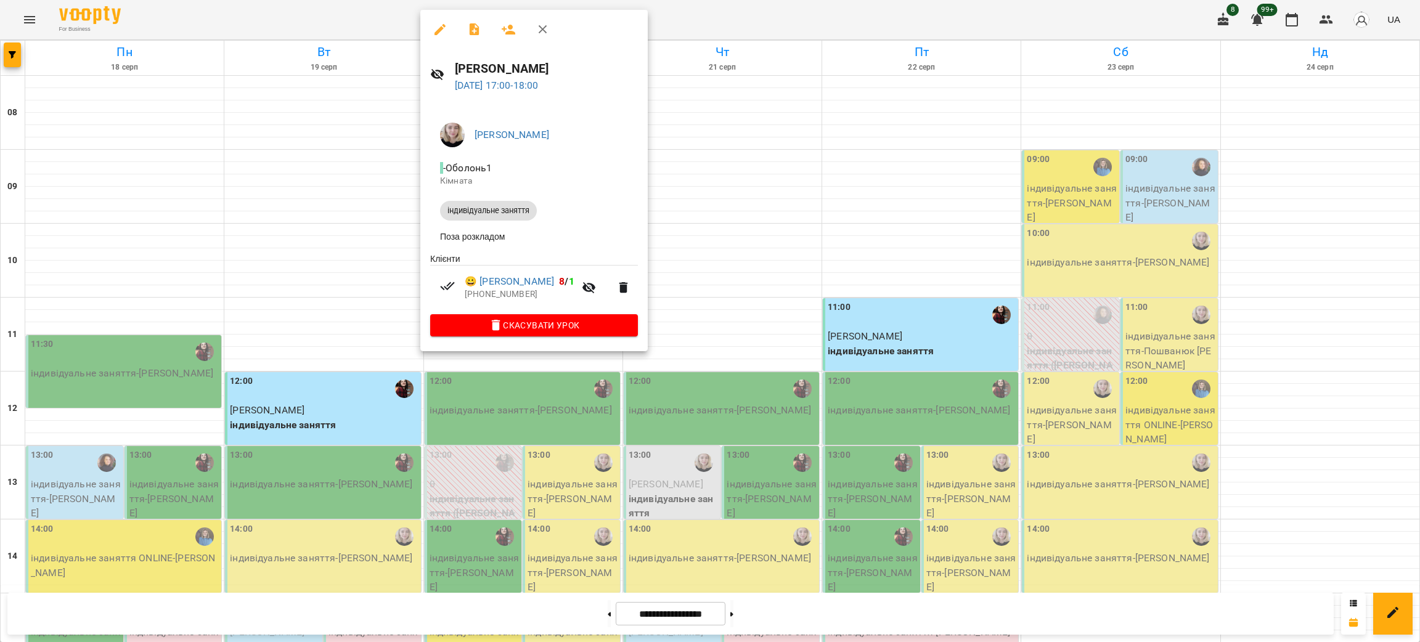
click at [435, 25] on icon "button" at bounding box center [440, 29] width 15 height 15
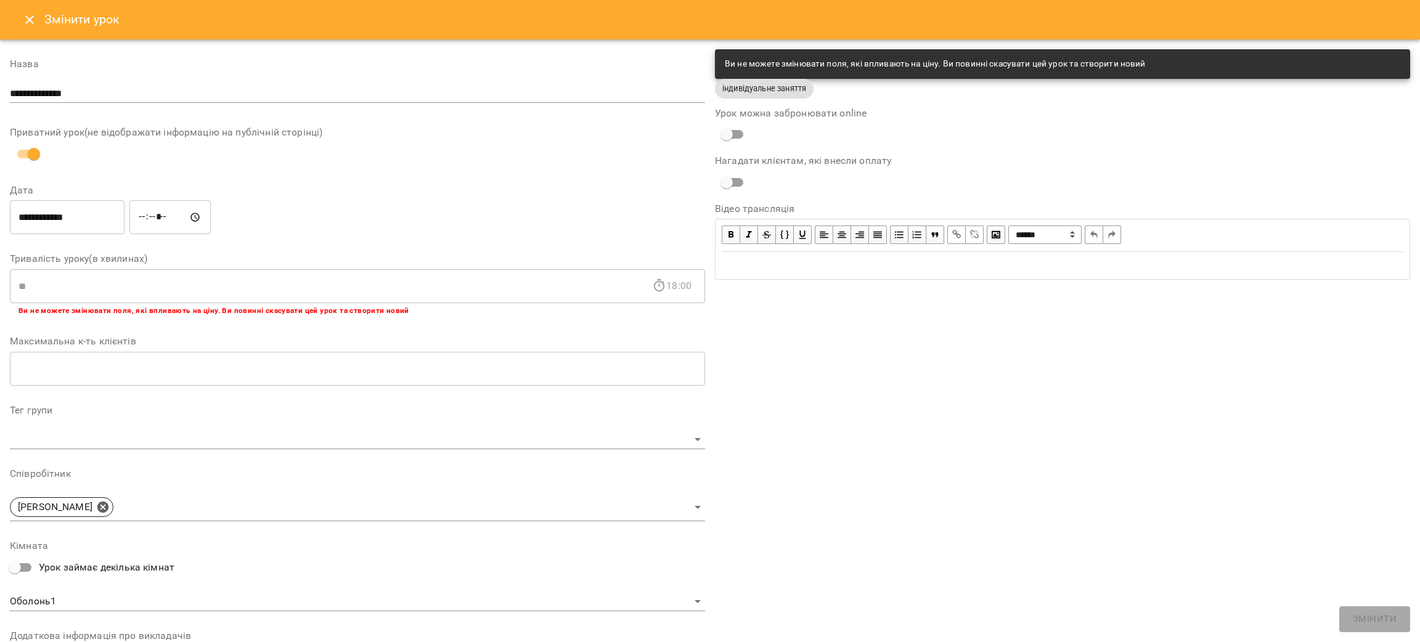
click at [187, 222] on input "*****" at bounding box center [169, 217] width 81 height 35
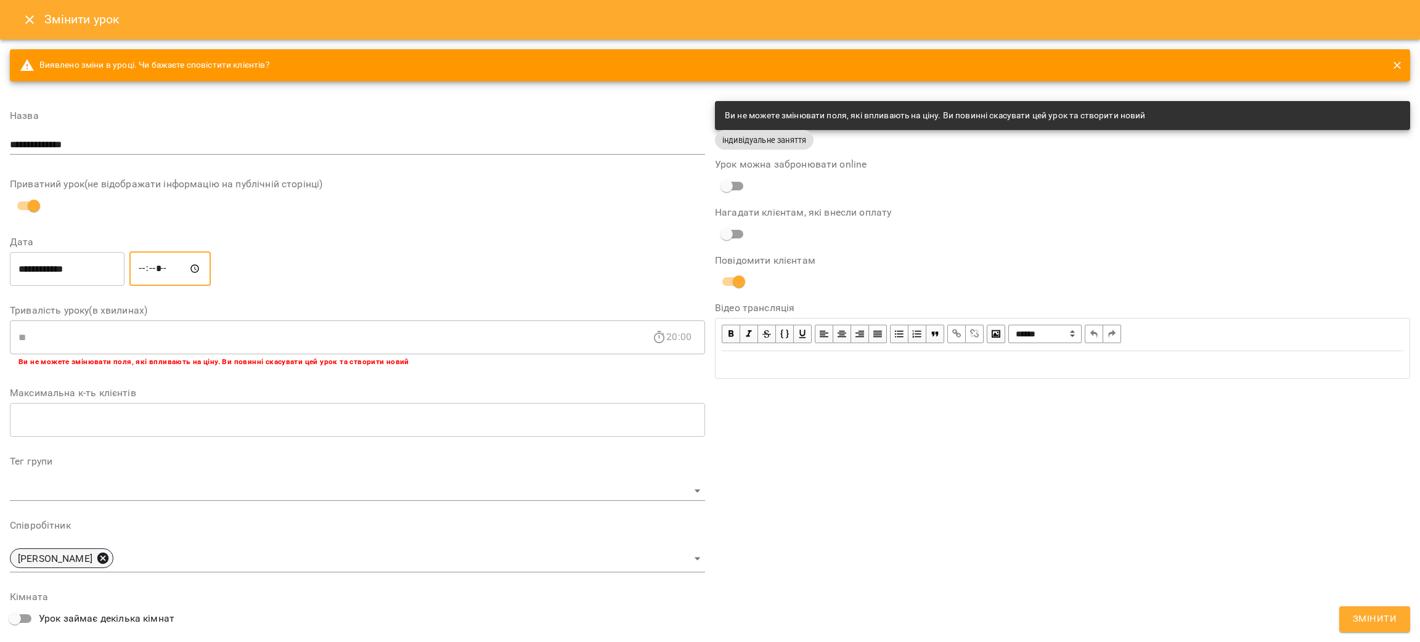
type input "*****"
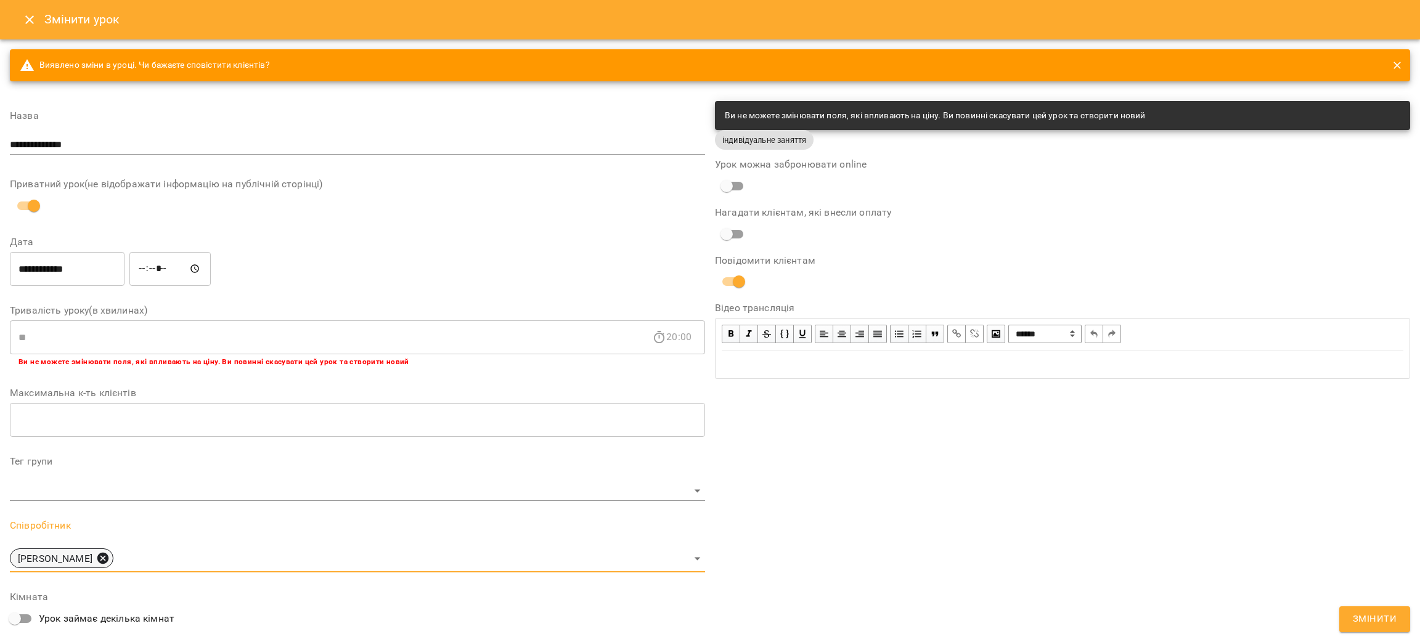
click at [97, 554] on icon at bounding box center [102, 558] width 11 height 11
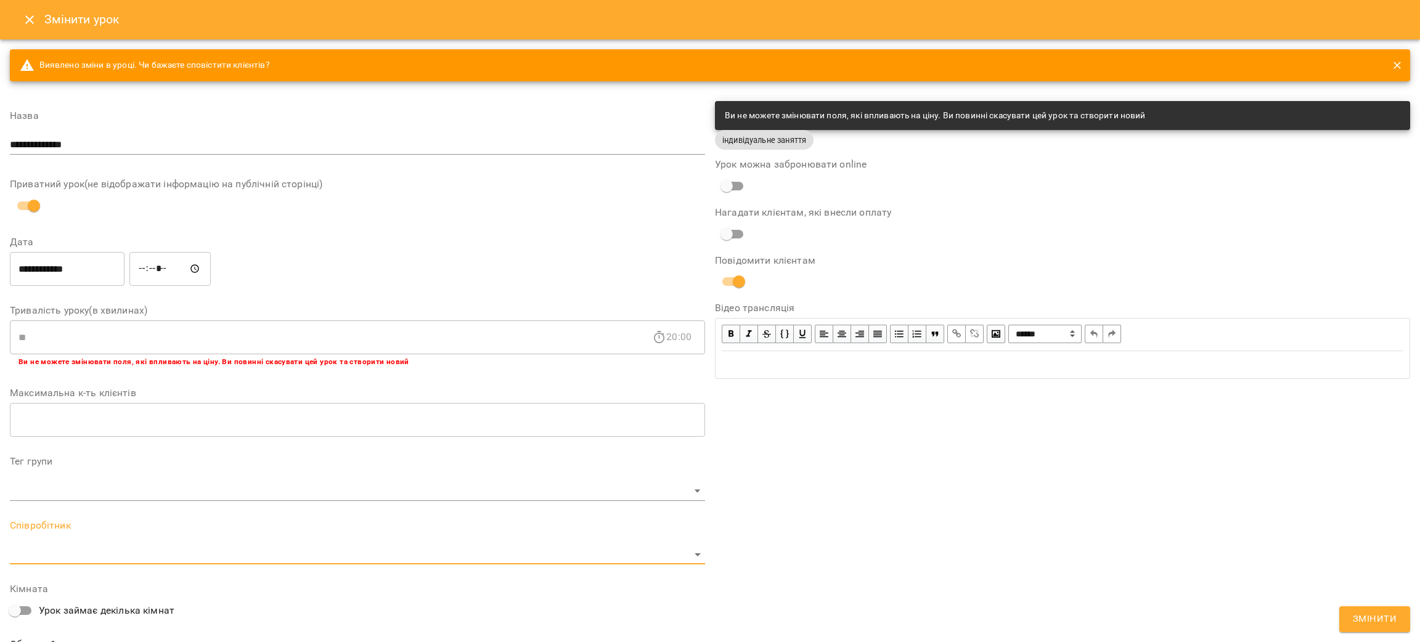
click at [102, 523] on body "**********" at bounding box center [710, 261] width 1420 height 523
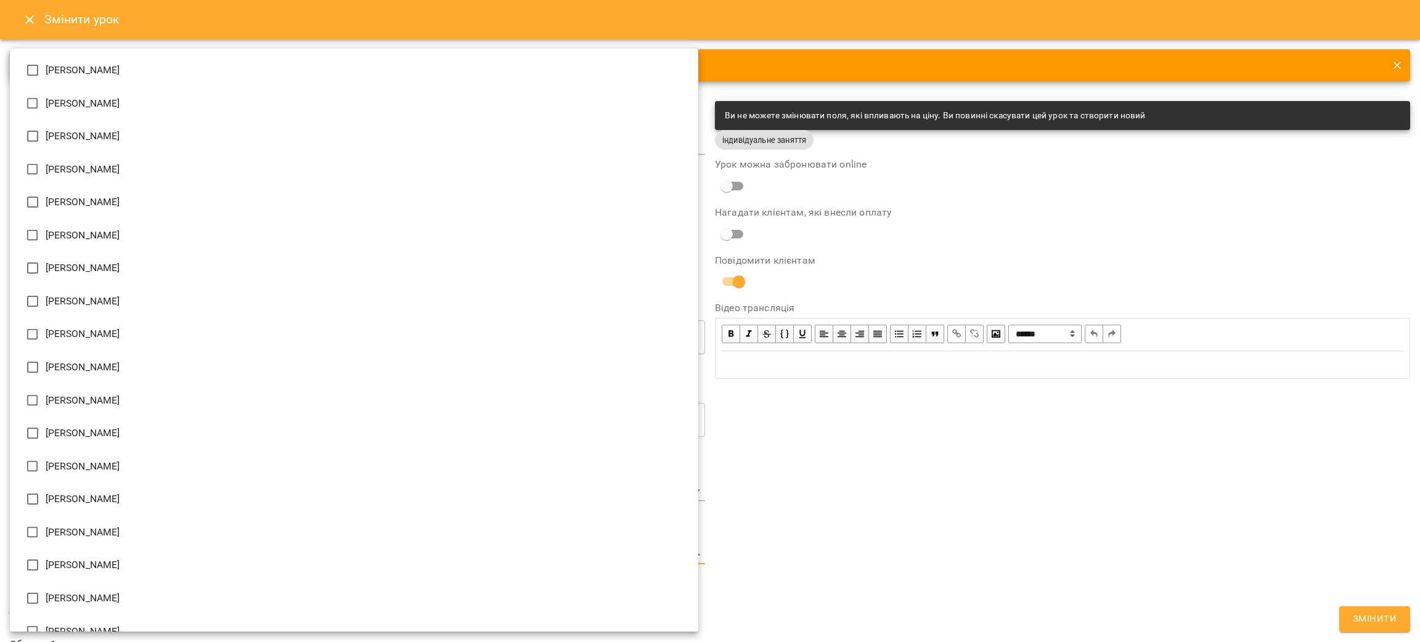
type input "**********"
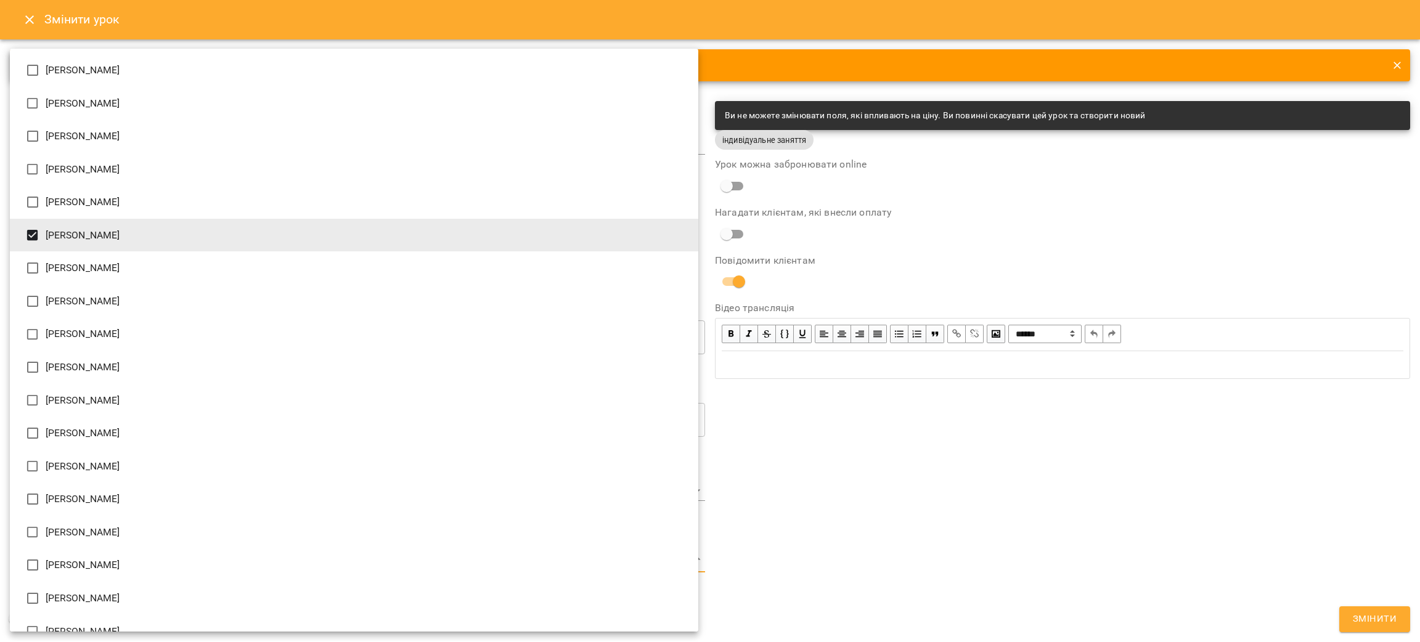
click at [949, 227] on div at bounding box center [710, 321] width 1420 height 642
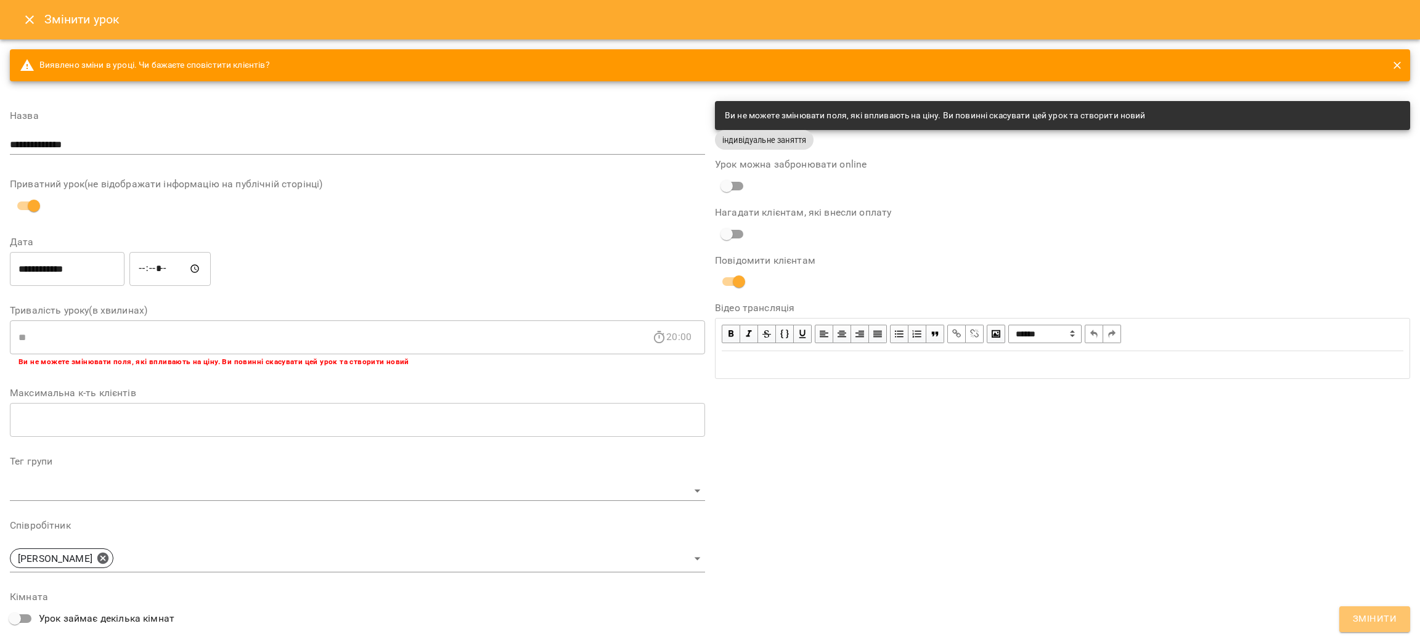
click at [1358, 624] on span "Змінити" at bounding box center [1374, 619] width 44 height 16
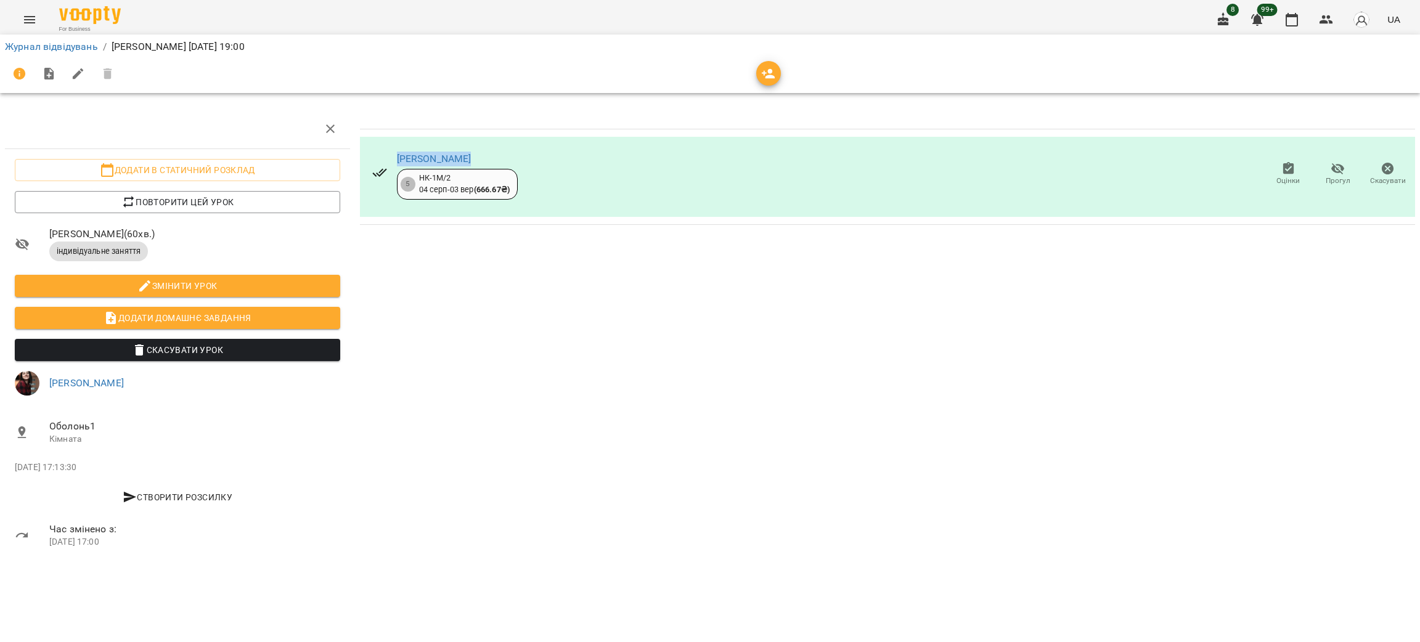
drag, startPoint x: 493, startPoint y: 157, endPoint x: 384, endPoint y: 155, distance: 109.7
click at [384, 155] on div "[PERSON_NAME] 5 НК-1М/2 [DATE] - [DATE] ( 666.67 ₴ )" at bounding box center [444, 174] width 165 height 70
copy link "[PERSON_NAME]"
drag, startPoint x: 162, startPoint y: 22, endPoint x: 127, endPoint y: 18, distance: 35.3
click at [162, 22] on div "For Business 8 99+ UA" at bounding box center [710, 19] width 1420 height 39
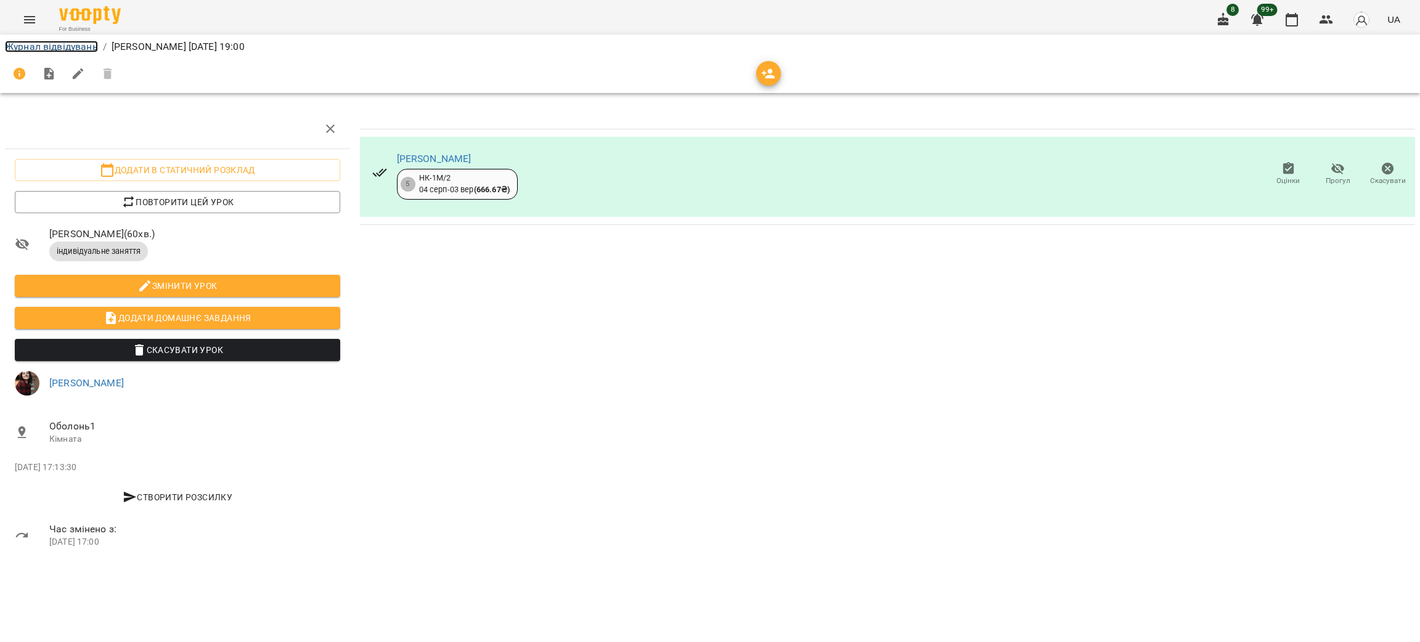
click at [46, 47] on link "Журнал відвідувань" at bounding box center [51, 47] width 93 height 12
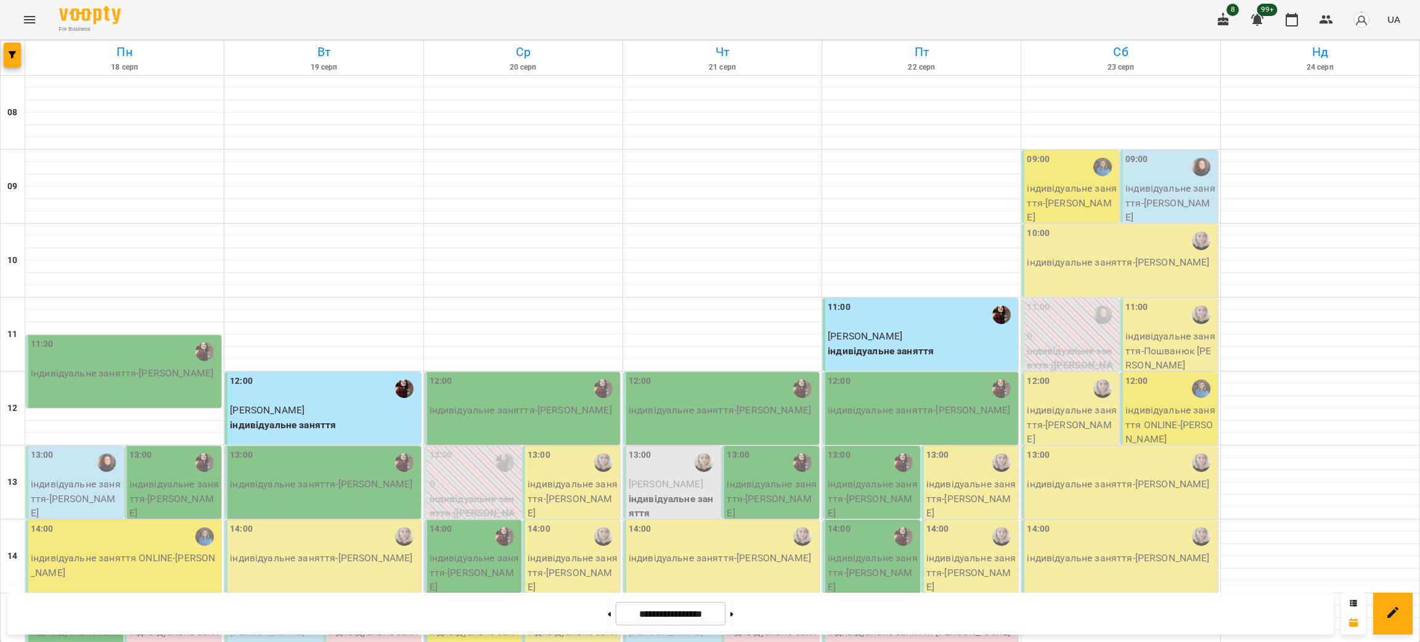
scroll to position [524, 0]
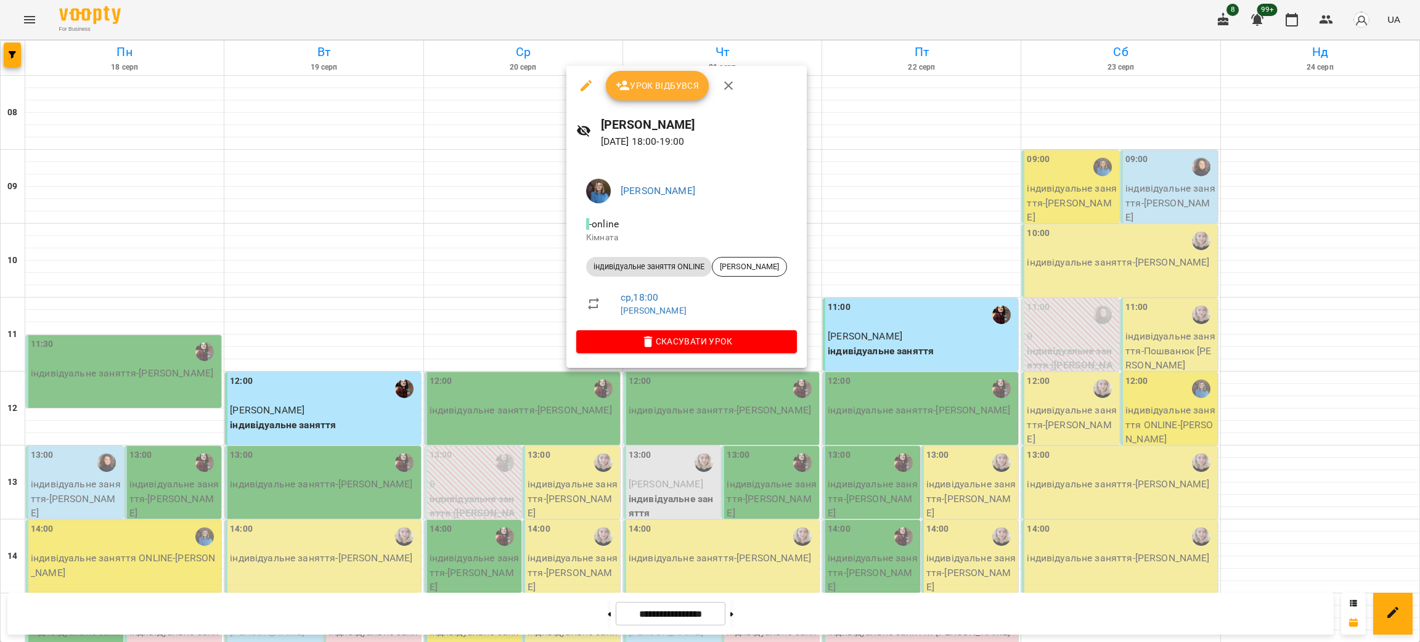
click at [589, 610] on div at bounding box center [710, 321] width 1420 height 642
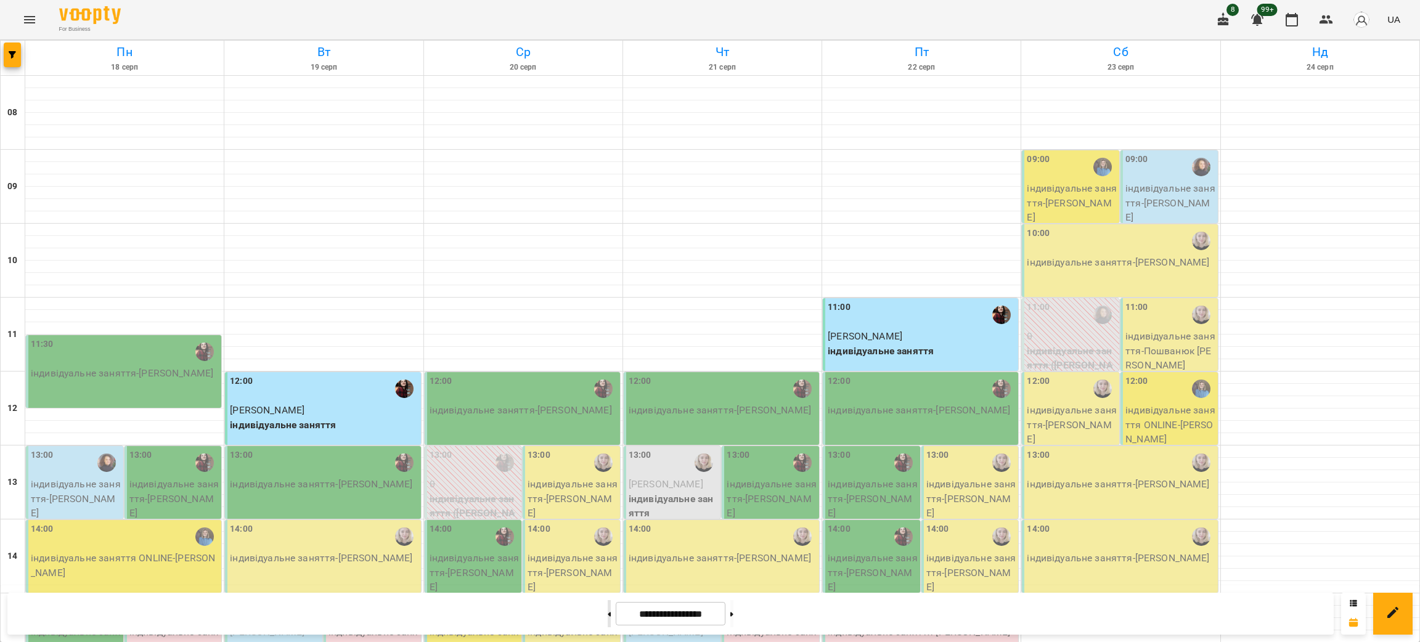
click at [607, 609] on button at bounding box center [608, 613] width 3 height 27
type input "**********"
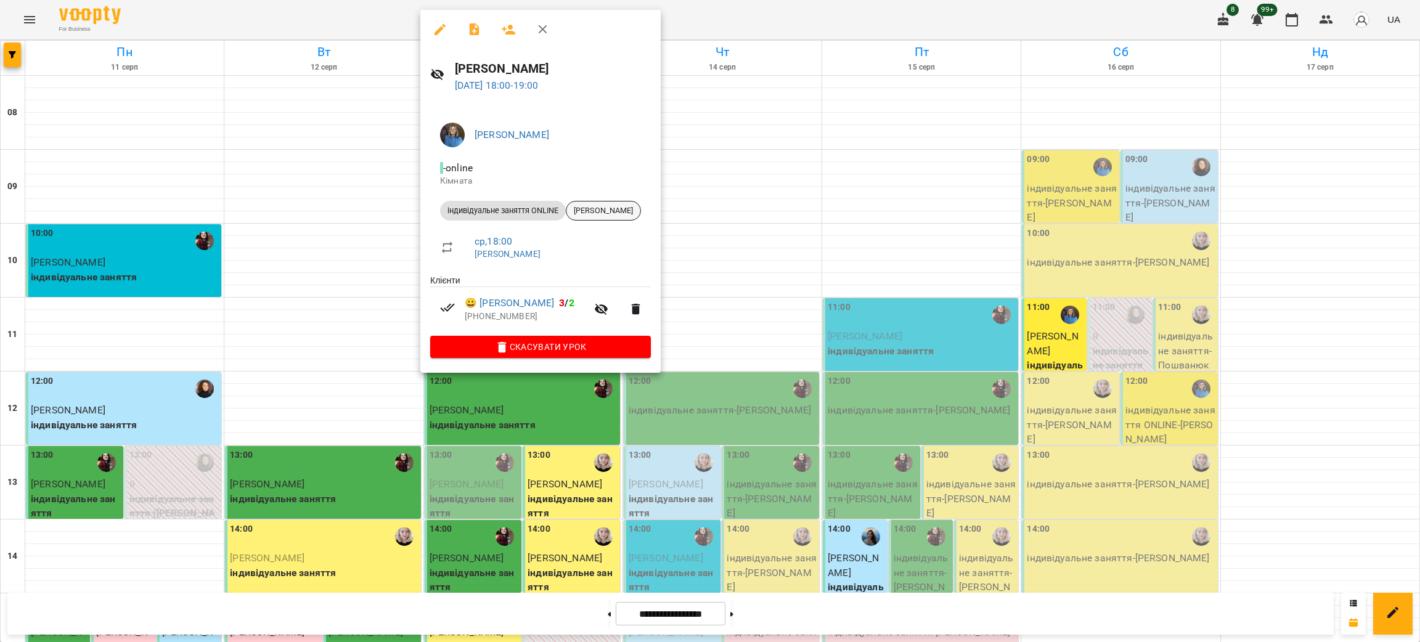
click at [637, 202] on div "[PERSON_NAME]" at bounding box center [603, 211] width 75 height 20
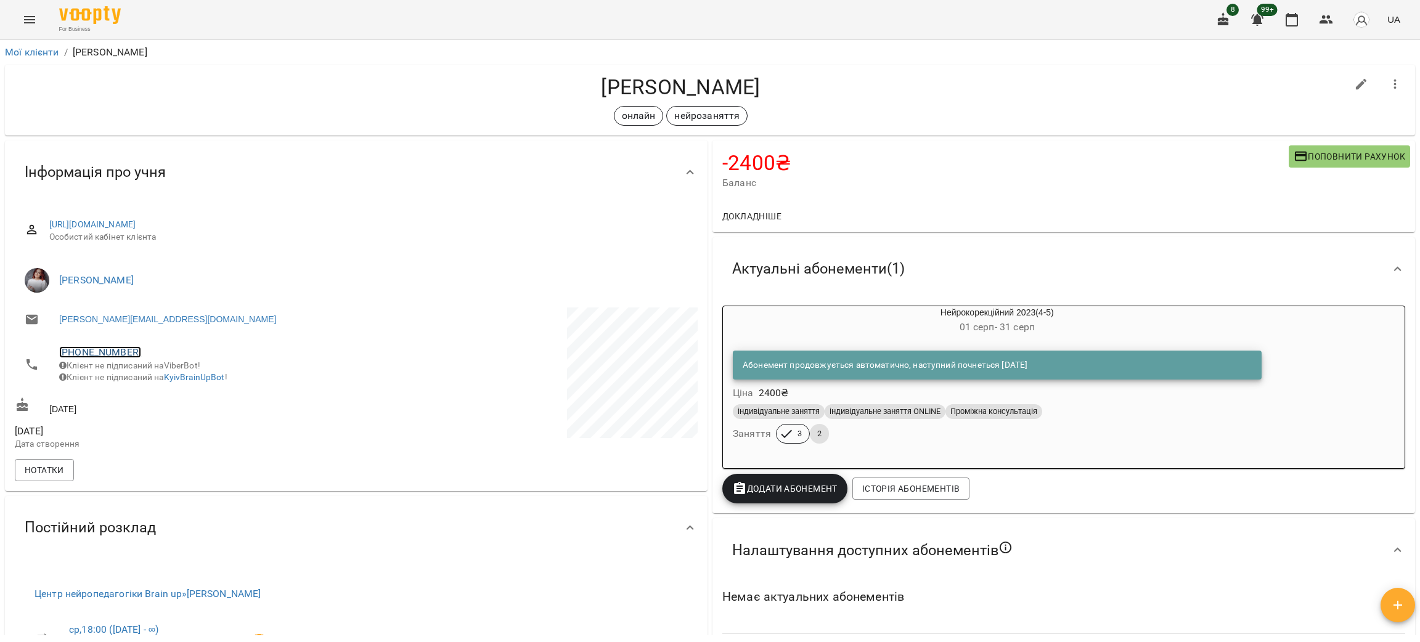
click at [95, 357] on link "[PHONE_NUMBER]" at bounding box center [100, 352] width 82 height 12
click at [155, 383] on img at bounding box center [150, 376] width 18 height 18
click at [1295, 18] on icon "button" at bounding box center [1291, 19] width 15 height 15
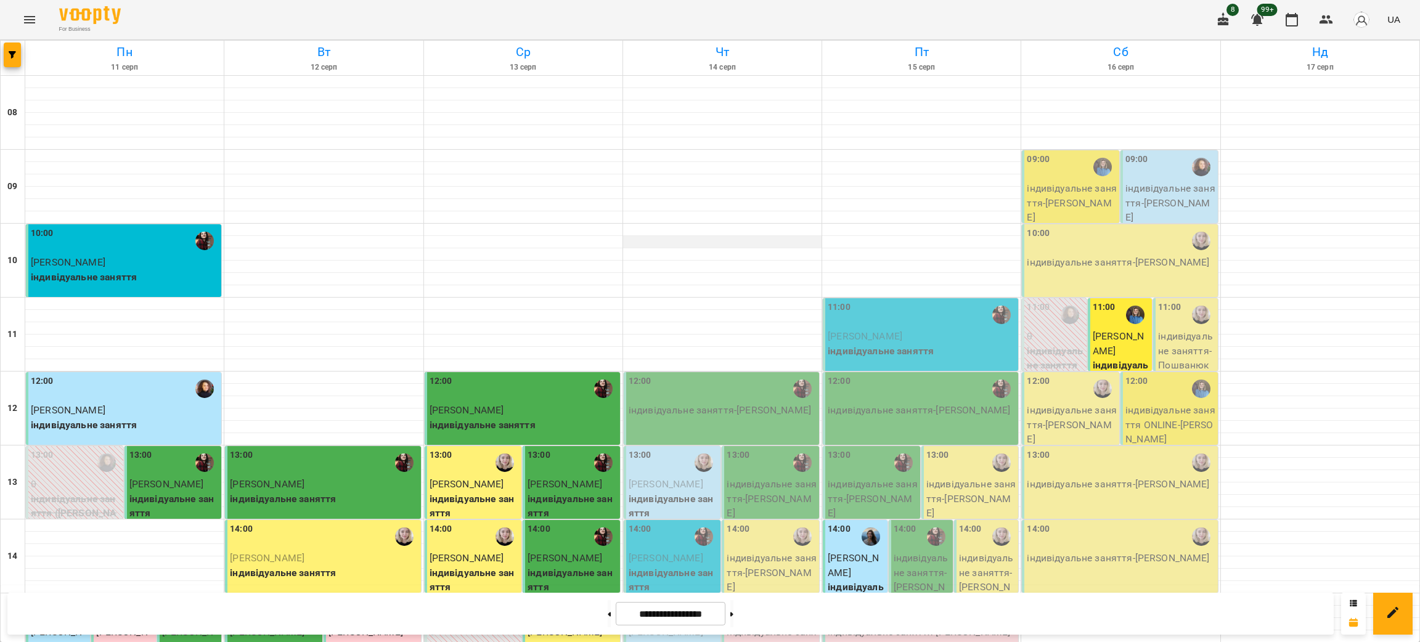
scroll to position [277, 0]
click at [12, 57] on icon "button" at bounding box center [12, 54] width 7 height 7
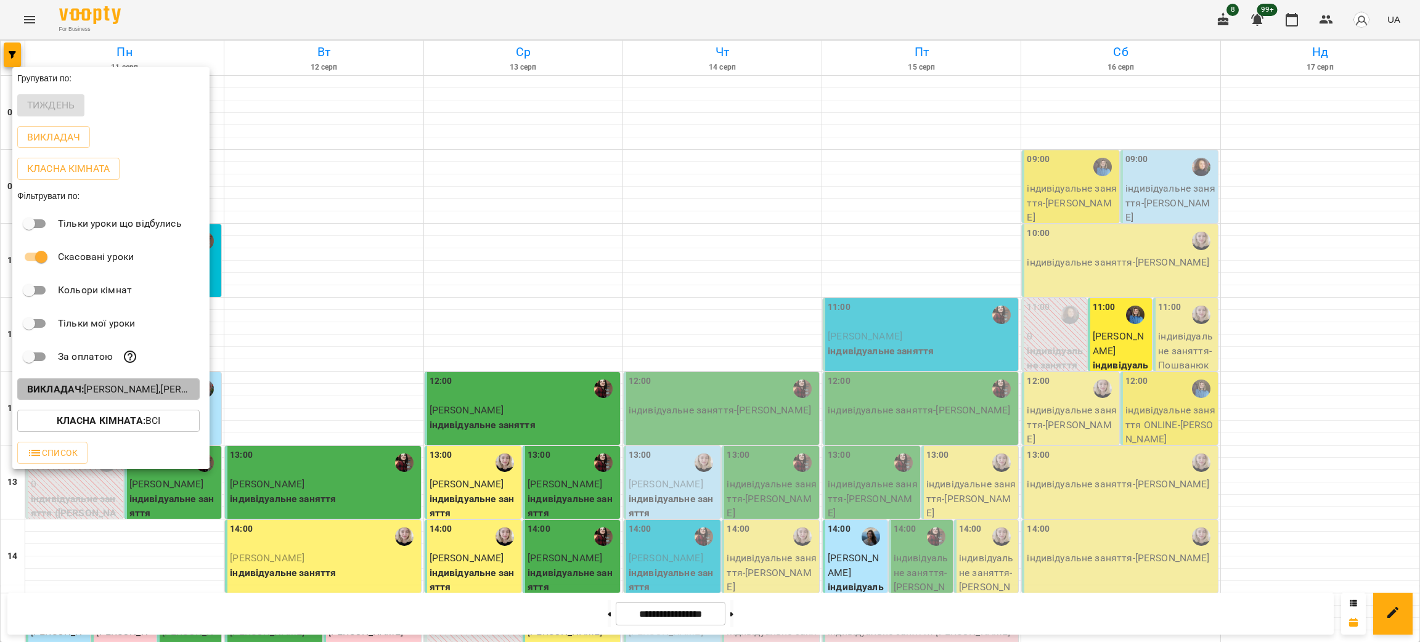
click at [107, 391] on p "Викладач : [PERSON_NAME],[PERSON_NAME],[PERSON_NAME],[PERSON_NAME],[PERSON_NAME]" at bounding box center [108, 389] width 163 height 15
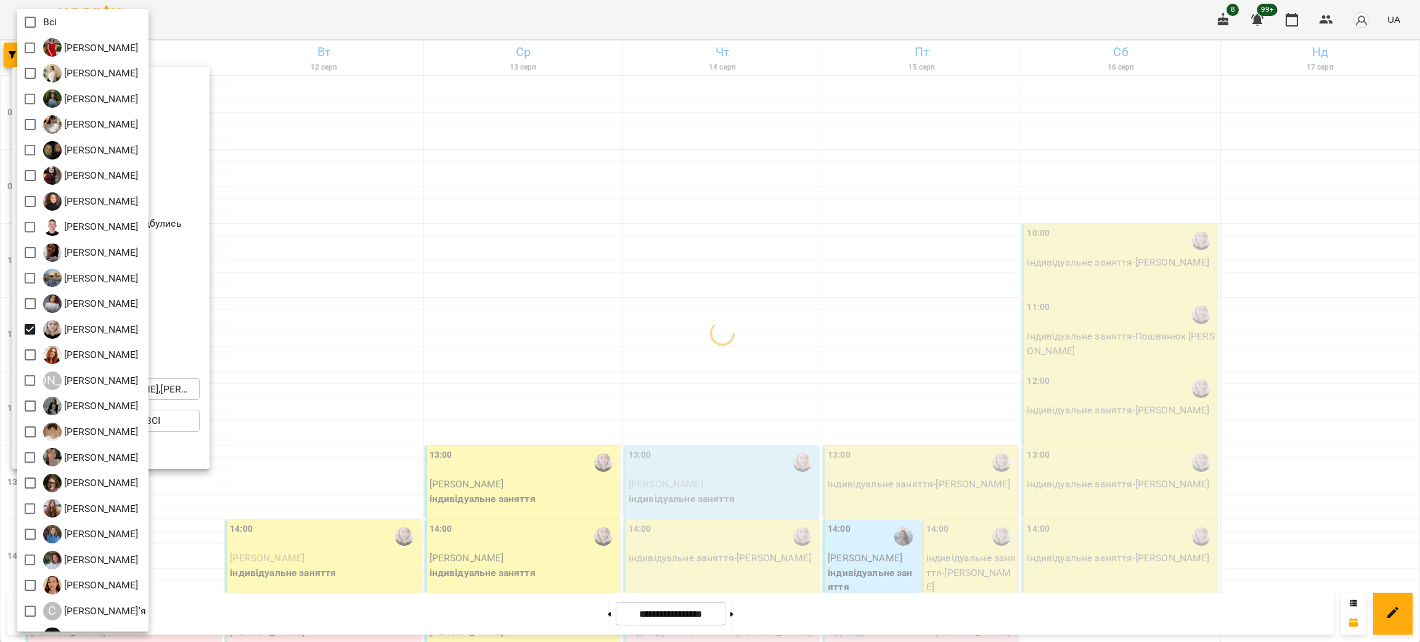
click at [482, 30] on div at bounding box center [710, 321] width 1420 height 642
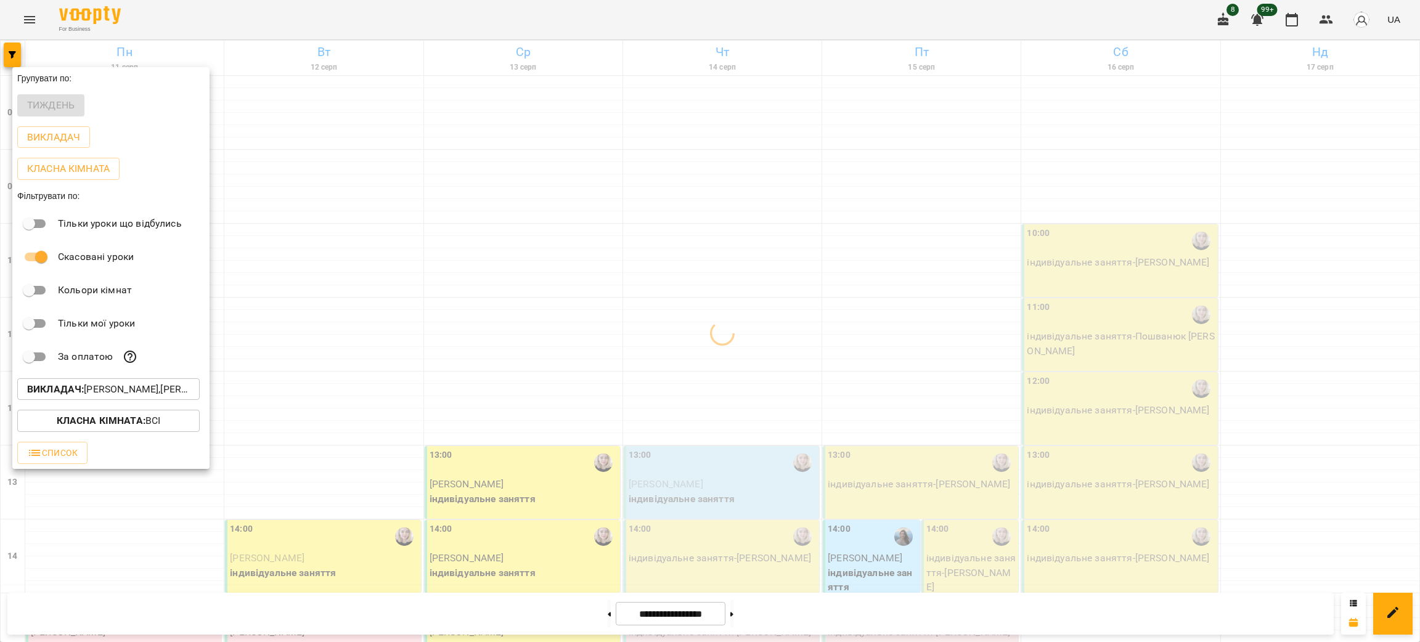
click at [482, 30] on div "Всі [PERSON_NAME] [PERSON_NAME] [PERSON_NAME] [PERSON_NAME] [PERSON_NAME] [PERS…" at bounding box center [710, 321] width 1420 height 642
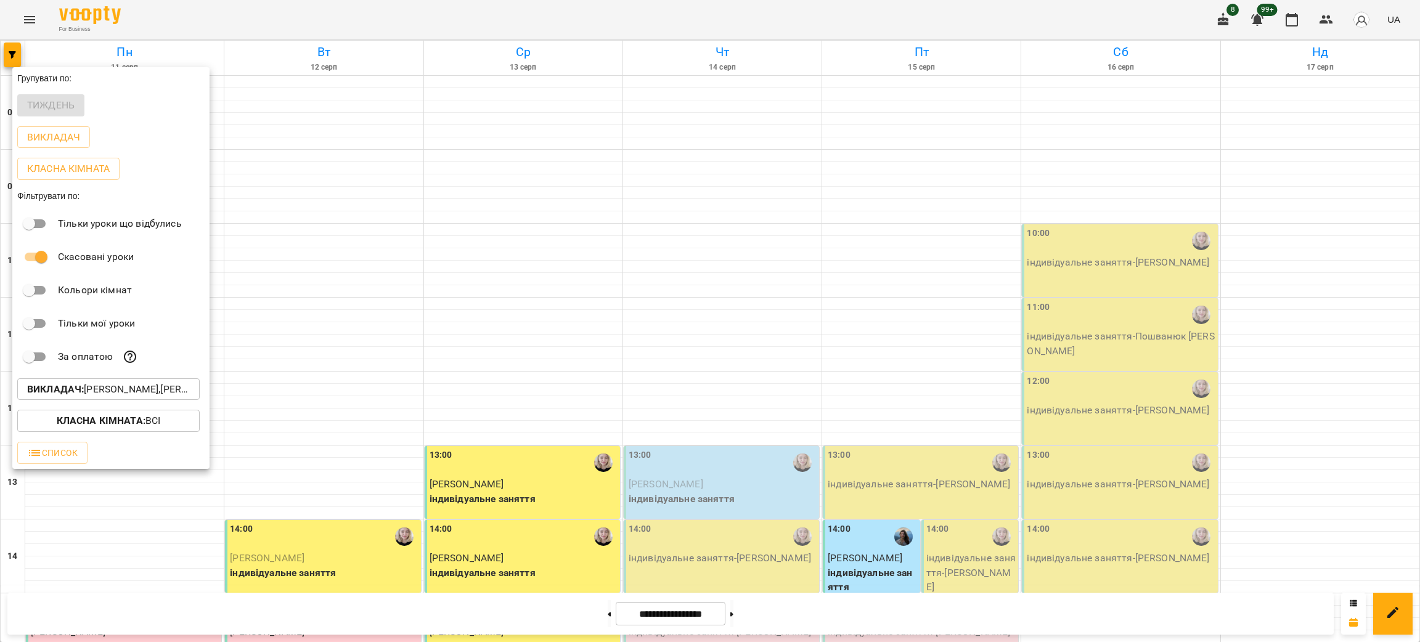
click at [419, 18] on div at bounding box center [710, 321] width 1420 height 642
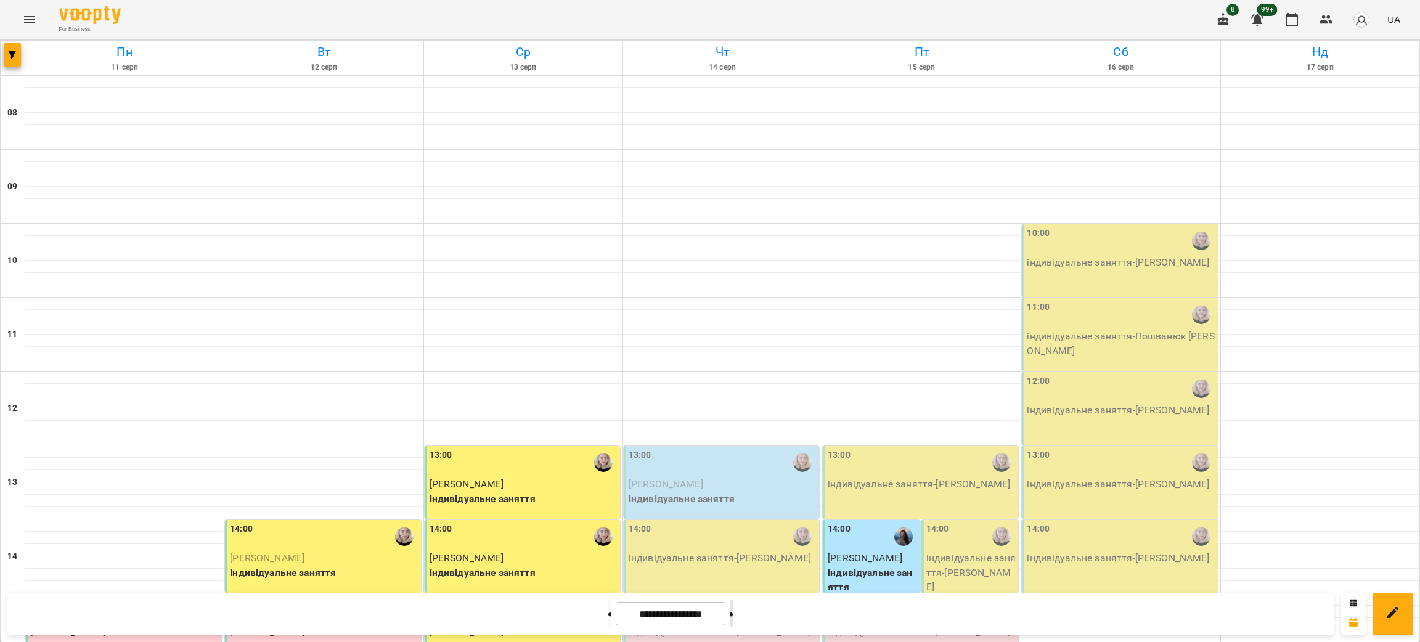
click at [733, 621] on button at bounding box center [731, 613] width 3 height 27
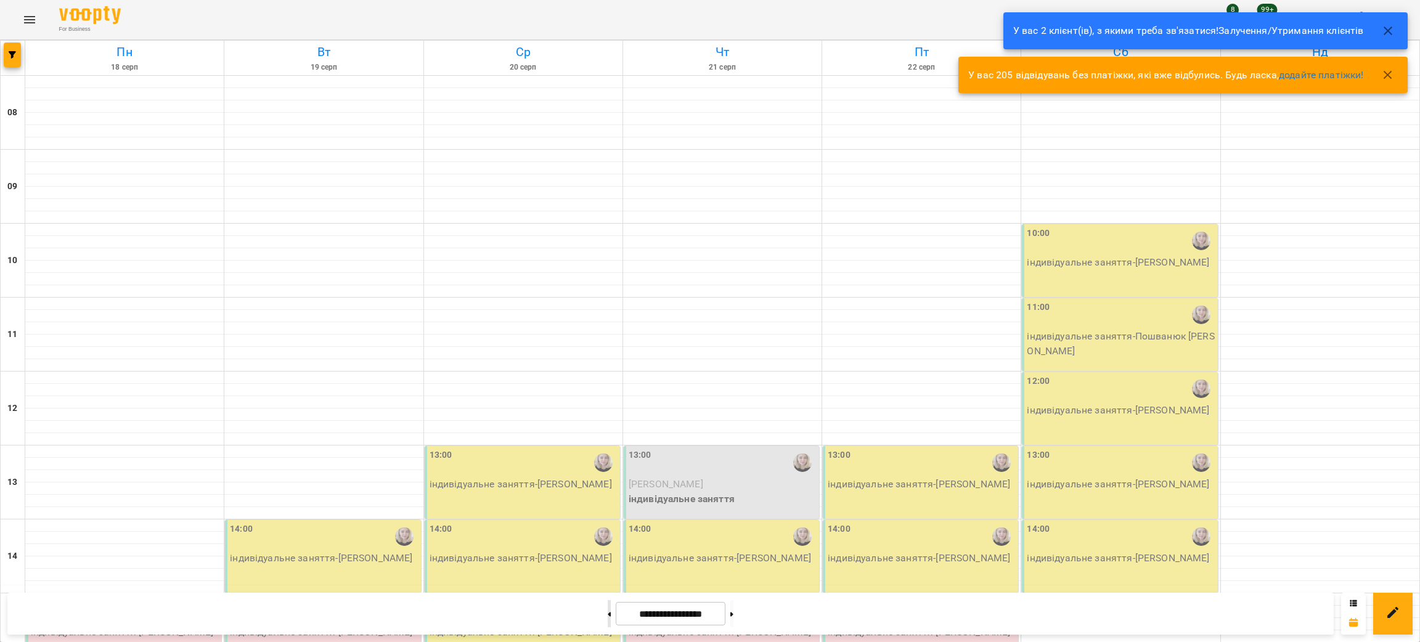
click at [607, 612] on button at bounding box center [608, 613] width 3 height 27
type input "**********"
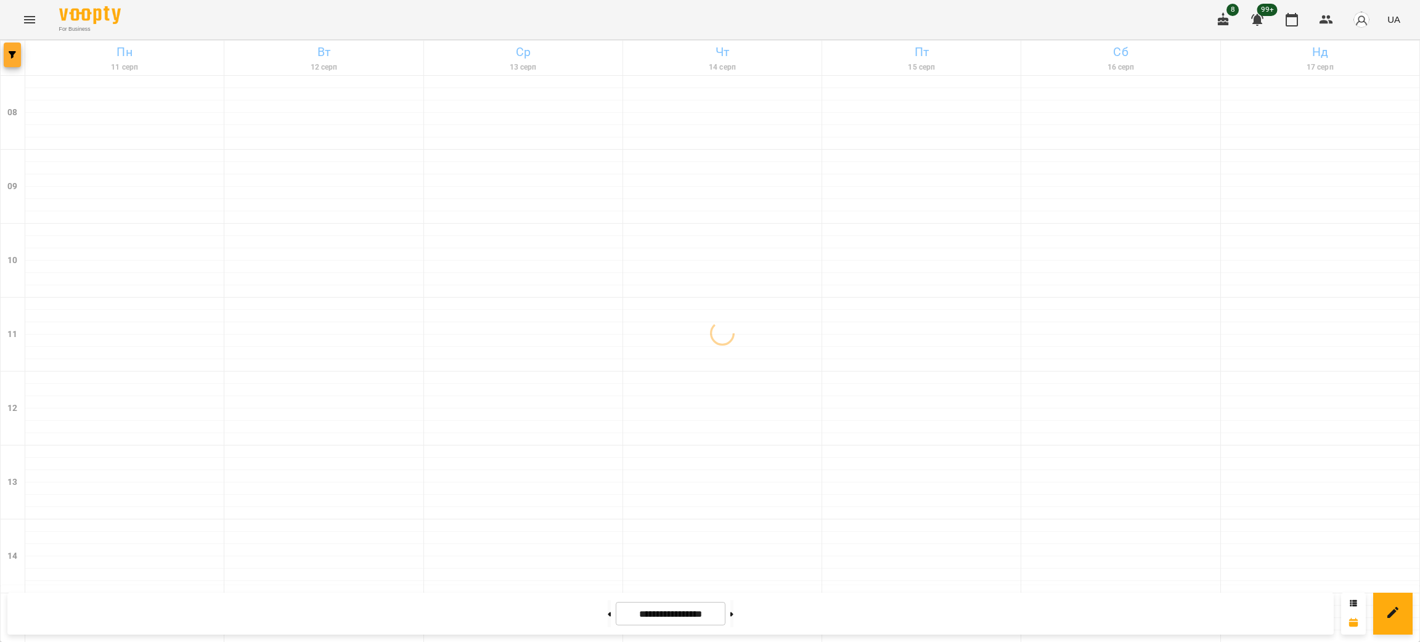
click at [14, 48] on button "button" at bounding box center [12, 55] width 17 height 25
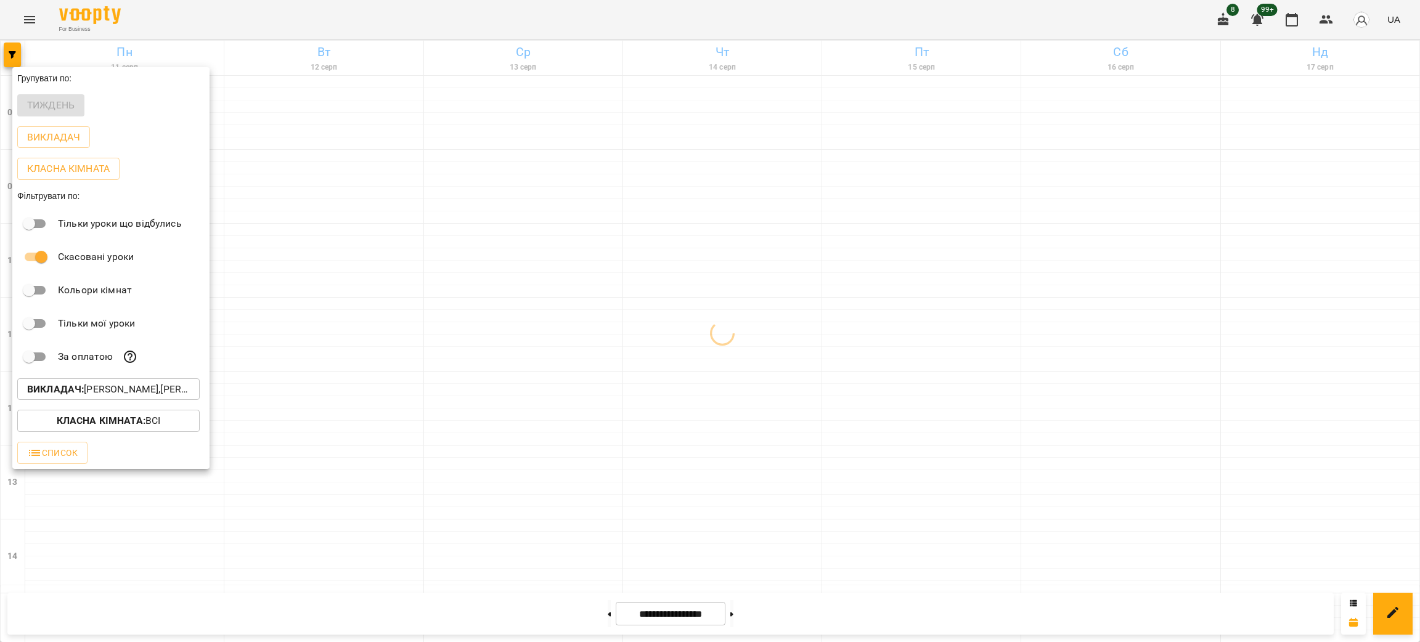
click at [132, 400] on button "Викладач : [PERSON_NAME],[PERSON_NAME]" at bounding box center [108, 389] width 182 height 22
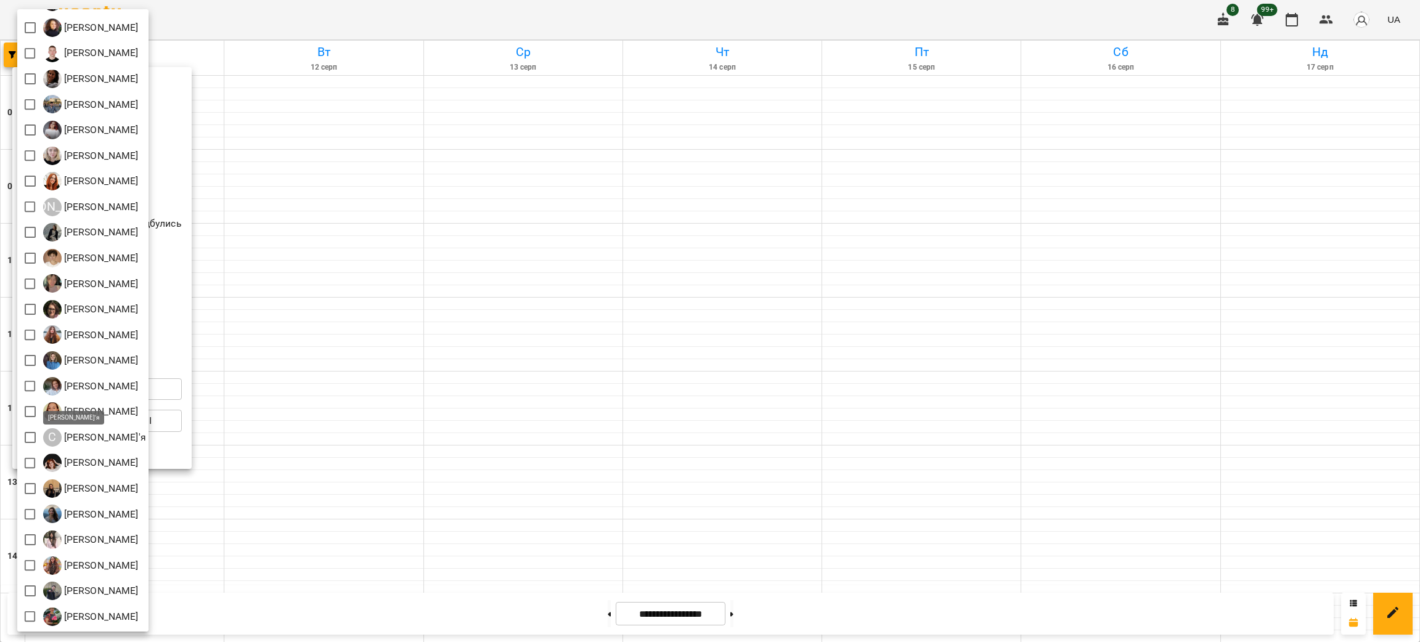
scroll to position [81, 0]
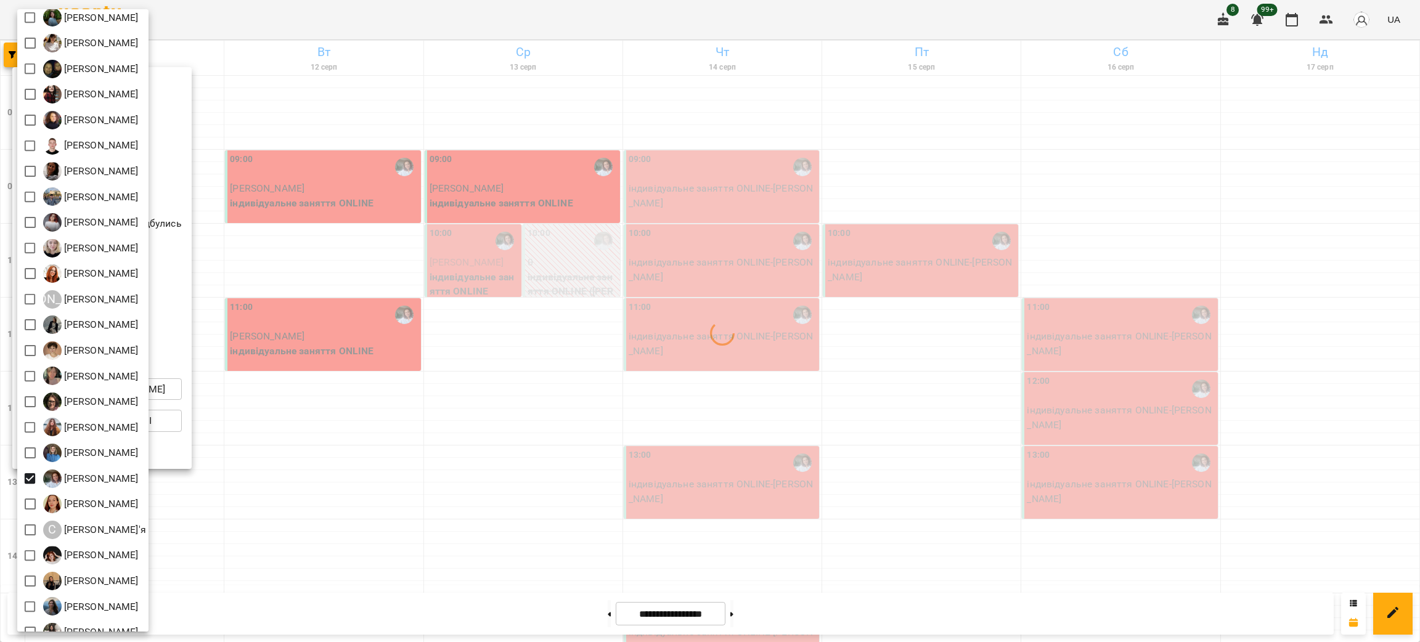
click at [390, 17] on div at bounding box center [710, 321] width 1420 height 642
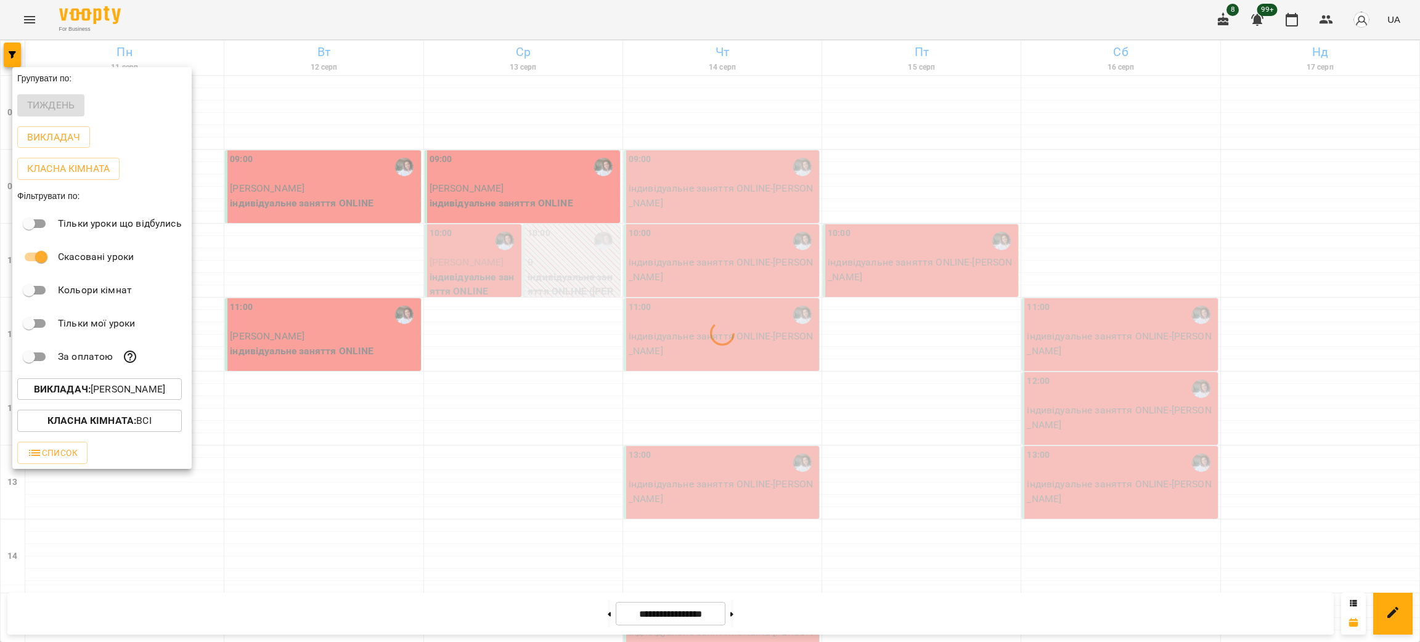
click at [390, 17] on div "Всі [PERSON_NAME] [PERSON_NAME] [PERSON_NAME] [PERSON_NAME] [PERSON_NAME] [PERS…" at bounding box center [710, 321] width 1420 height 642
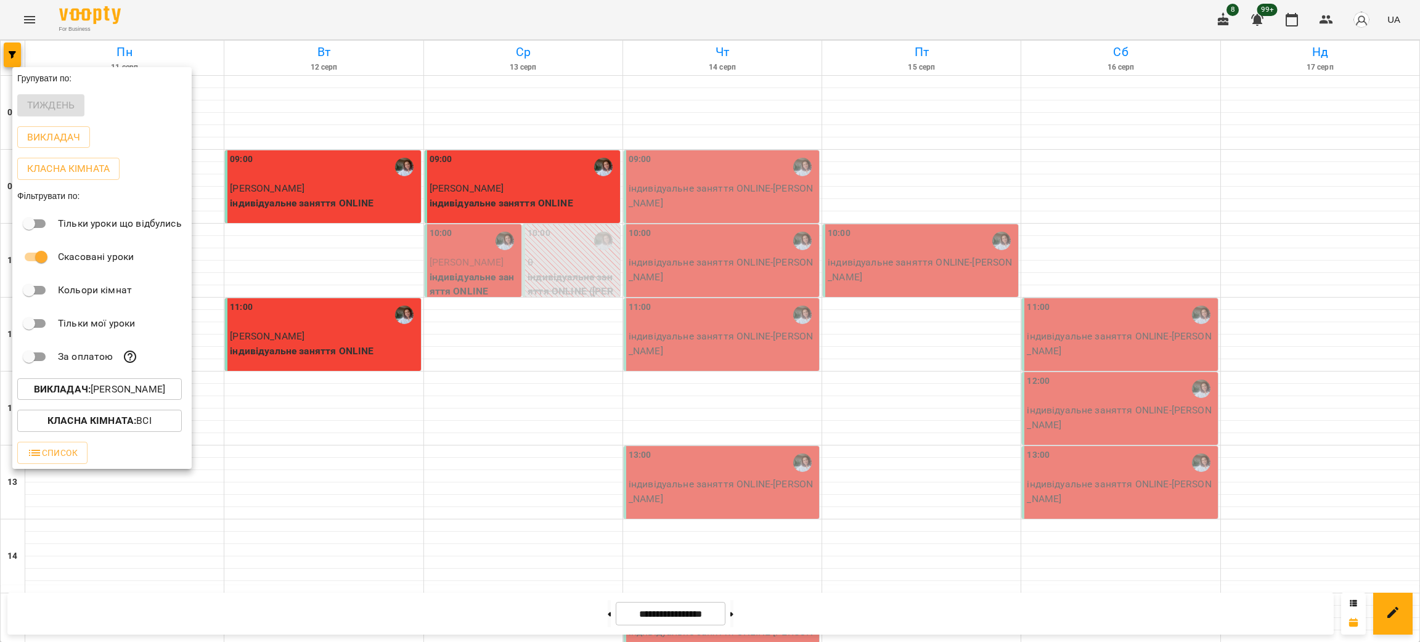
click at [390, 17] on div "Всі [PERSON_NAME] [PERSON_NAME] [PERSON_NAME] [PERSON_NAME] [PERSON_NAME] [PERS…" at bounding box center [710, 321] width 1420 height 642
click at [390, 17] on div at bounding box center [710, 321] width 1420 height 642
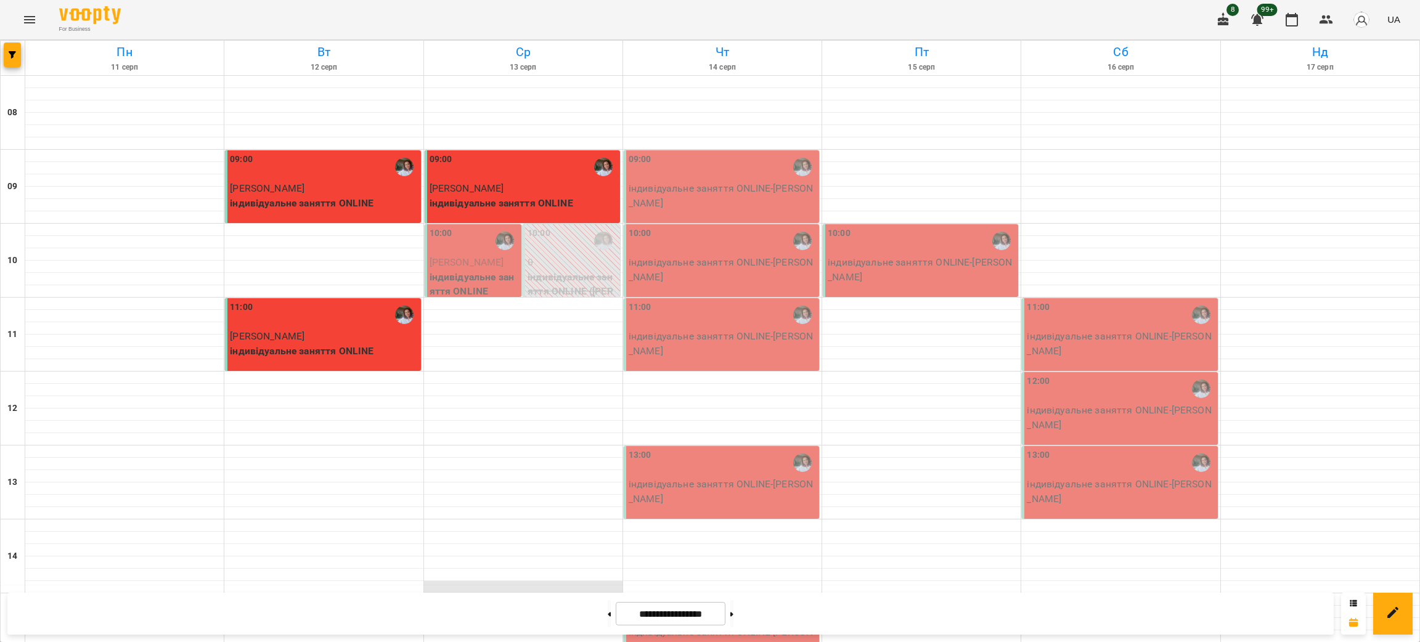
scroll to position [0, 0]
click at [457, 286] on p "індивідуальне заняття ONLINE" at bounding box center [474, 284] width 90 height 29
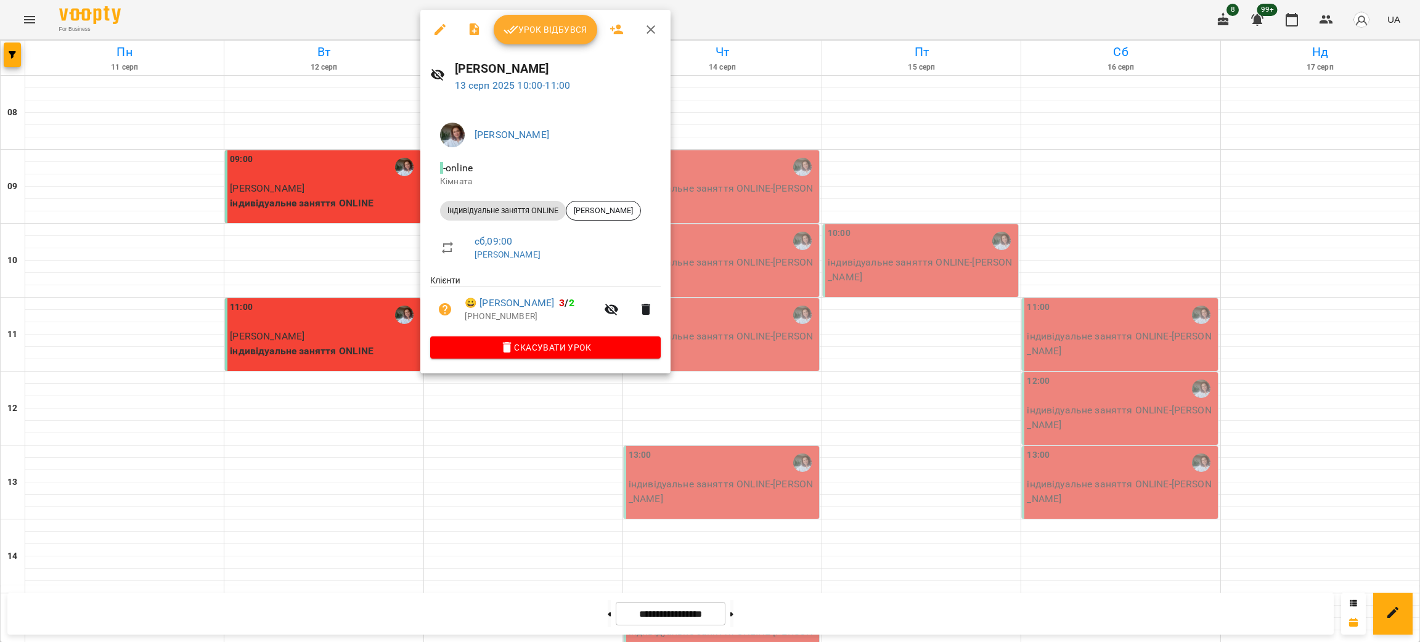
click at [437, 25] on icon "button" at bounding box center [440, 29] width 15 height 15
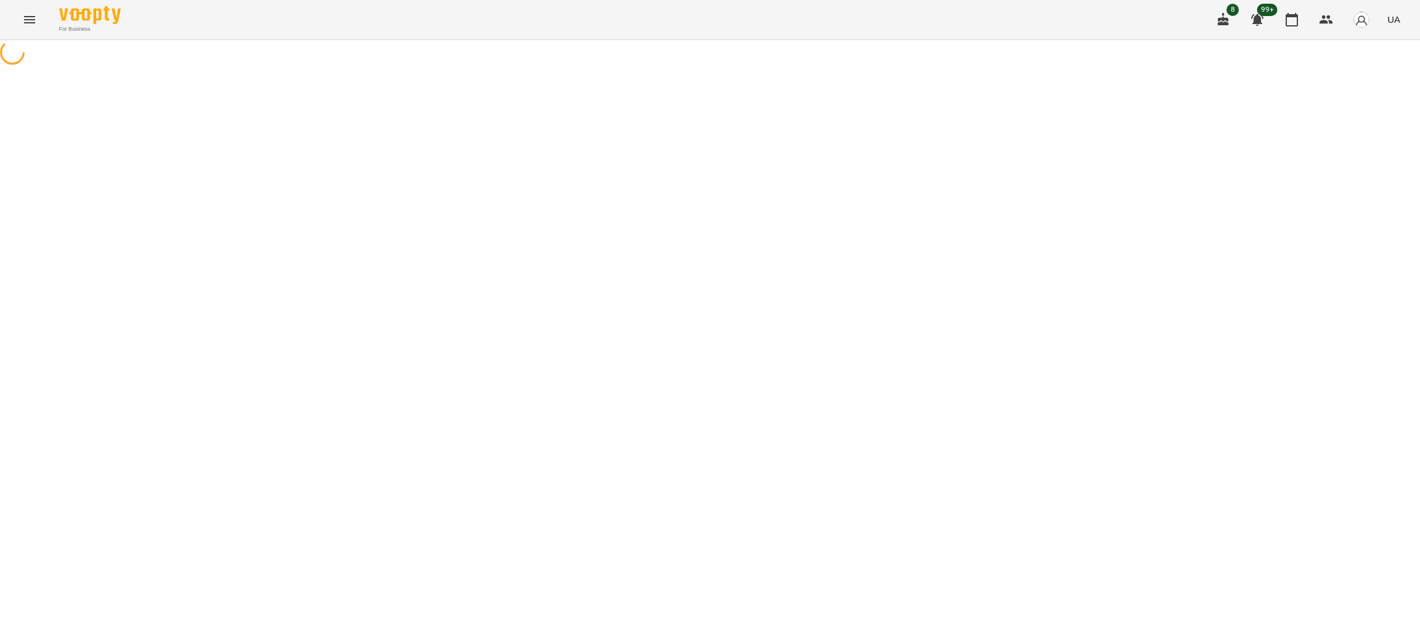
select select "**********"
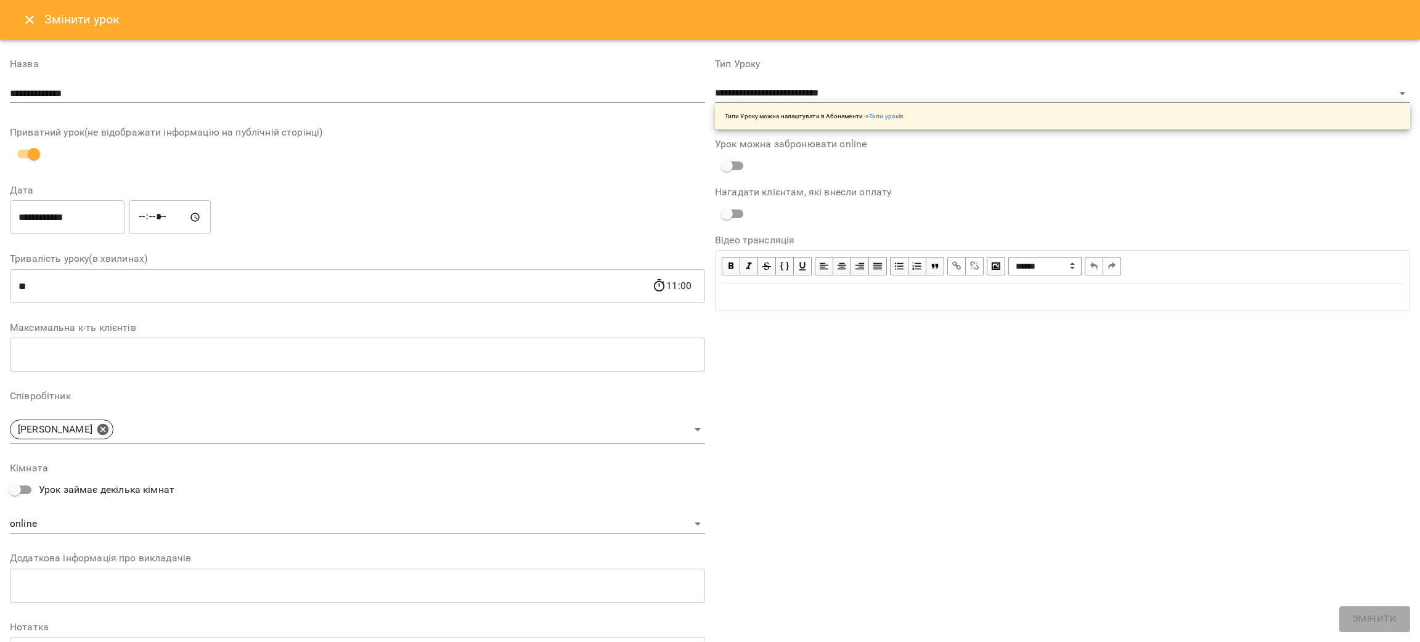
click at [84, 212] on input "**********" at bounding box center [67, 217] width 115 height 35
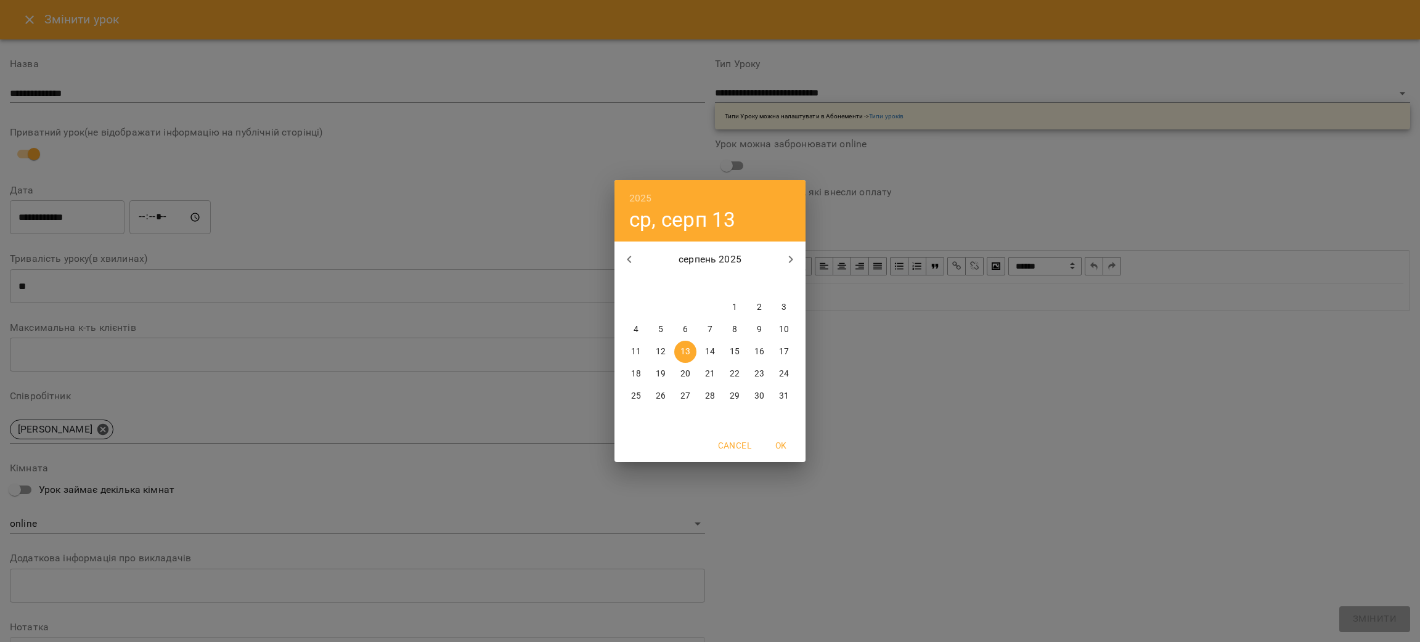
click at [734, 354] on p "15" at bounding box center [734, 352] width 10 height 12
type input "**********"
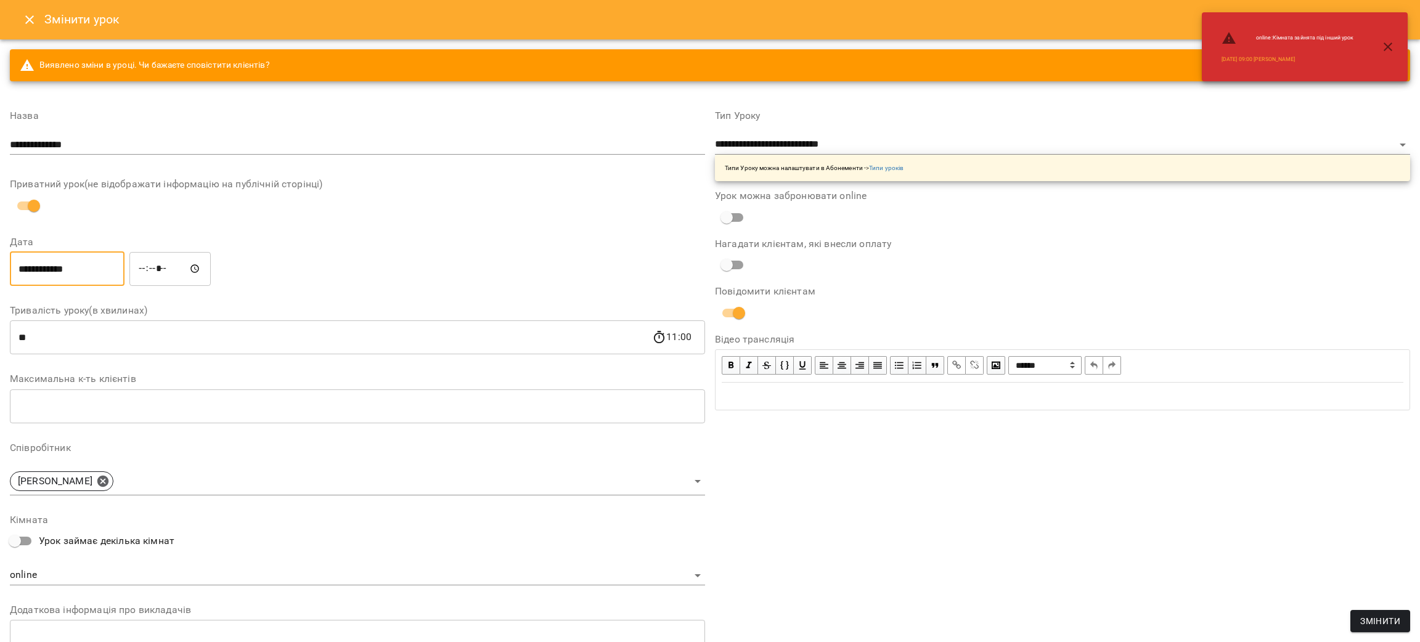
click at [187, 266] on input "*****" at bounding box center [169, 268] width 81 height 35
type input "*****"
click at [357, 272] on div "**********" at bounding box center [357, 268] width 700 height 39
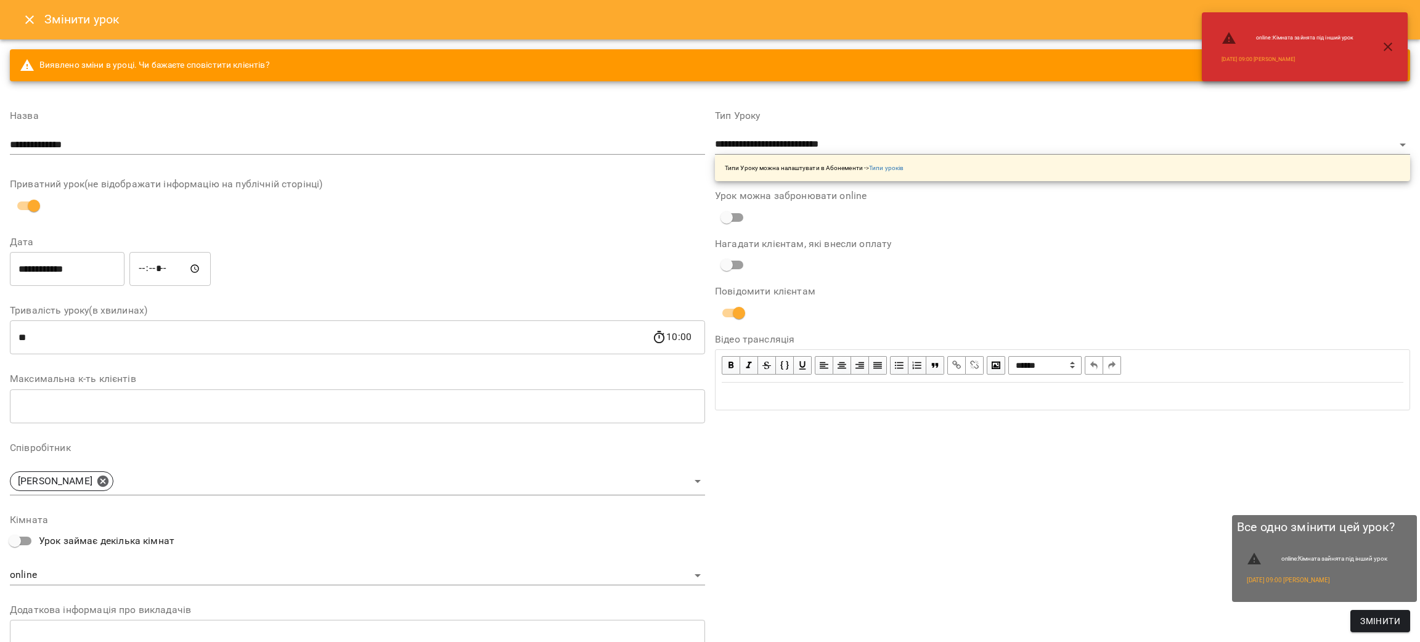
click at [1375, 625] on span "Змінити" at bounding box center [1380, 621] width 40 height 15
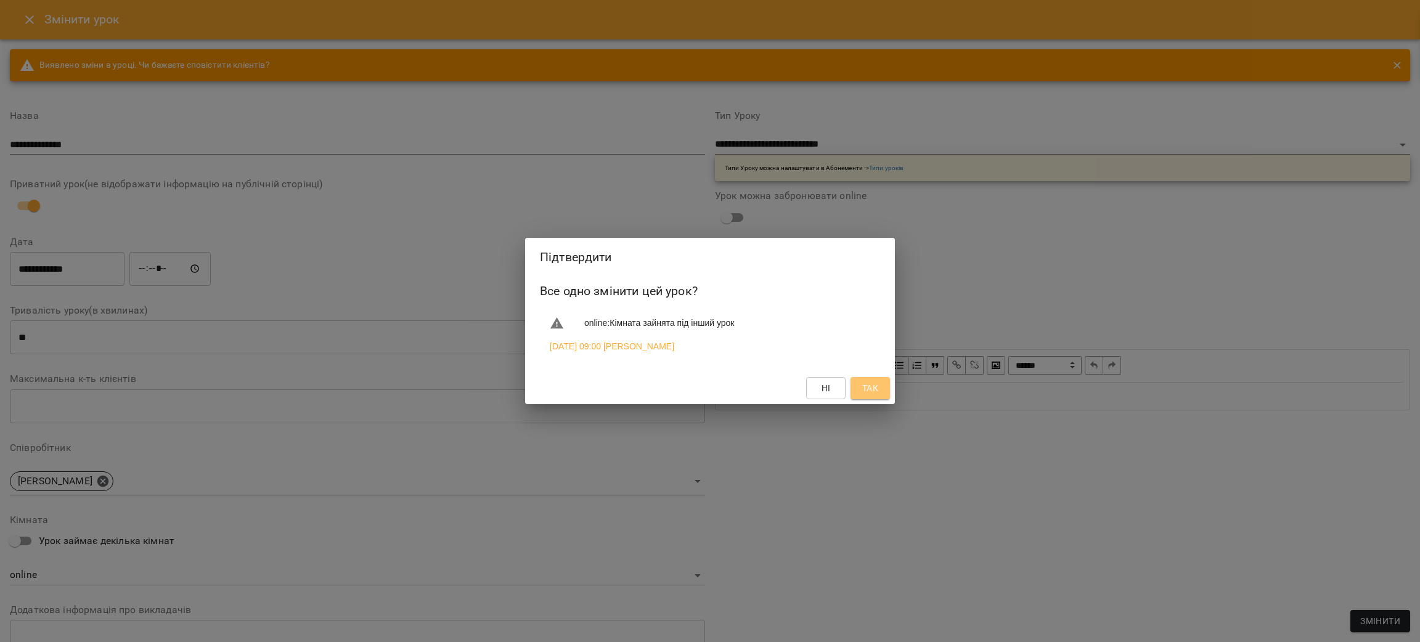
click at [872, 384] on span "Так" at bounding box center [870, 388] width 16 height 15
